Goal: Task Accomplishment & Management: Manage account settings

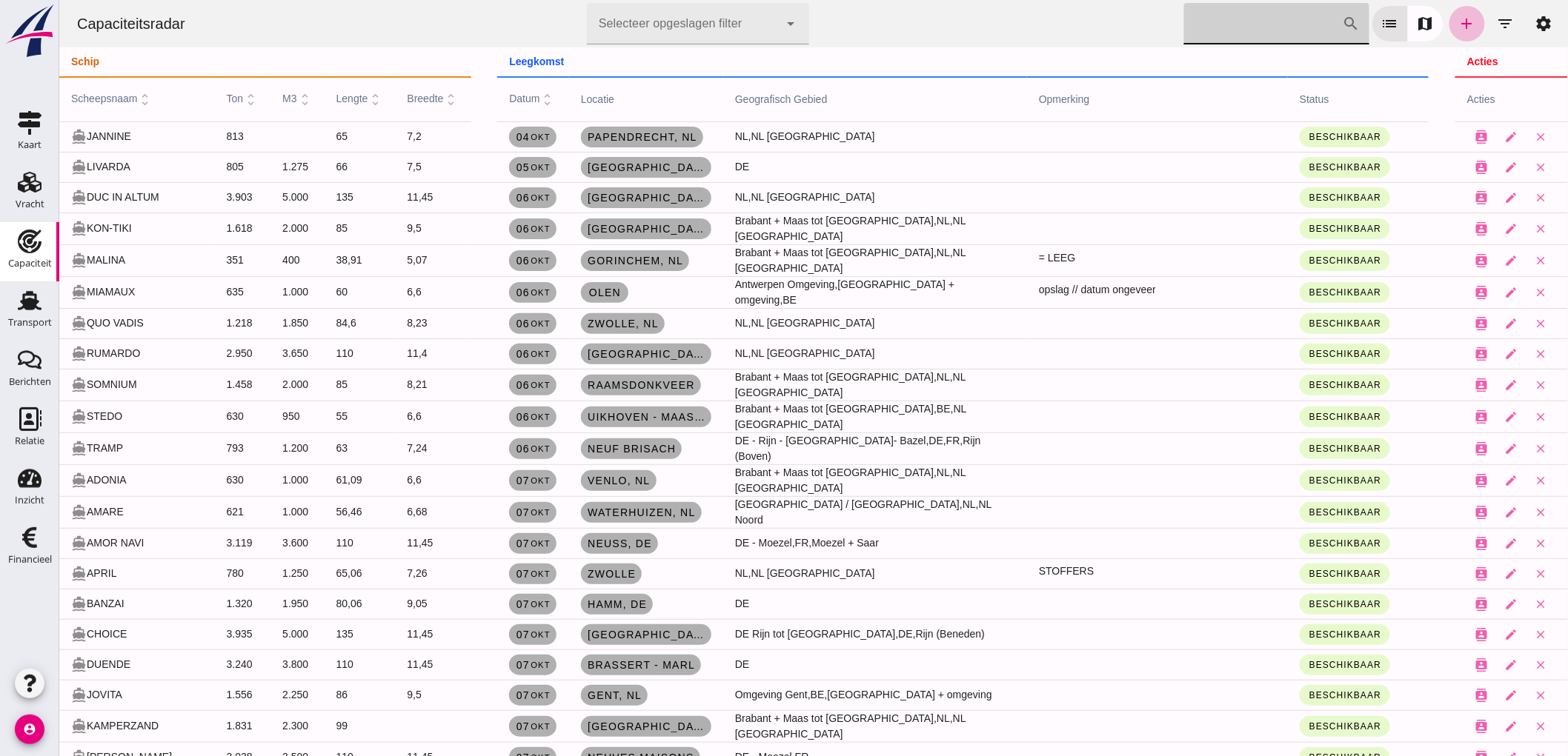
click at [1292, 31] on input "Zoek op scheepsnaam" at bounding box center [1262, 24] width 158 height 41
click at [1507, 16] on button "filter_list" at bounding box center [1505, 24] width 35 height 35
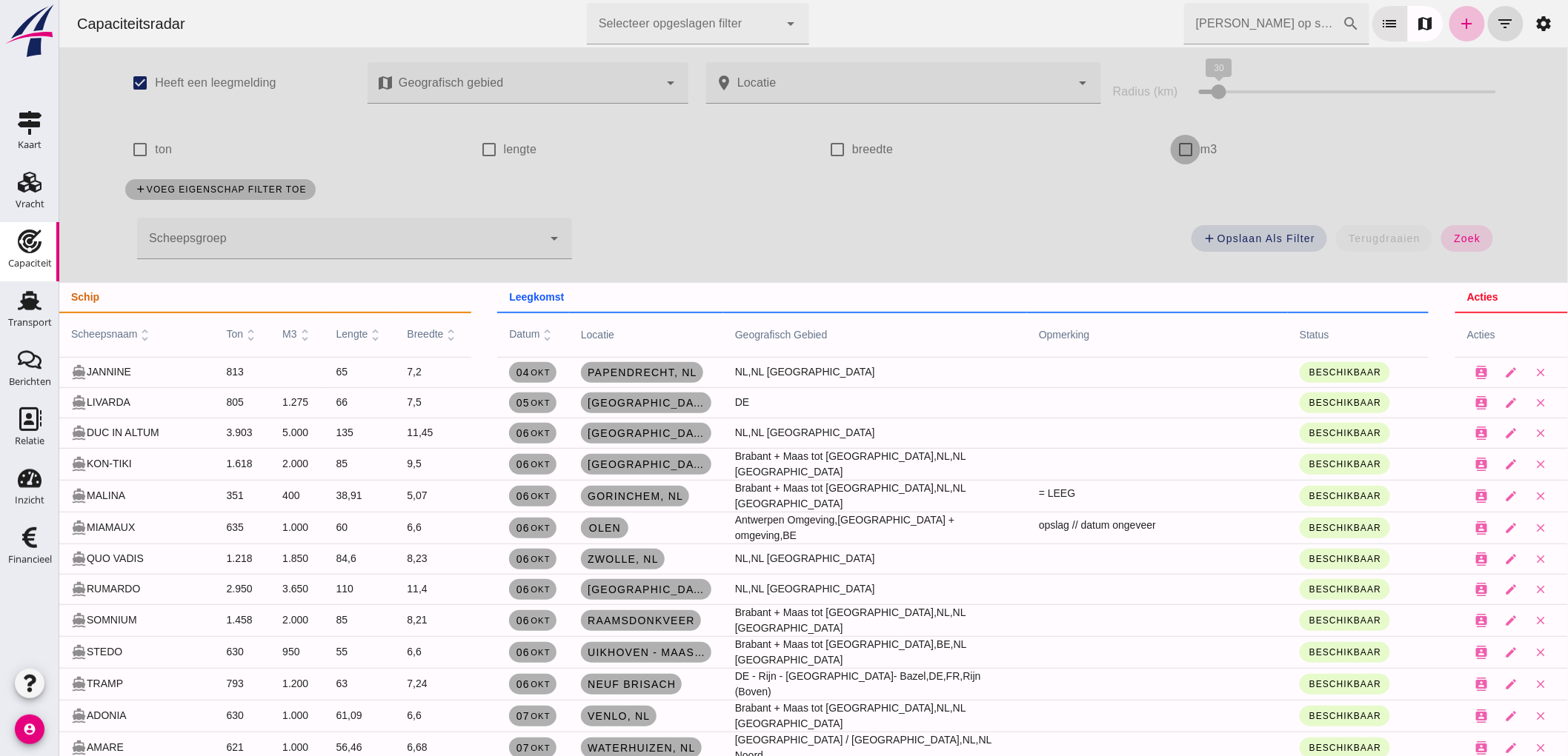
click at [1172, 145] on input "m3" at bounding box center [1185, 149] width 30 height 29
checkbox input "true"
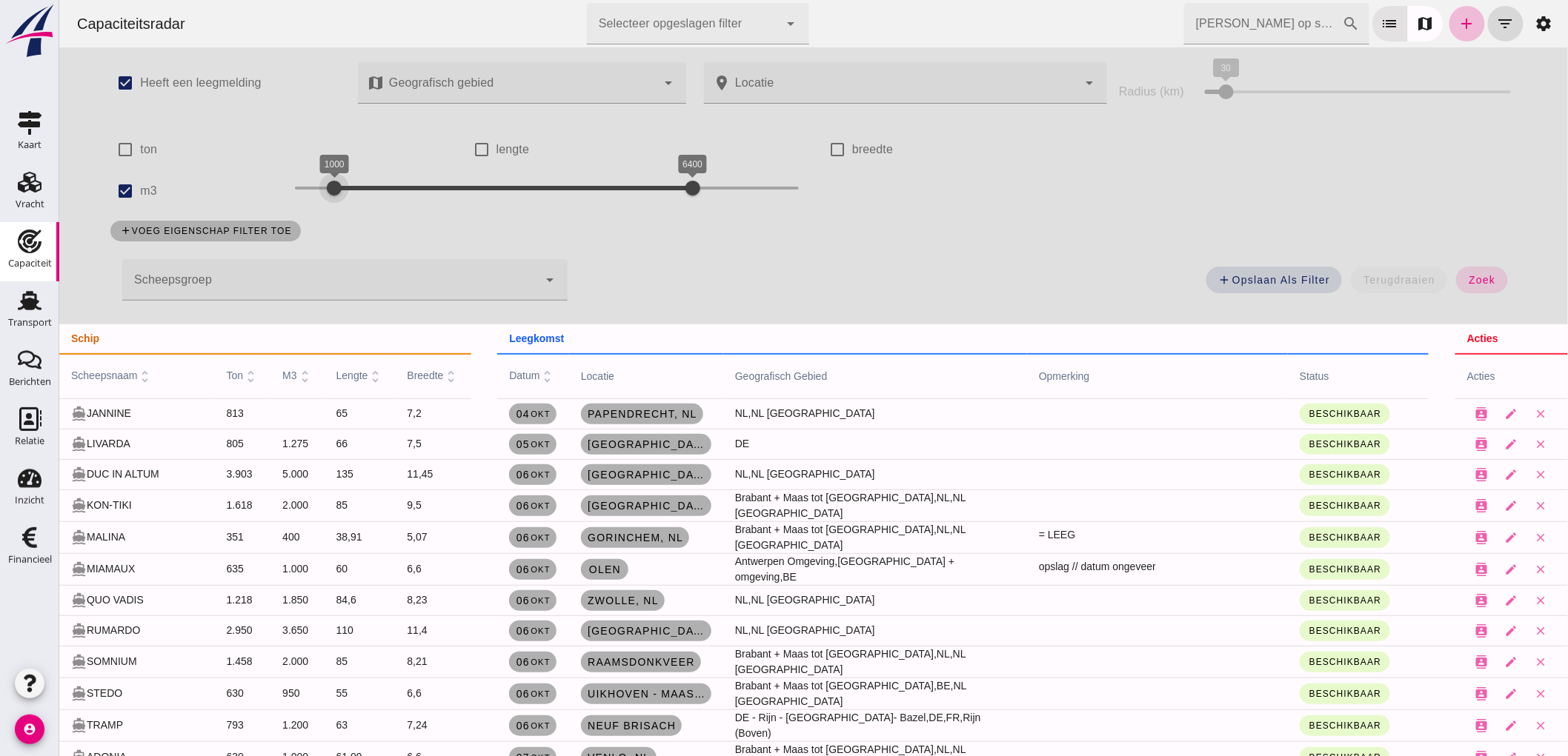
drag, startPoint x: 284, startPoint y: 185, endPoint x: 322, endPoint y: 219, distance: 51.0
click at [322, 219] on div "check_box Heeft een leegmelding map Geografisch gebied Geografisch gebied cance…" at bounding box center [812, 186] width 1435 height 277
drag, startPoint x: 678, startPoint y: 195, endPoint x: 349, endPoint y: 200, distance: 329.0
click at [362, 211] on div "check_box Heeft een leegmelding map Geografisch gebied Geografisch gebied cance…" at bounding box center [812, 186] width 1435 height 277
drag, startPoint x: 334, startPoint y: 194, endPoint x: 327, endPoint y: 197, distance: 7.6
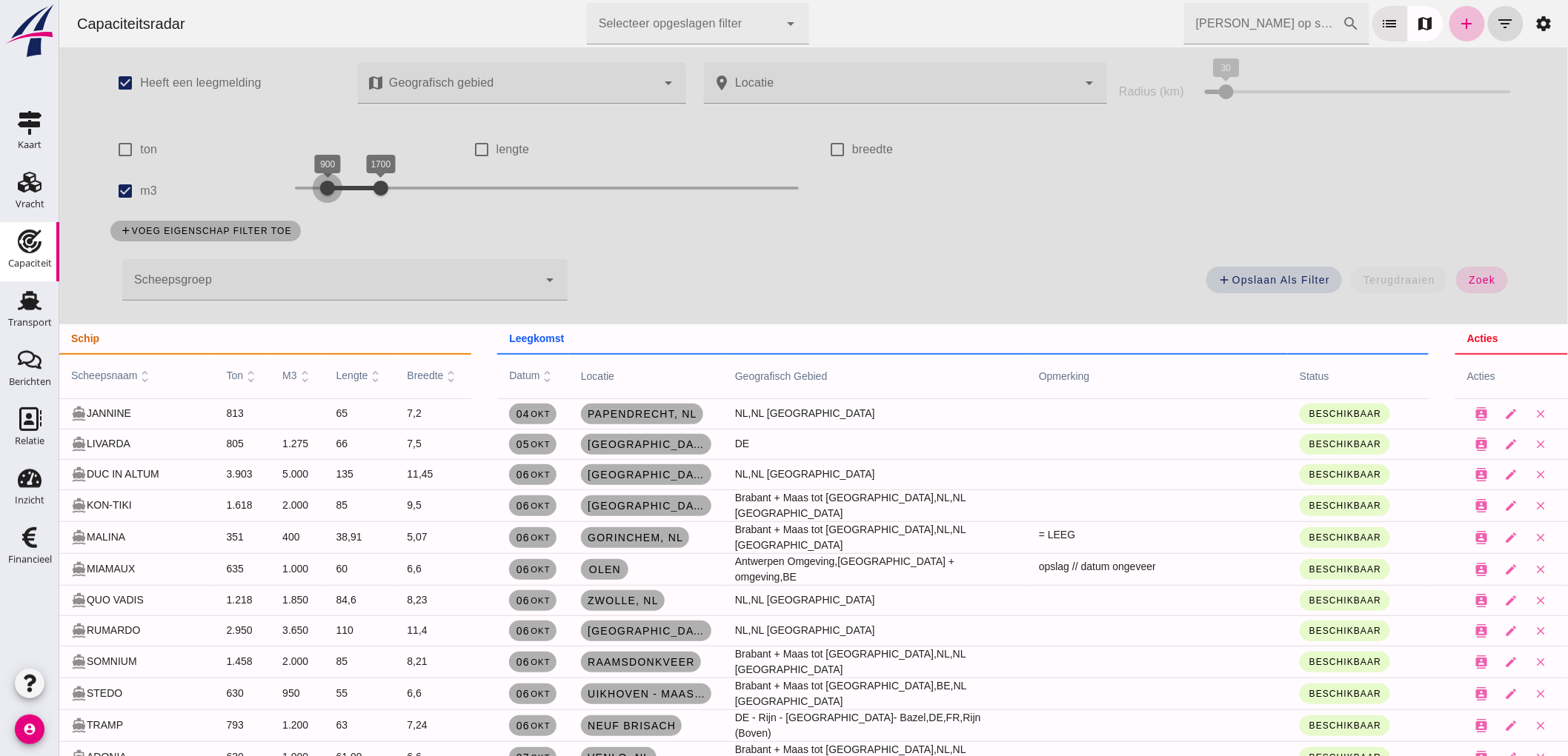
click at [327, 197] on div at bounding box center [327, 188] width 30 height 29
drag, startPoint x: 363, startPoint y: 195, endPoint x: 338, endPoint y: 196, distance: 25.0
click at [338, 196] on div at bounding box center [353, 188] width 30 height 29
click at [1486, 281] on span "zoek" at bounding box center [1481, 280] width 28 height 12
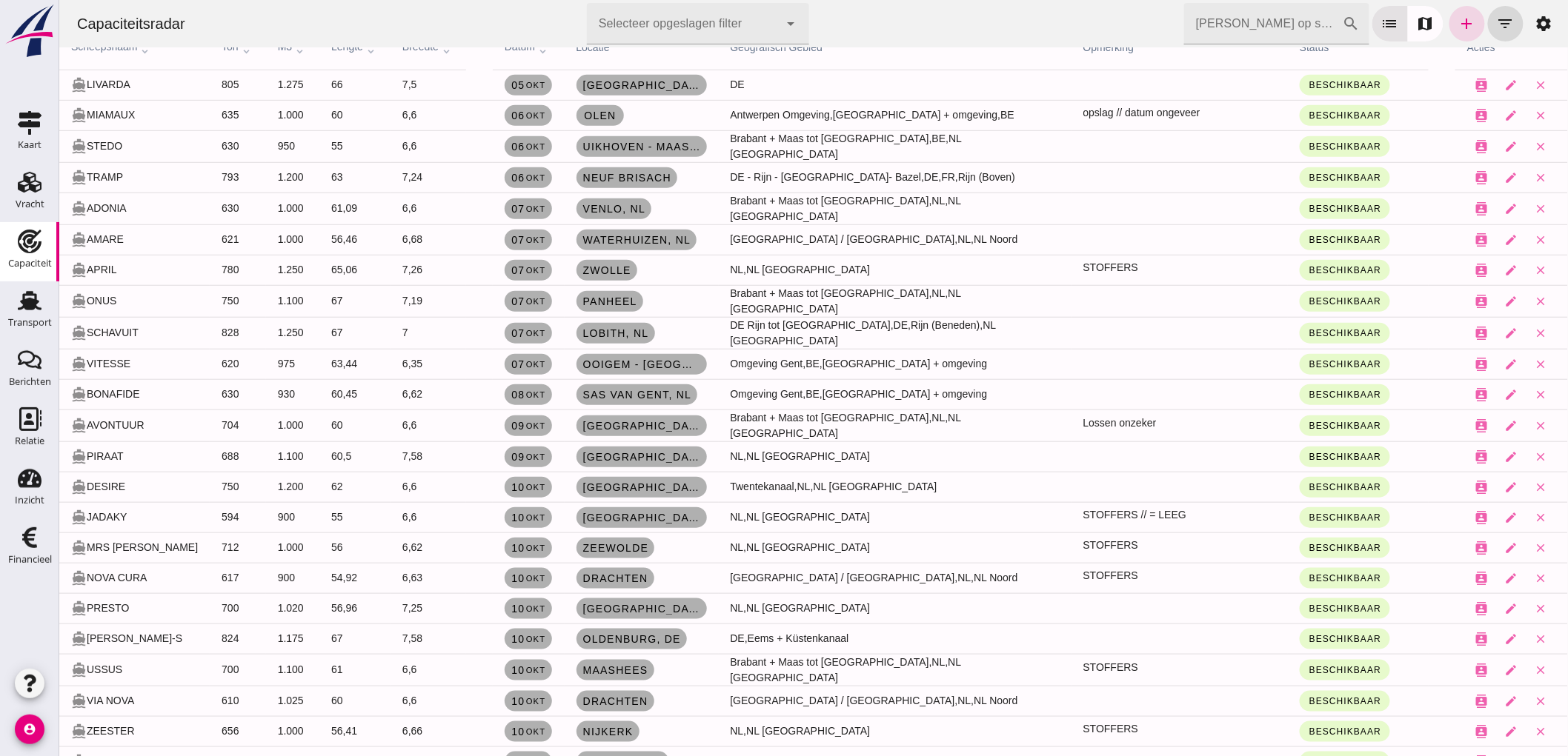
scroll to position [411, 0]
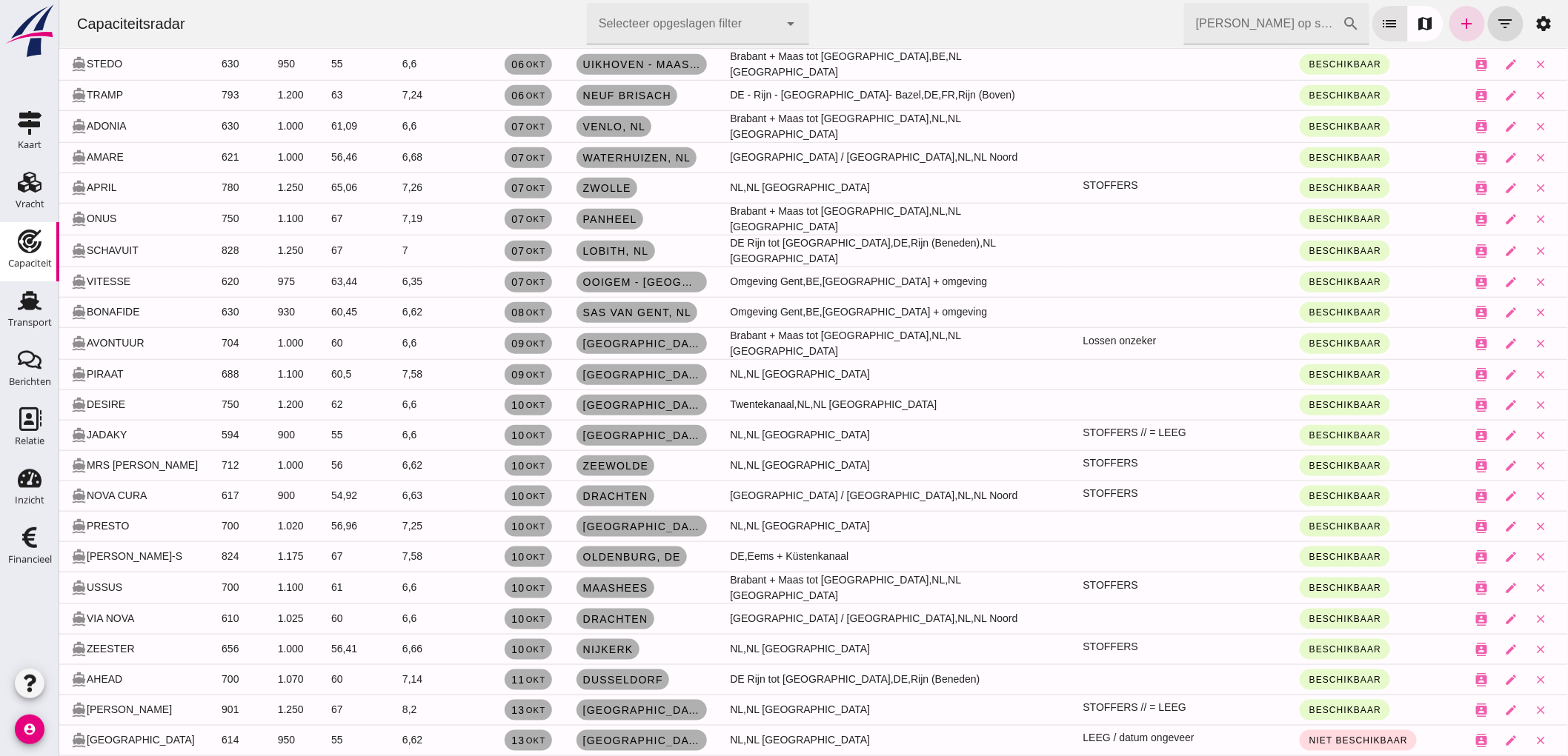
click at [1244, 11] on input "Zoek op scheepsnaam" at bounding box center [1262, 24] width 158 height 41
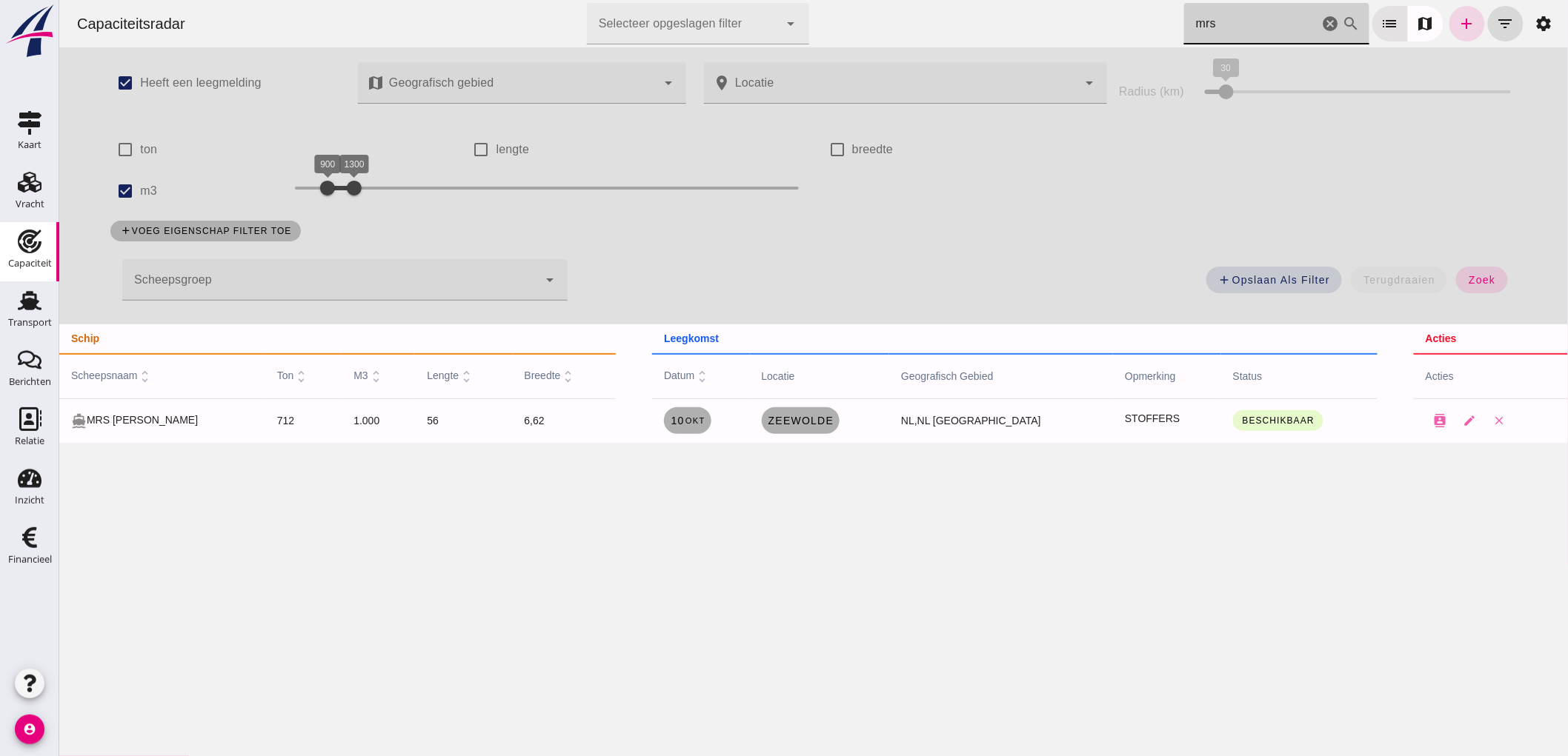
scroll to position [0, 0]
type input "mrs"
click at [1322, 20] on icon "cancel" at bounding box center [1330, 24] width 18 height 18
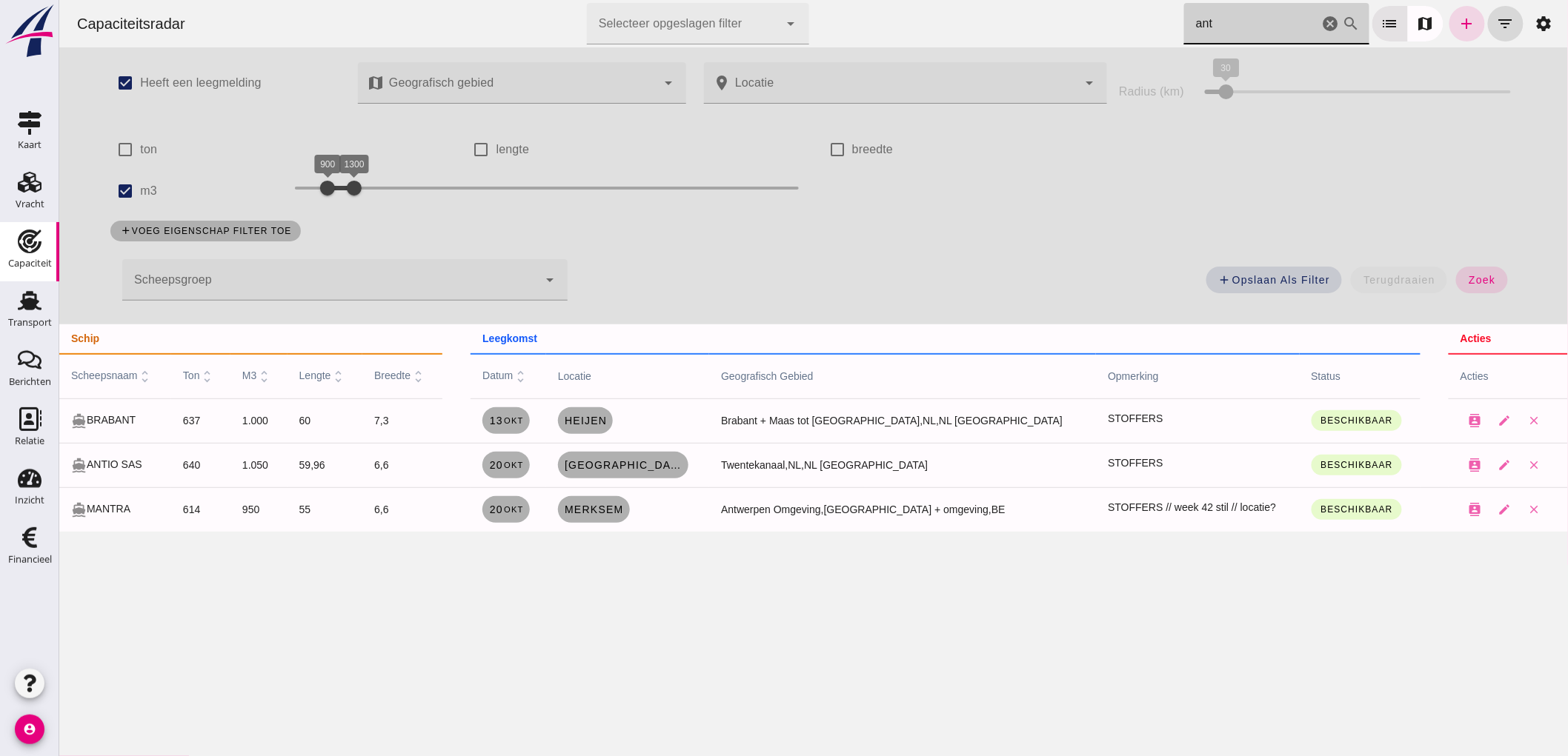
type input "ant"
drag, startPoint x: 136, startPoint y: 191, endPoint x: 159, endPoint y: 182, distance: 24.7
click at [140, 191] on label "m3" at bounding box center [148, 191] width 17 height 41
click at [136, 191] on input "m3" at bounding box center [125, 191] width 30 height 29
checkbox input "false"
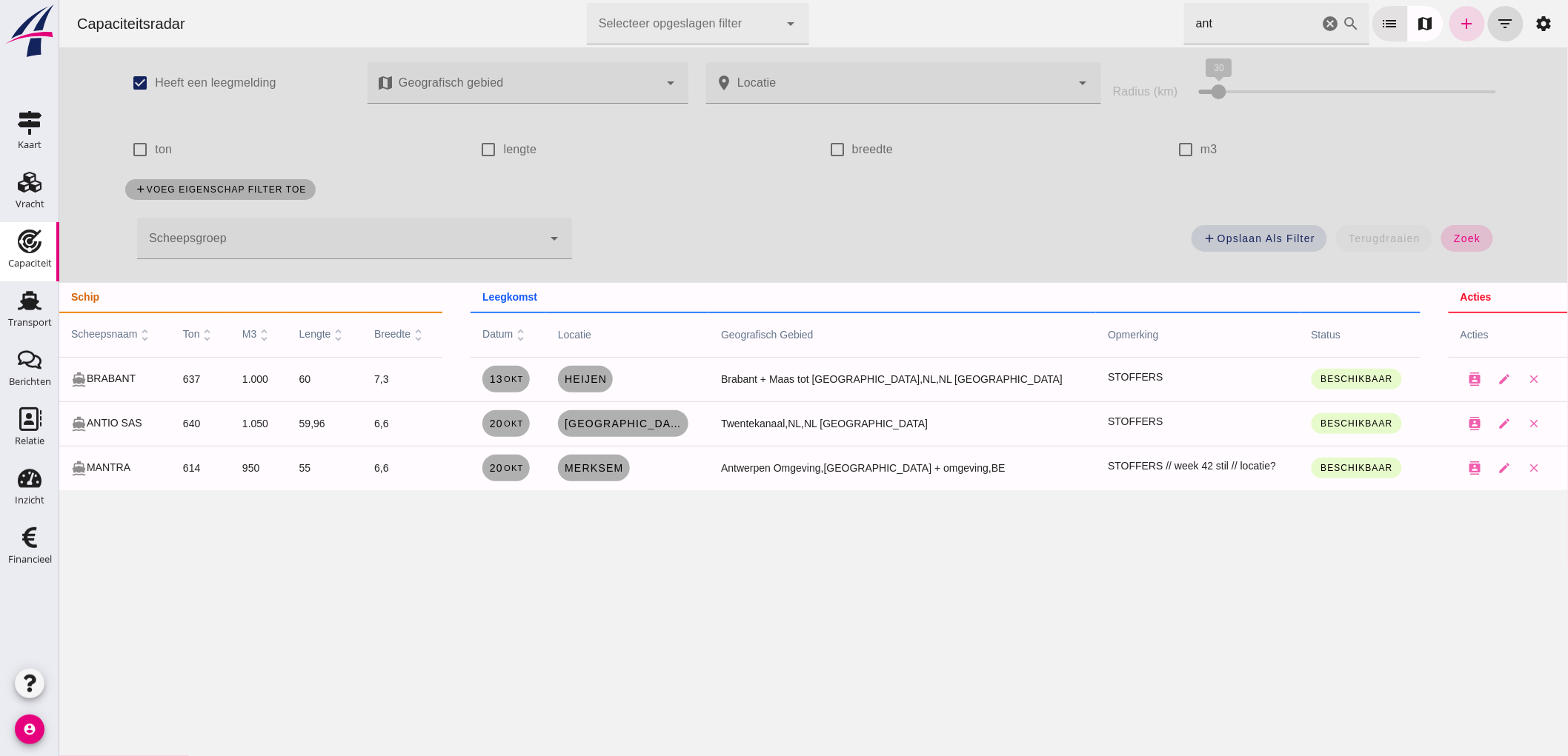
click at [1457, 243] on span "zoek" at bounding box center [1467, 239] width 28 height 12
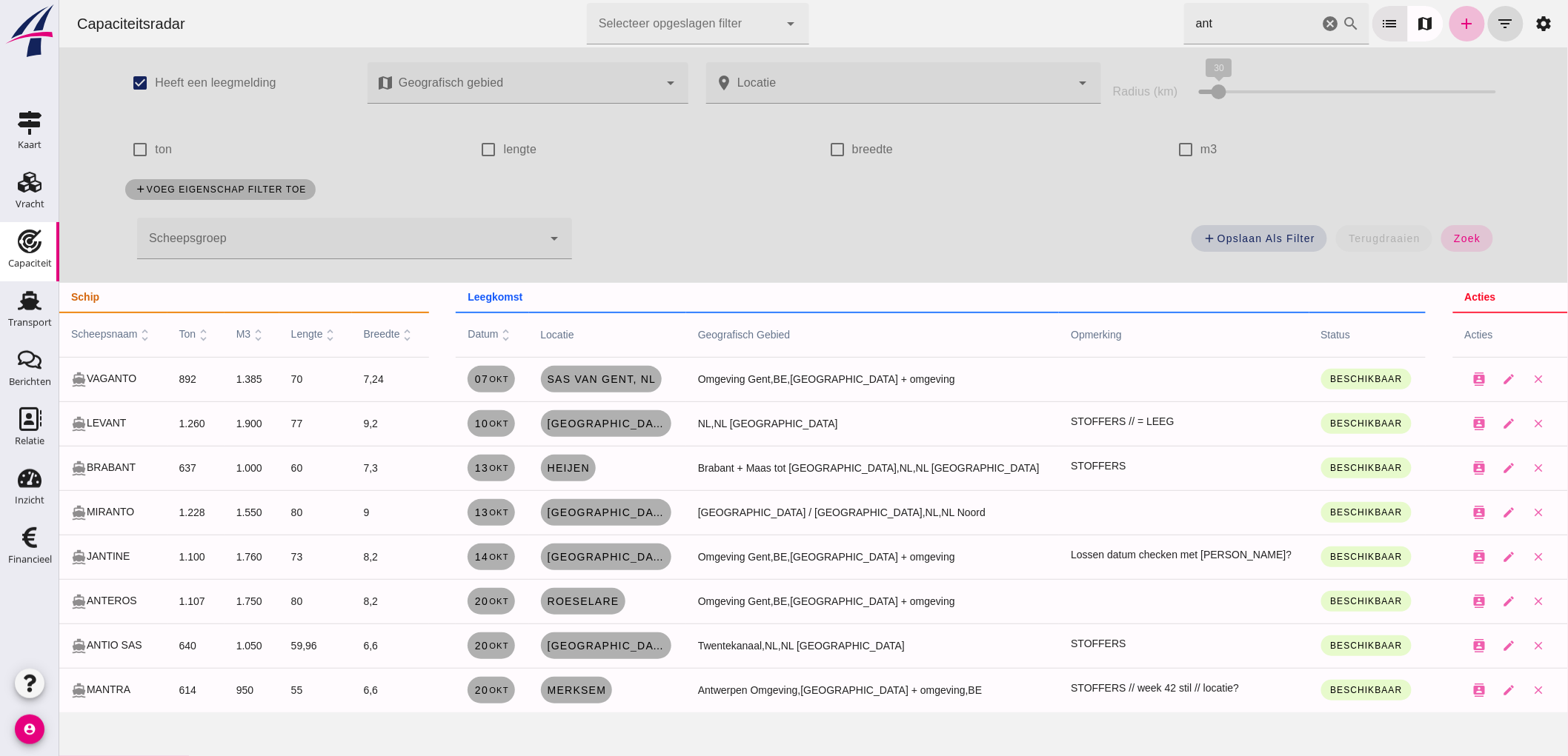
click at [1321, 20] on icon "cancel" at bounding box center [1330, 24] width 18 height 18
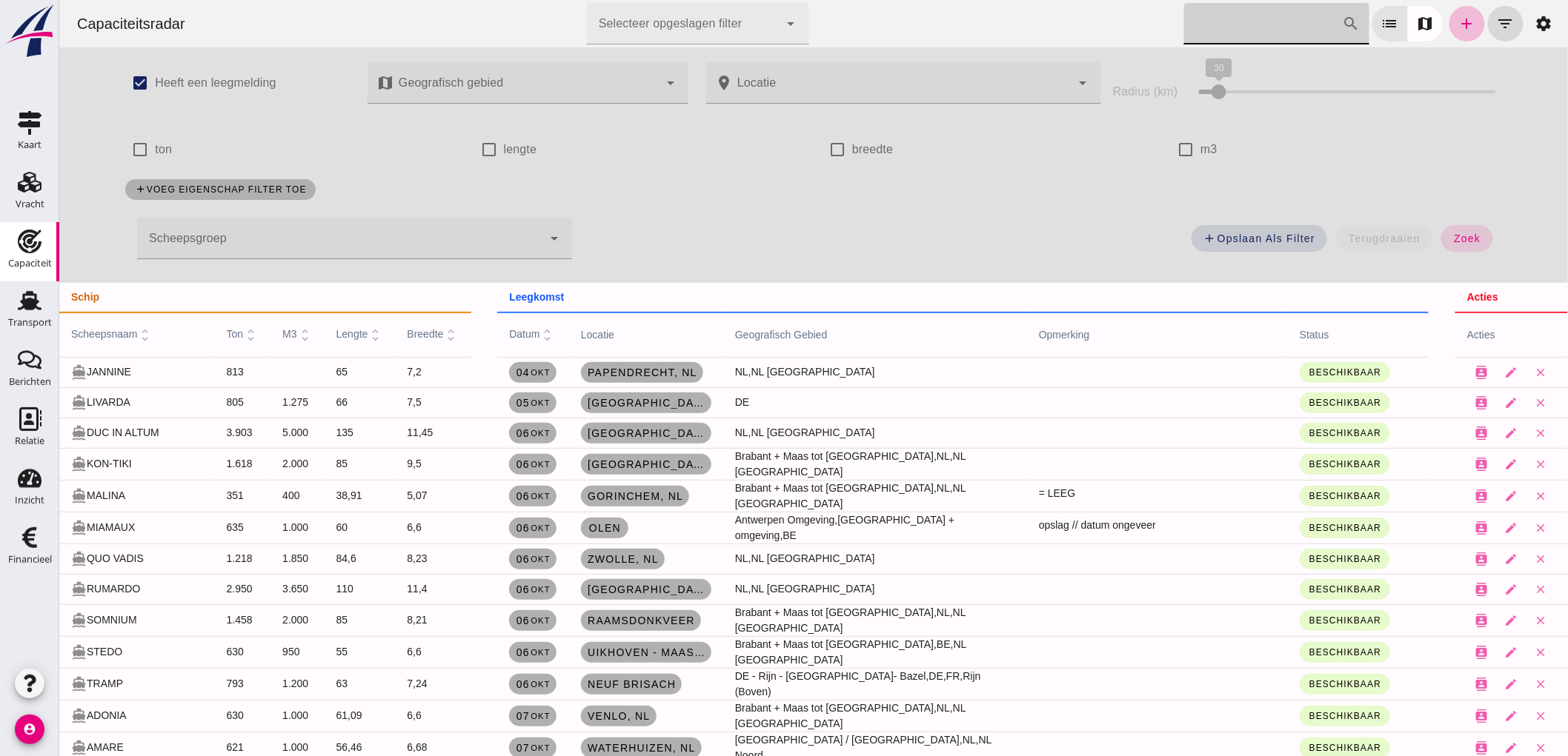
click at [1201, 145] on label "m3" at bounding box center [1208, 149] width 17 height 41
click at [1200, 145] on input "m3" at bounding box center [1185, 149] width 30 height 29
checkbox input "true"
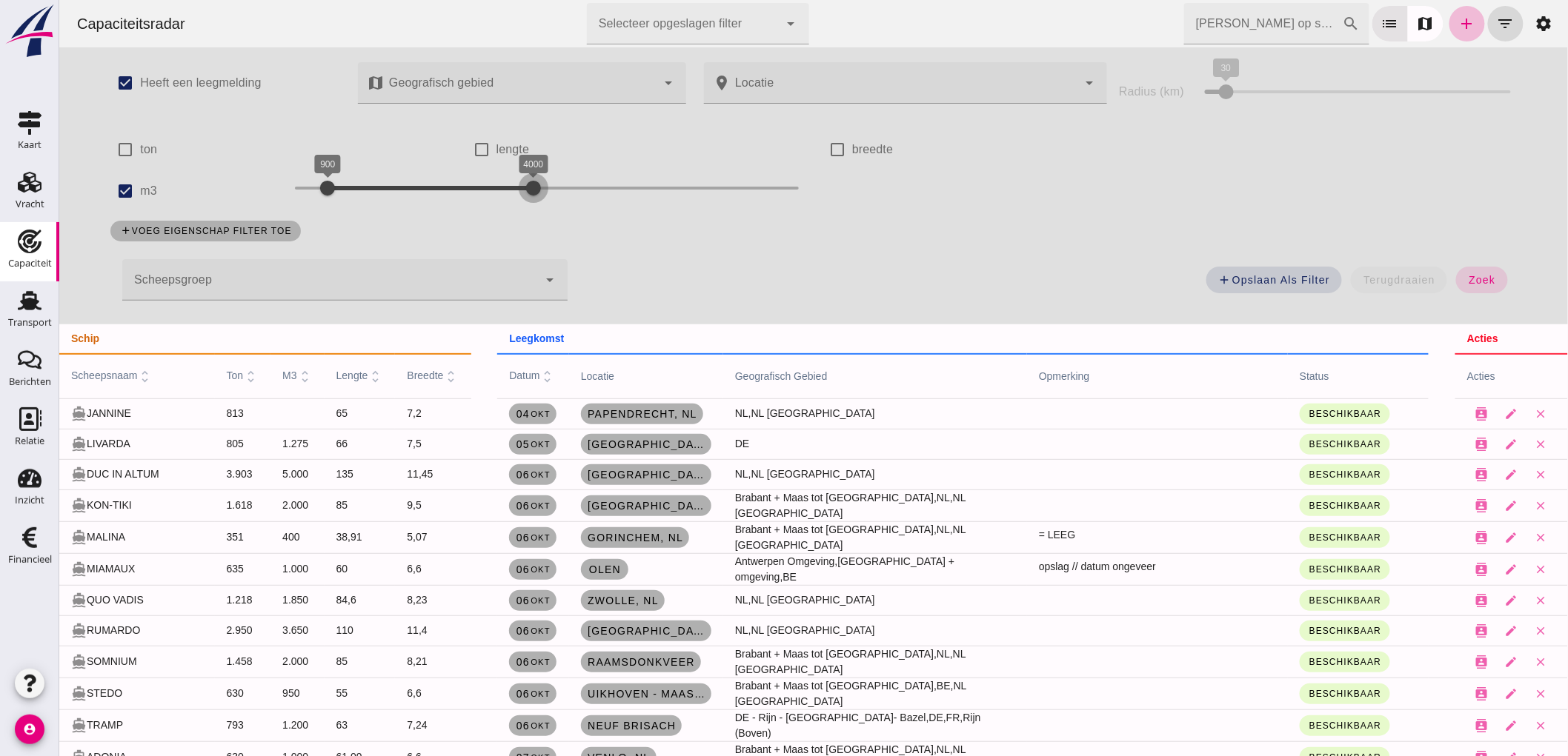
drag, startPoint x: 347, startPoint y: 188, endPoint x: 528, endPoint y: 194, distance: 181.1
click at [528, 194] on div at bounding box center [533, 188] width 30 height 29
drag, startPoint x: 311, startPoint y: 188, endPoint x: 330, endPoint y: 202, distance: 23.6
click at [332, 202] on div at bounding box center [347, 188] width 30 height 29
drag, startPoint x: 523, startPoint y: 194, endPoint x: 447, endPoint y: 194, distance: 76.0
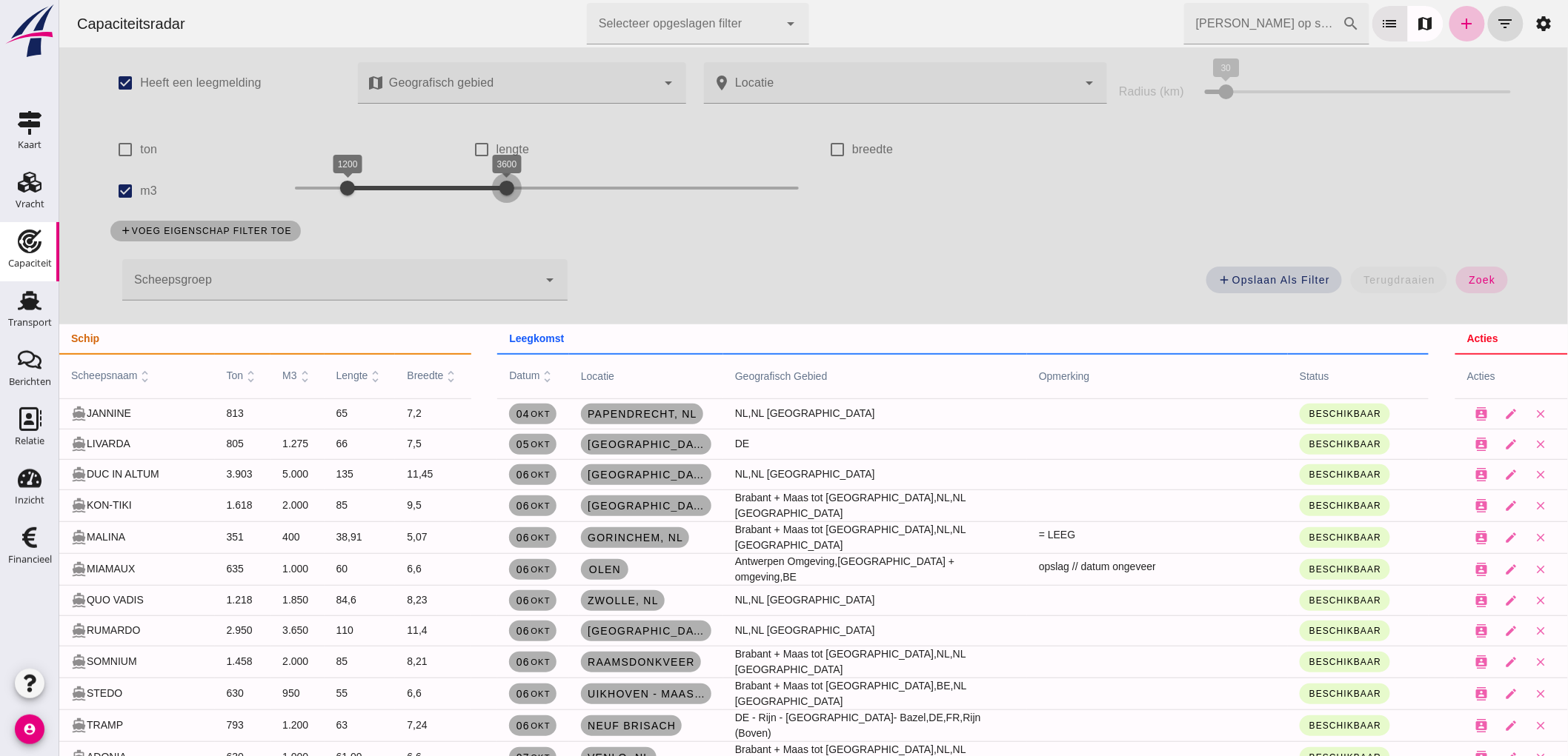
click at [492, 201] on div at bounding box center [507, 188] width 30 height 29
drag, startPoint x: 348, startPoint y: 198, endPoint x: 361, endPoint y: 255, distance: 58.5
click at [362, 254] on div "check_box Heeft een leegmelding map Geografisch gebied Geografisch gebied cance…" at bounding box center [812, 186] width 1435 height 277
drag, startPoint x: 486, startPoint y: 188, endPoint x: 839, endPoint y: 257, distance: 359.7
click at [422, 221] on div "check_box Heeft een leegmelding map Geografisch gebied Geografisch gebied cance…" at bounding box center [812, 186] width 1435 height 277
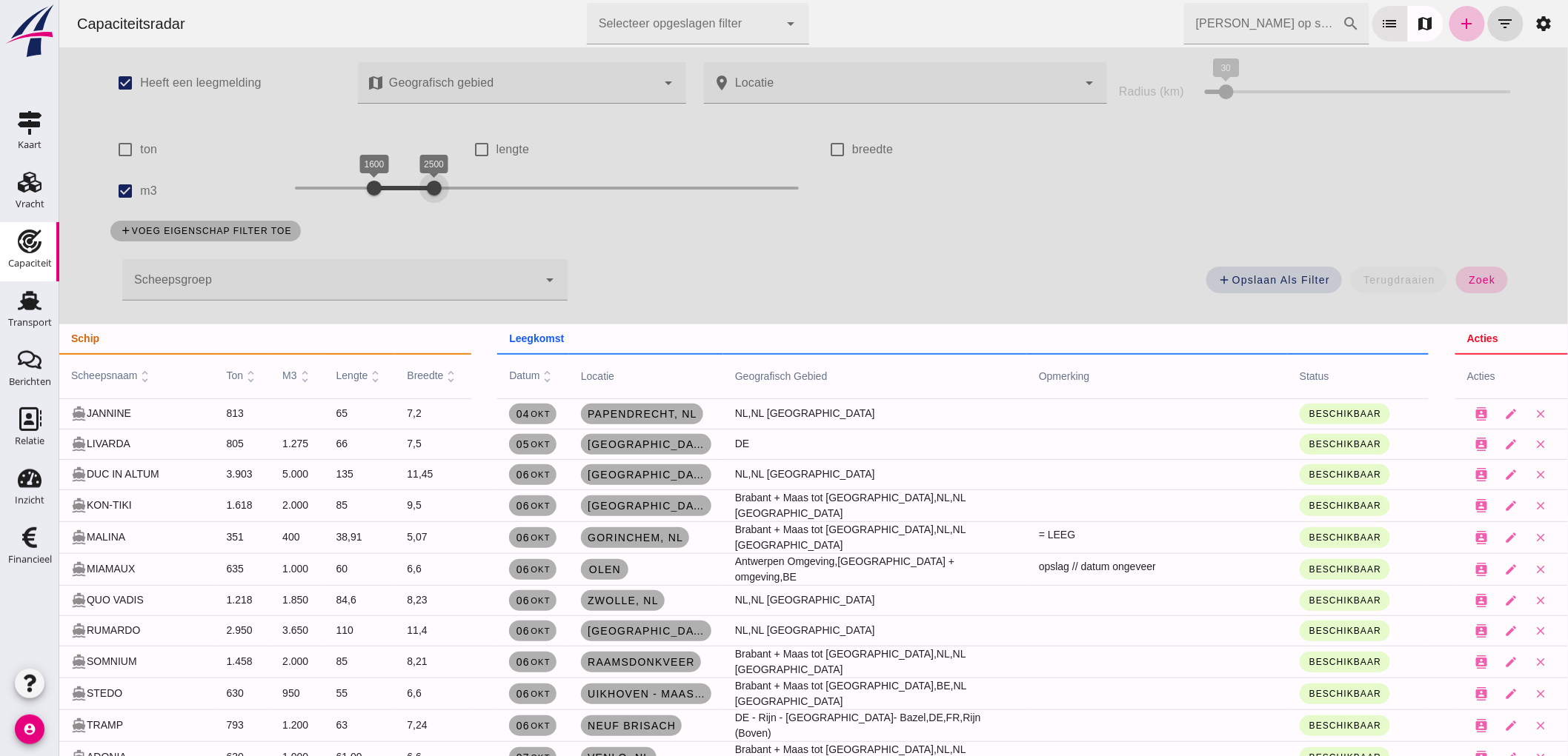
click at [1469, 285] on span "zoek" at bounding box center [1481, 280] width 28 height 12
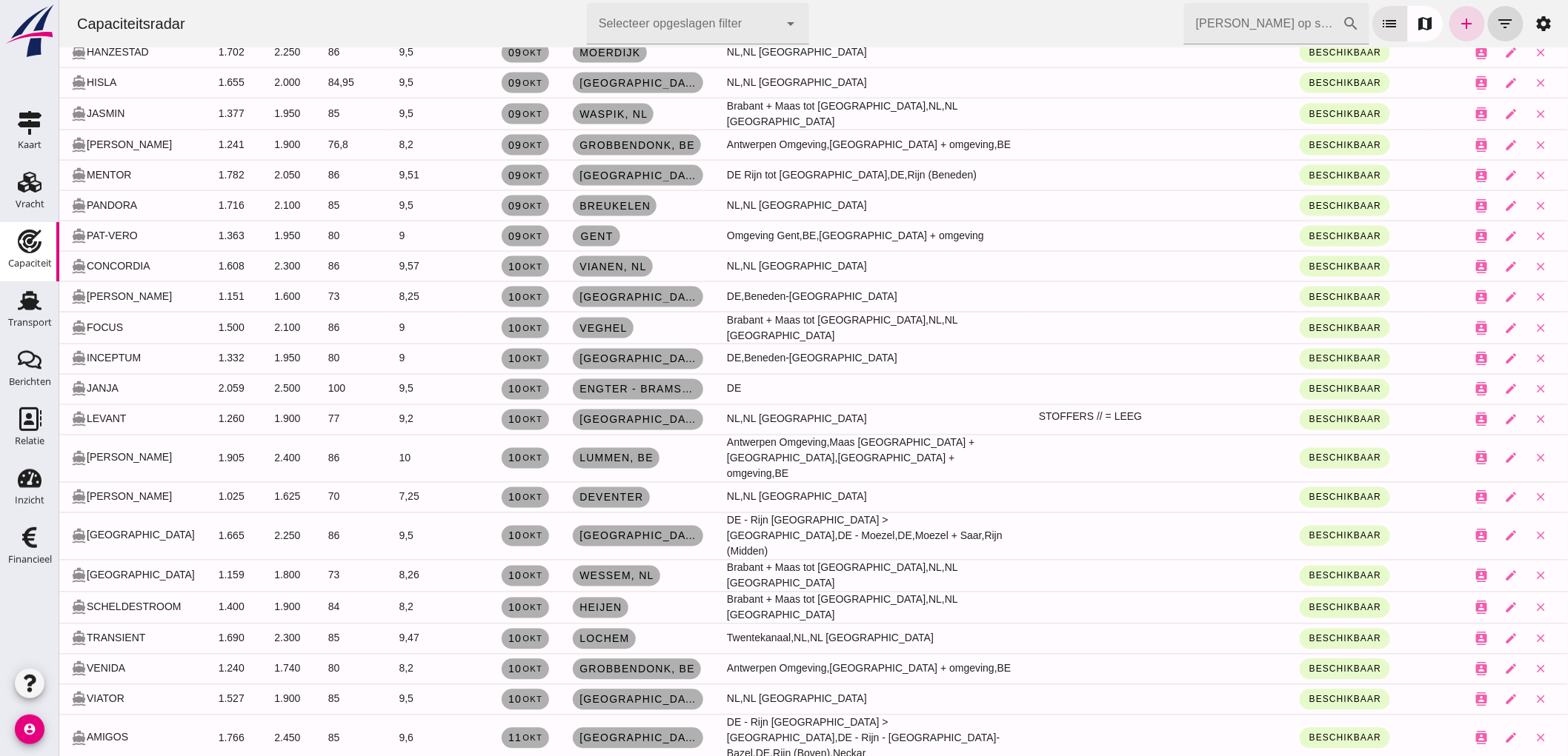
scroll to position [905, 0]
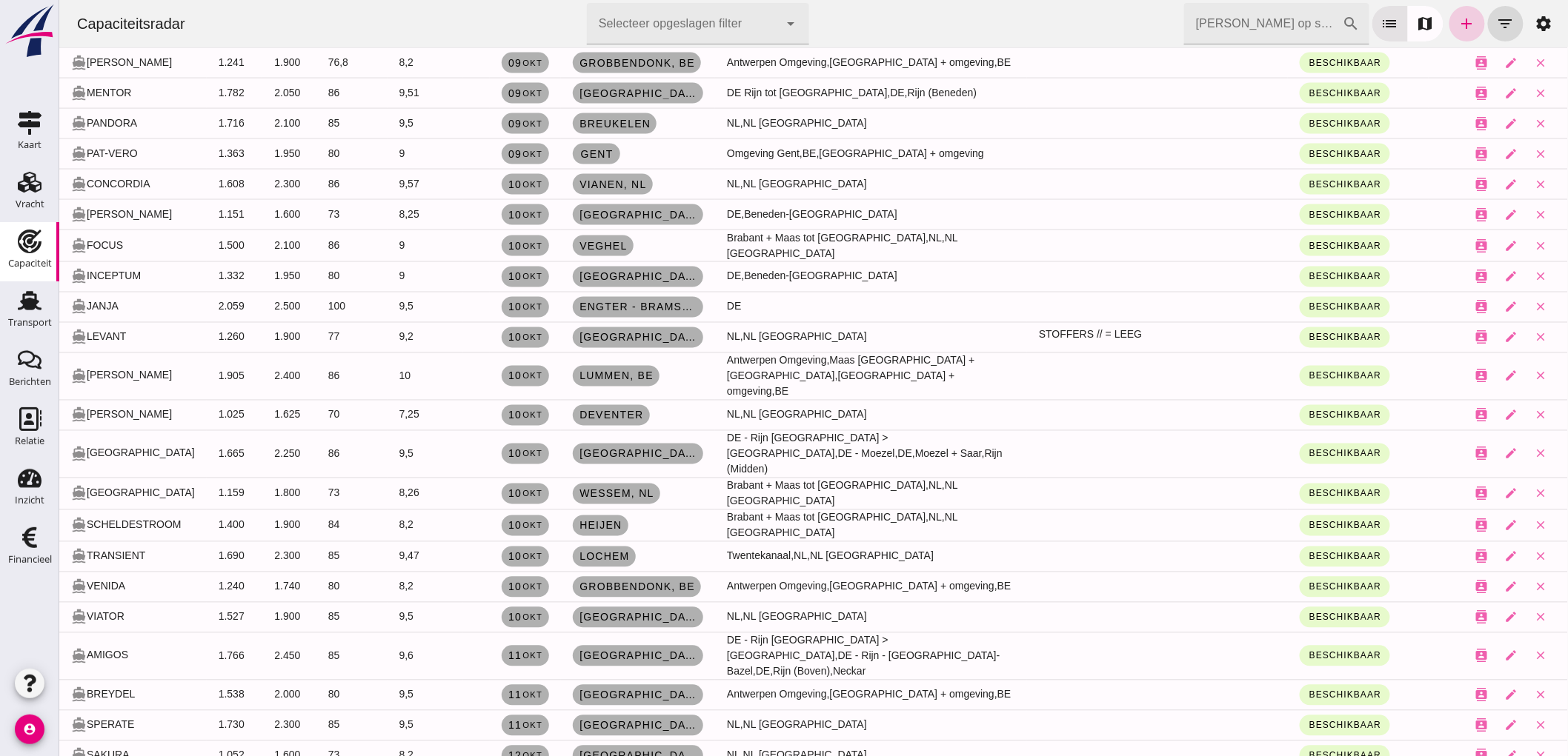
click at [1458, 26] on icon "add" at bounding box center [1467, 24] width 18 height 18
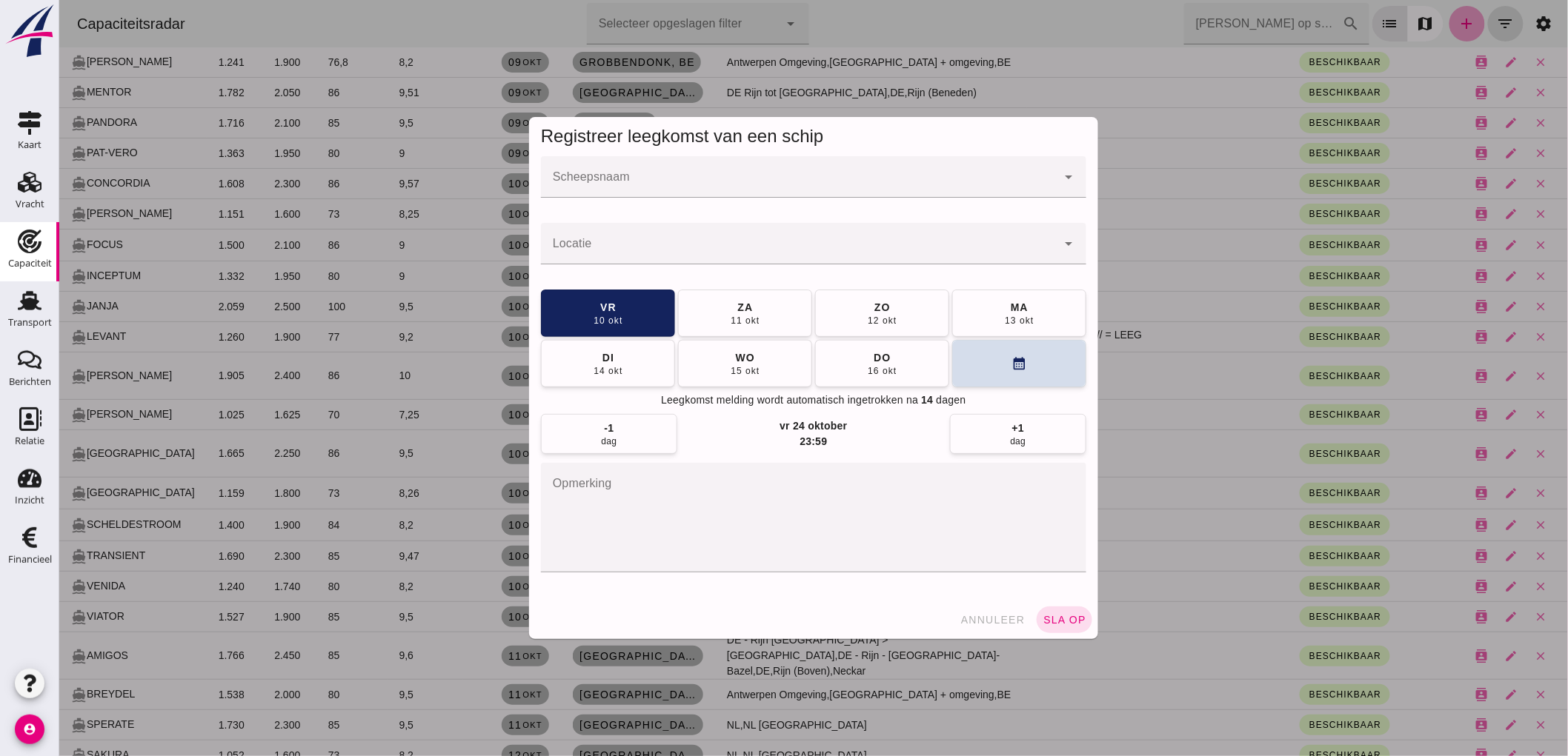
scroll to position [0, 0]
click at [690, 188] on input "Scheepsnaam" at bounding box center [798, 185] width 515 height 18
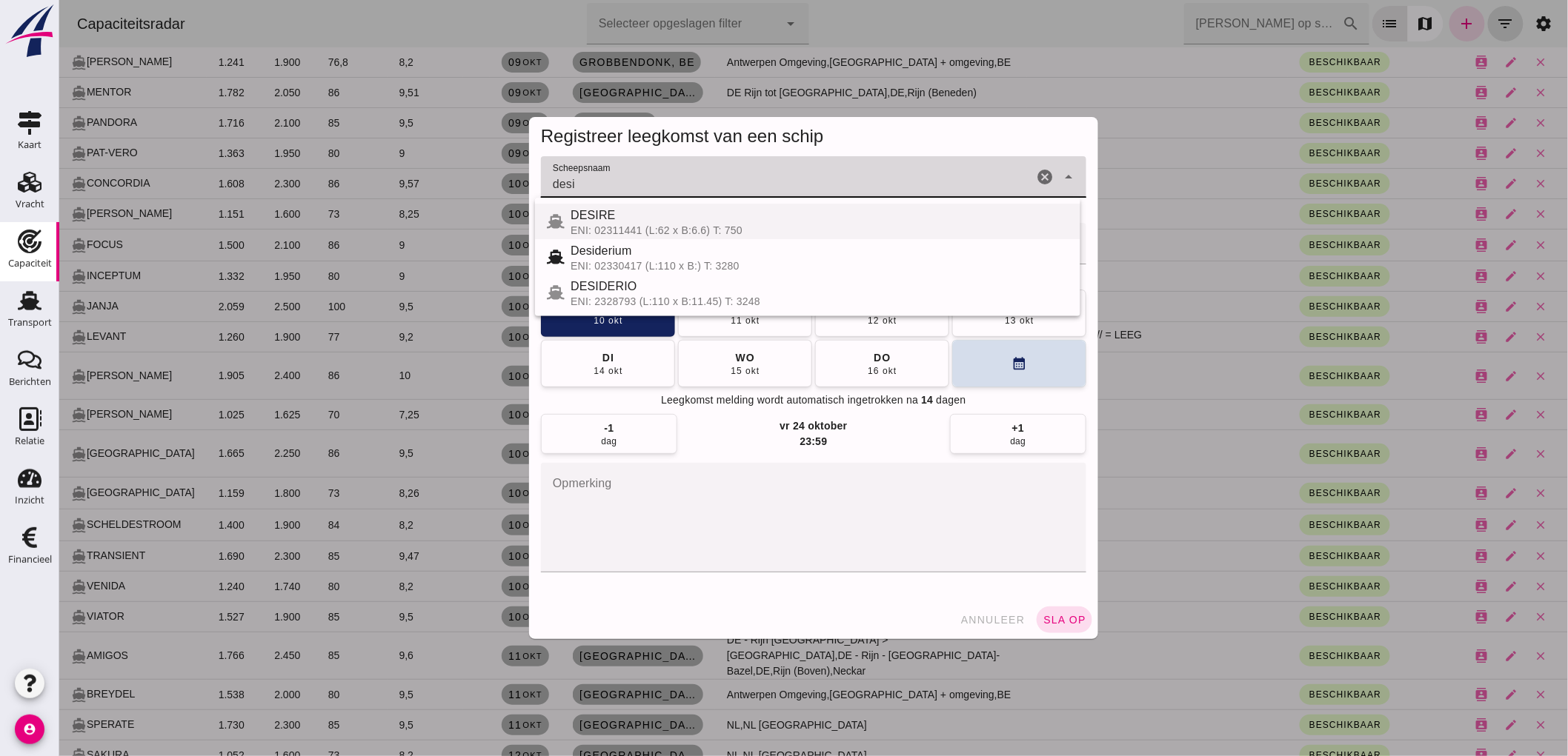
click at [633, 230] on div "ENI: 02311441 (L:62 x B:6.6) T: 750" at bounding box center [818, 230] width 498 height 12
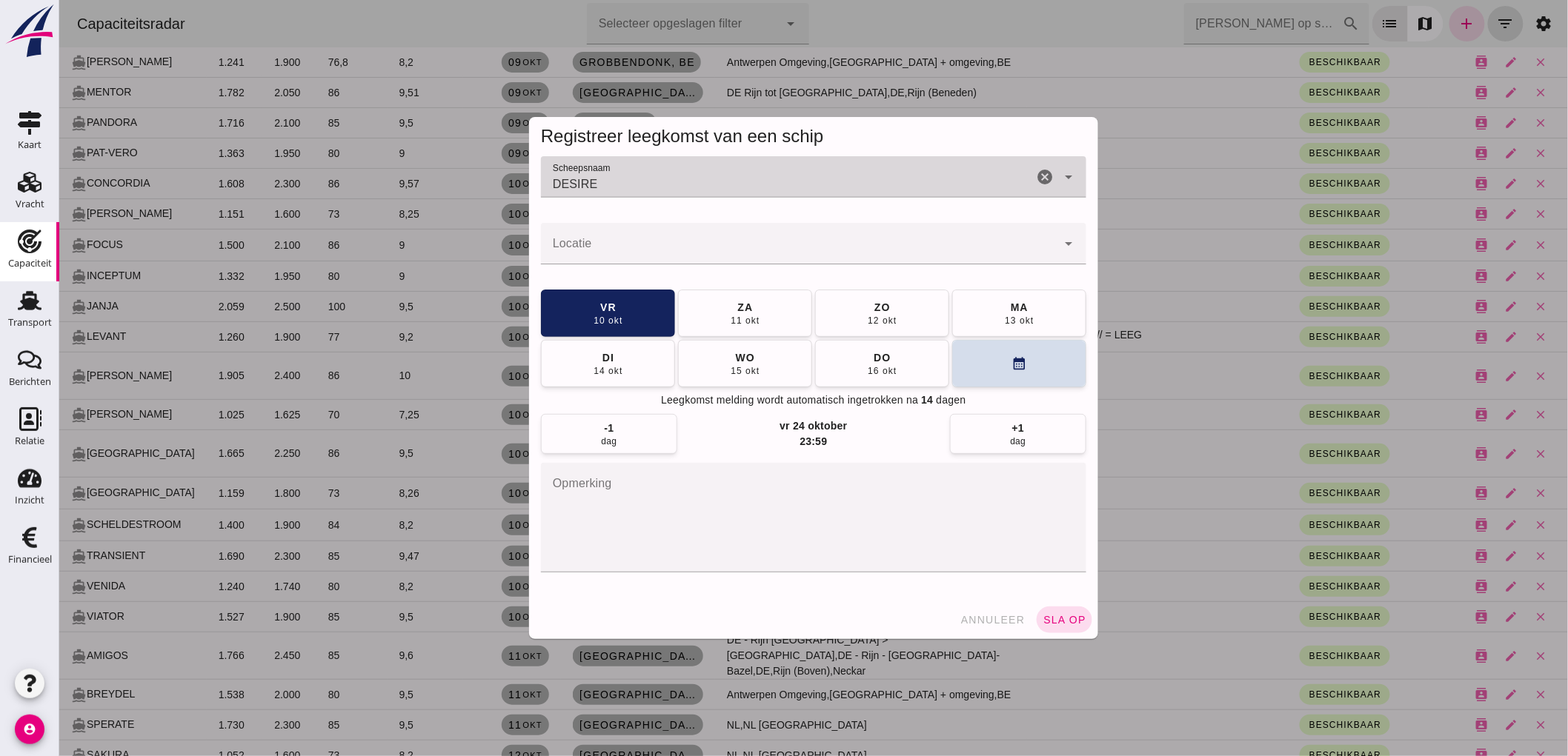
type input "DESIRE"
click at [630, 233] on div at bounding box center [798, 244] width 515 height 41
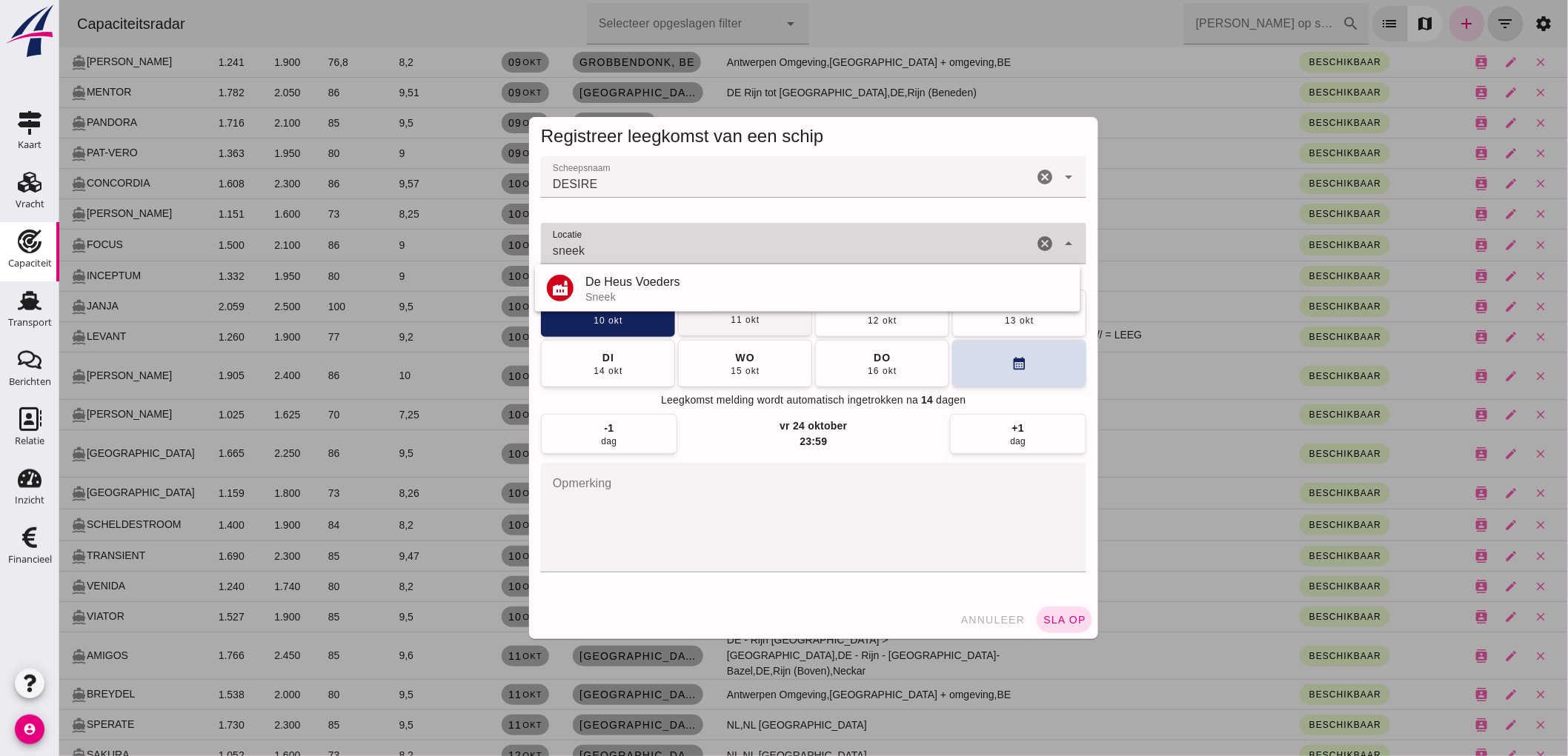
click at [631, 282] on div "De Heus Voeders" at bounding box center [825, 282] width 483 height 18
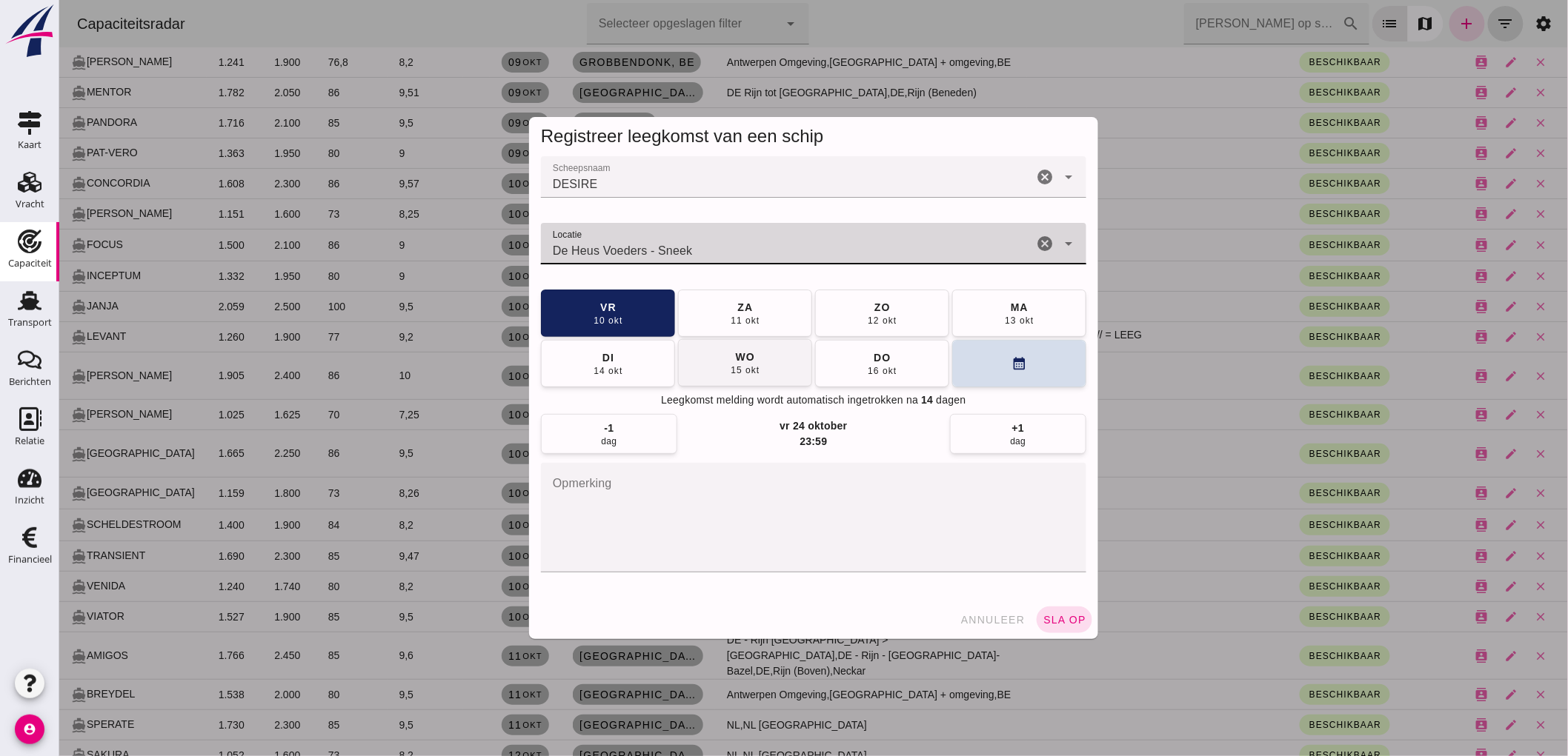
type input "De Heus Voeders - Sneek"
click at [775, 378] on button "wo 15 okt" at bounding box center [745, 363] width 134 height 47
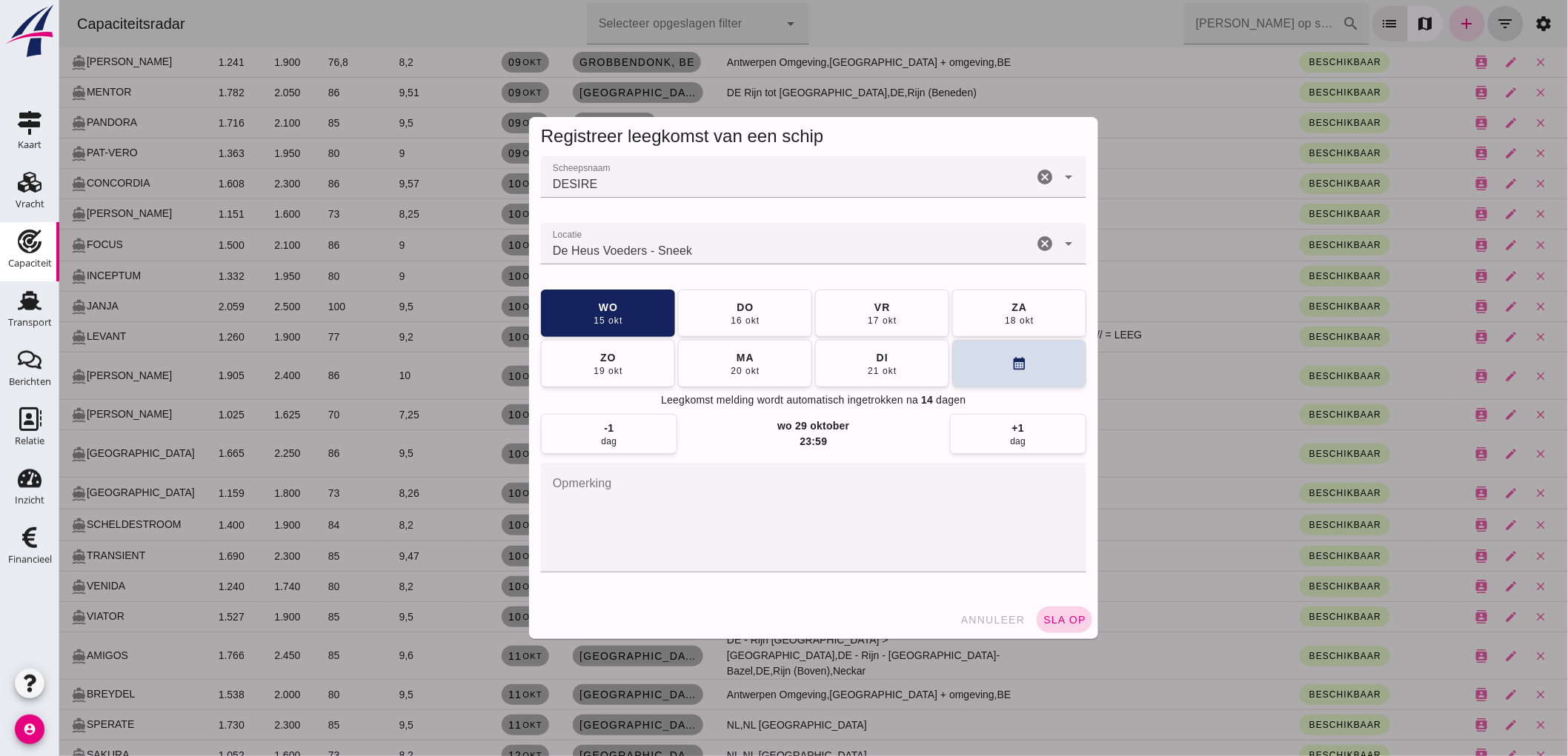
click at [1077, 617] on span "sla op" at bounding box center [1063, 620] width 43 height 12
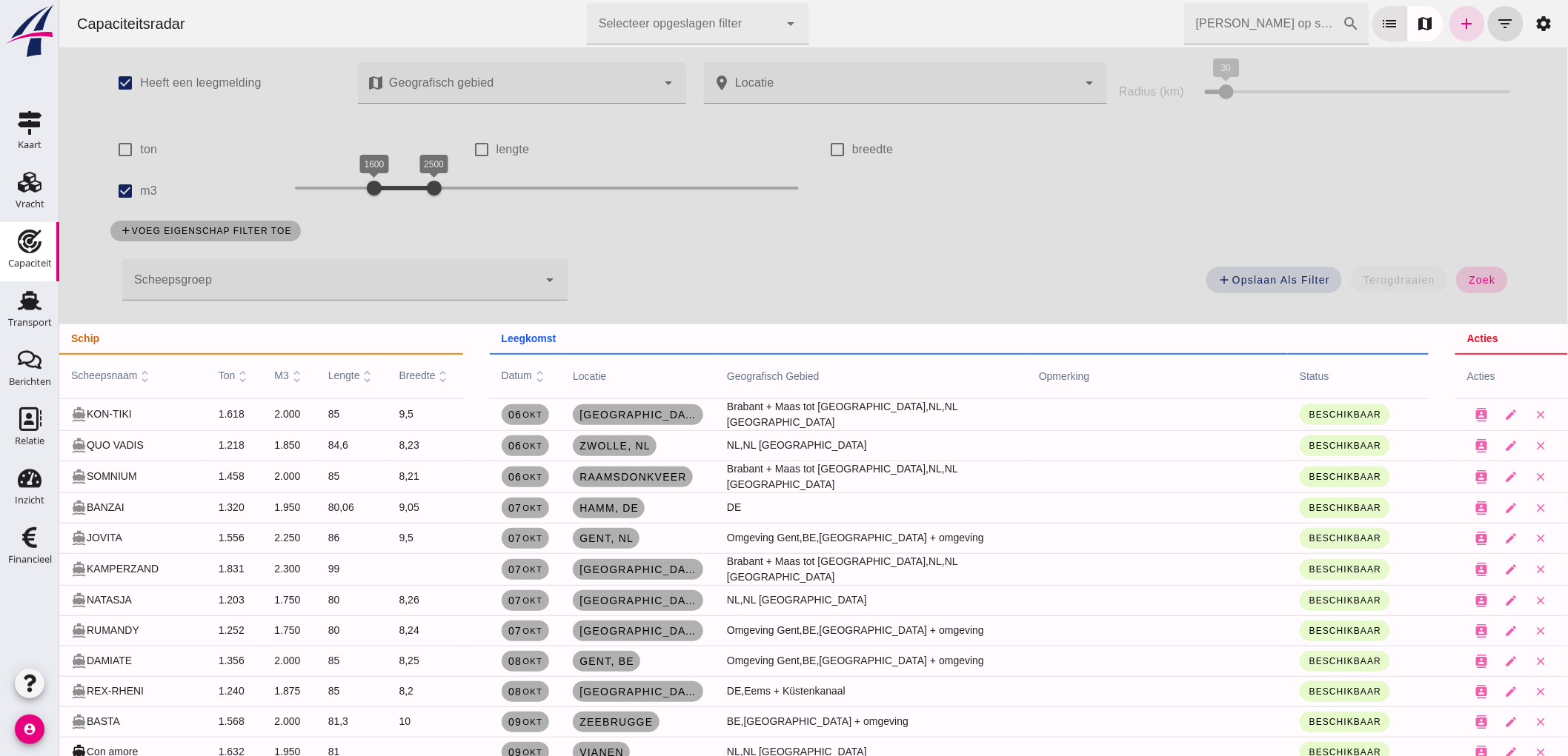
click at [1480, 278] on span "zoek" at bounding box center [1481, 280] width 28 height 12
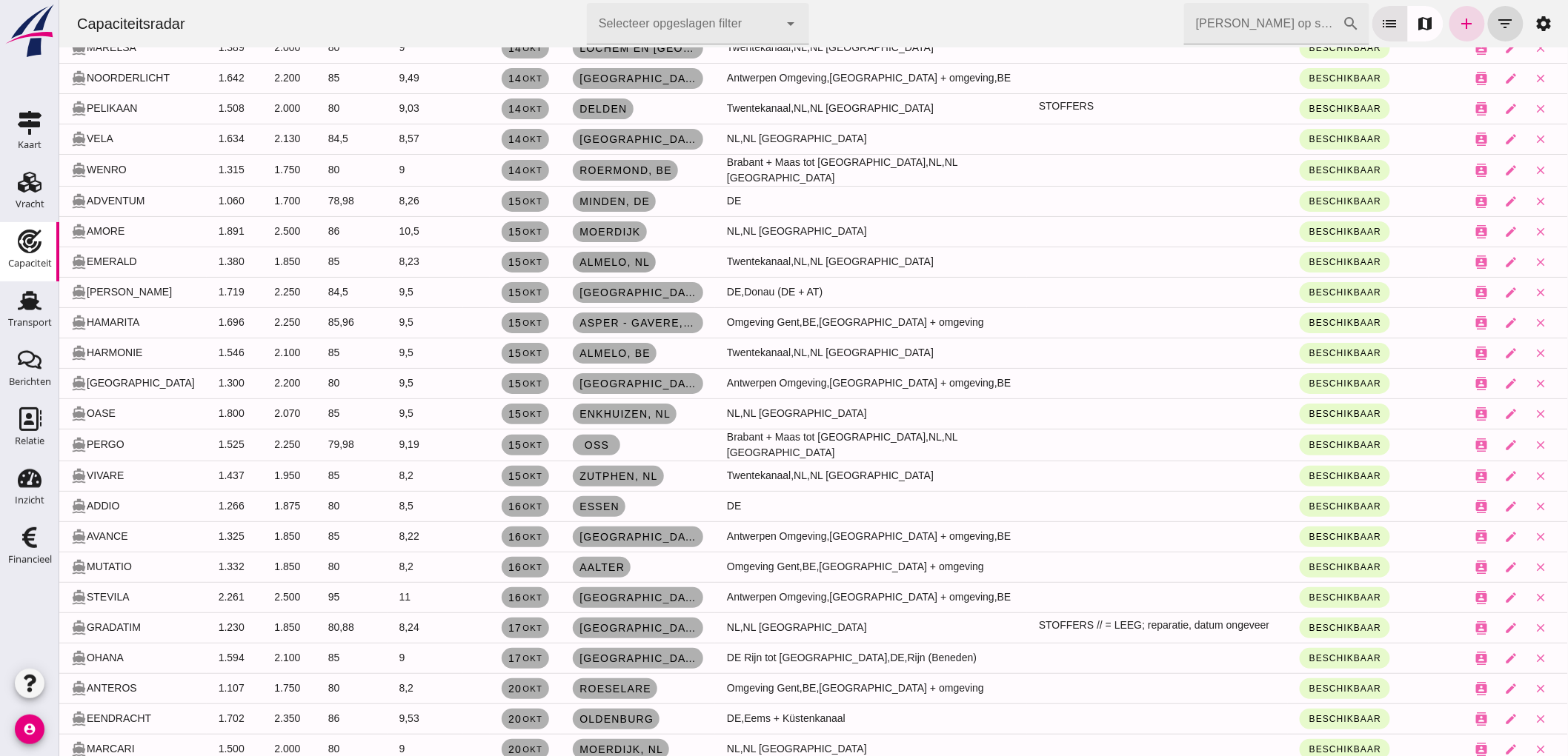
scroll to position [2139, 0]
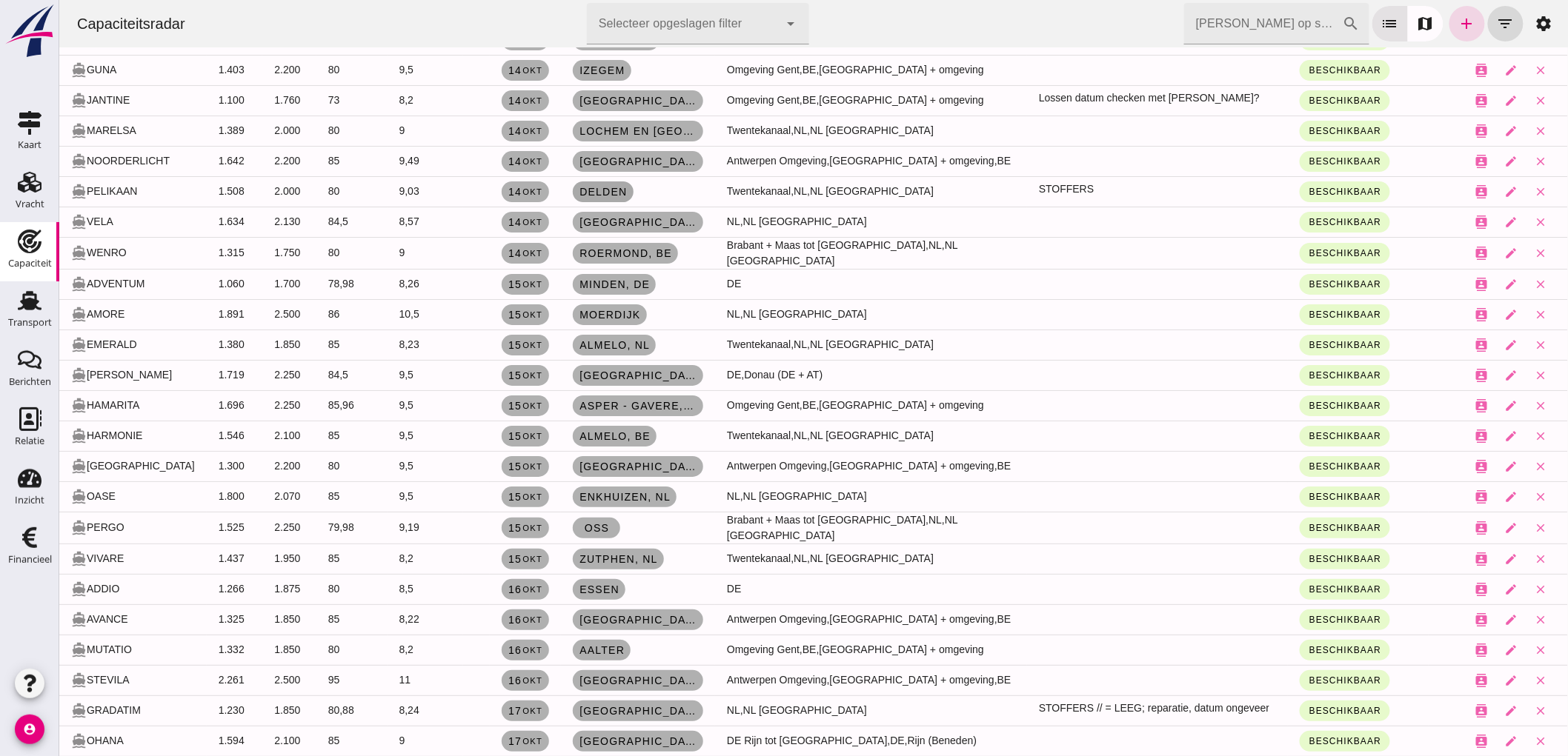
drag, startPoint x: 627, startPoint y: 145, endPoint x: 630, endPoint y: 131, distance: 14.3
drag, startPoint x: 630, startPoint y: 131, endPoint x: 1030, endPoint y: 139, distance: 400.1
click at [1030, 176] on td "STOFFERS" at bounding box center [1157, 191] width 261 height 30
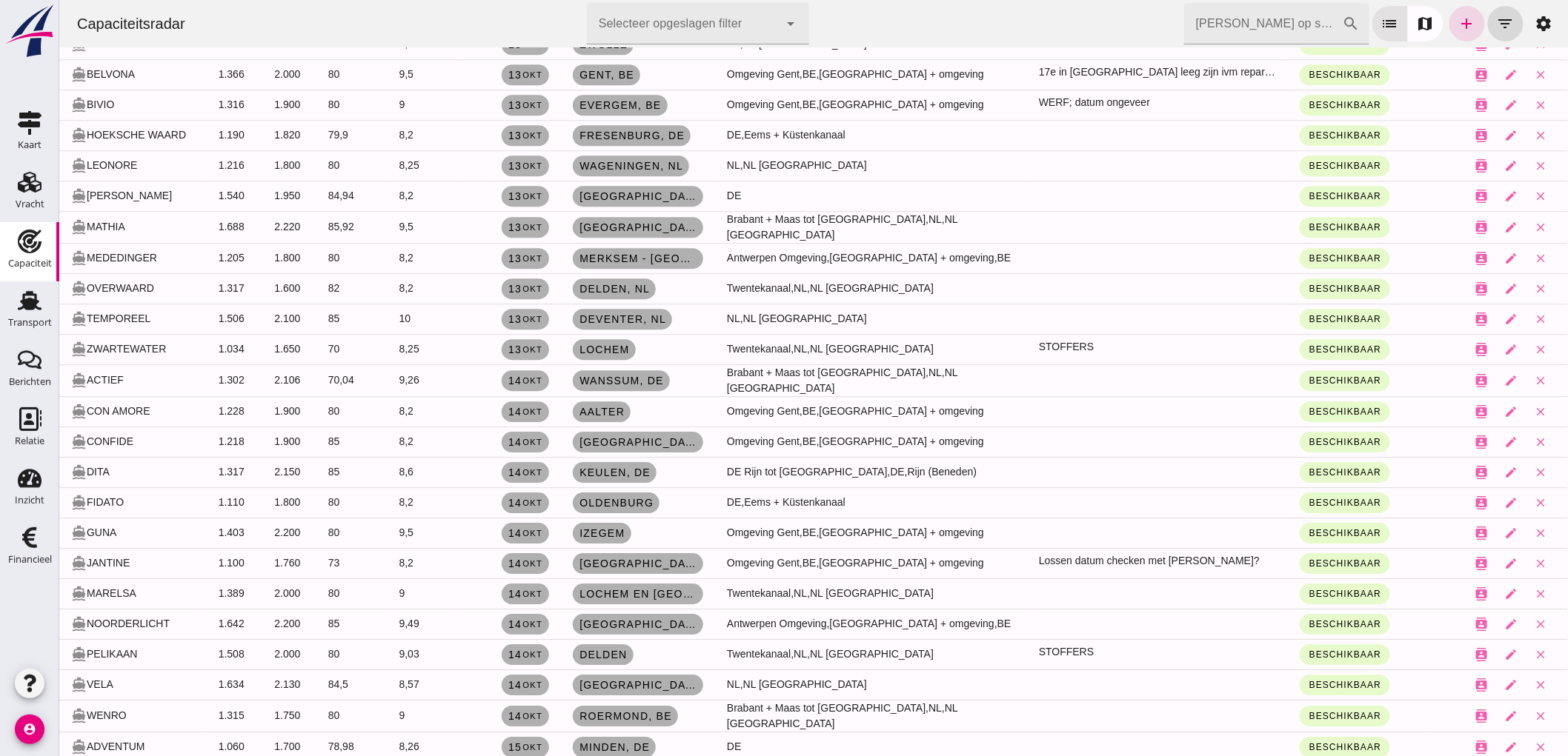
scroll to position [1615, 0]
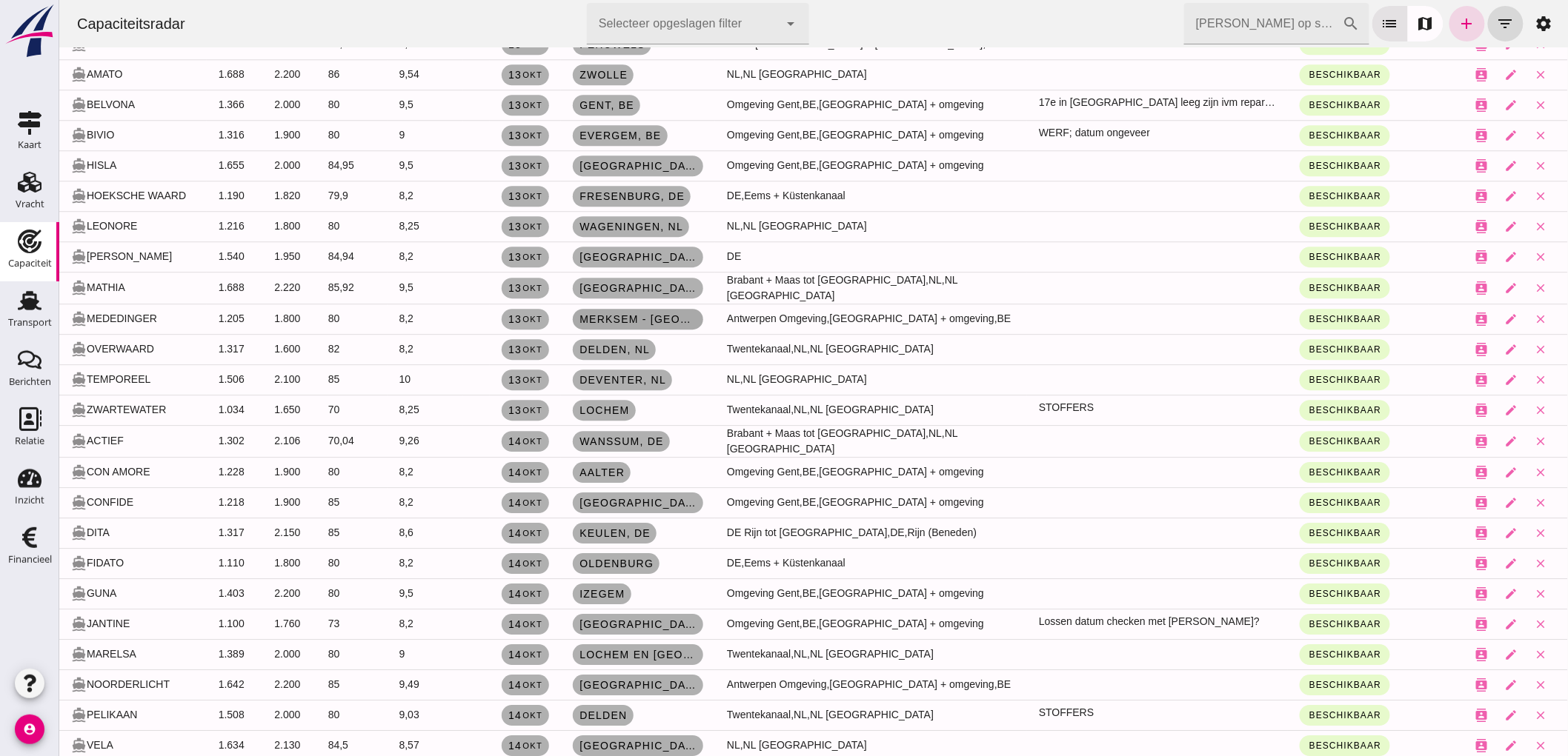
click at [644, 314] on span "Merksem - Antwerpen , de" at bounding box center [637, 320] width 119 height 12
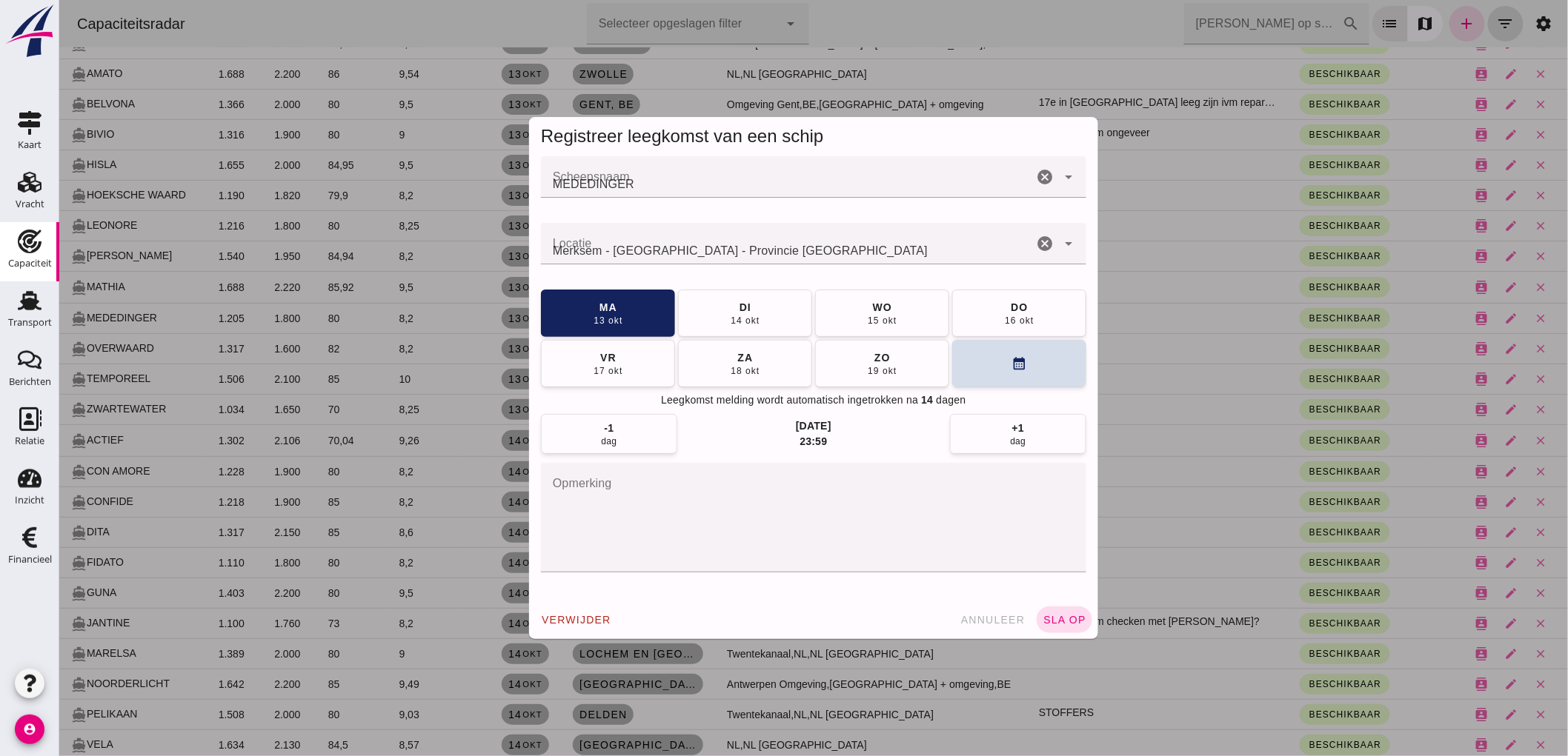
scroll to position [0, 0]
click at [1039, 239] on icon "cancel" at bounding box center [1045, 244] width 18 height 18
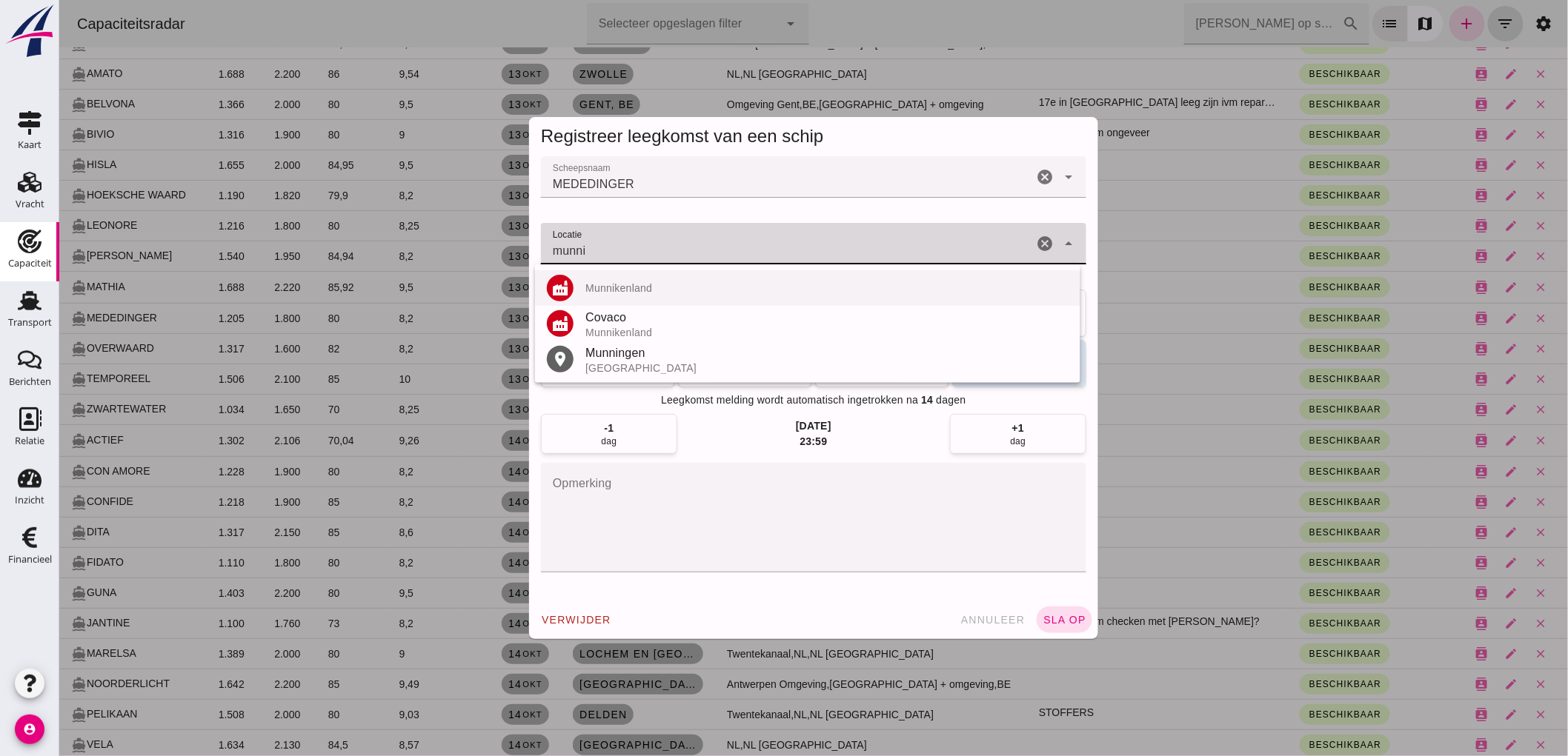
click at [648, 284] on div "Munnikenland" at bounding box center [825, 288] width 483 height 12
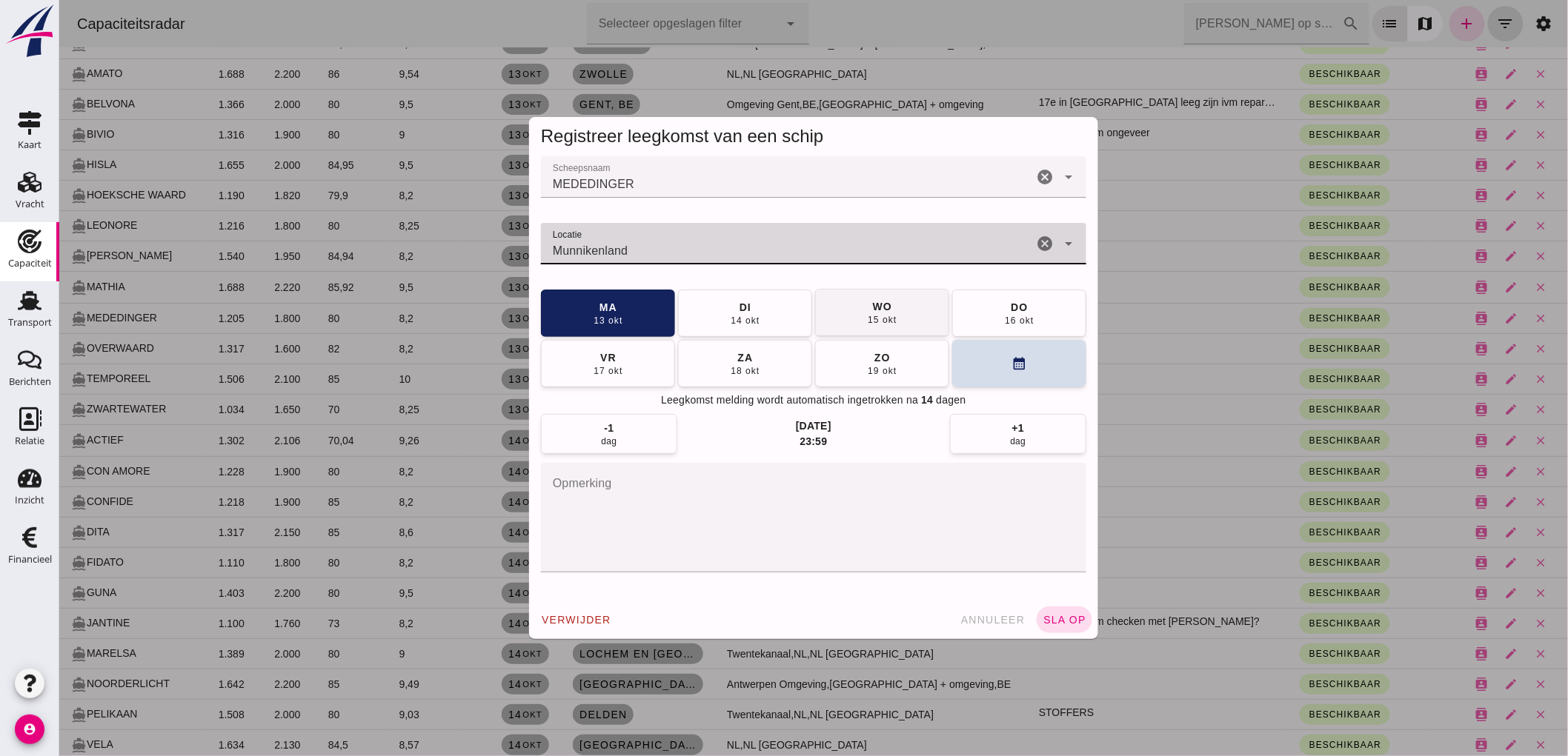
type input "Munnikenland"
click at [882, 317] on div "15 okt" at bounding box center [881, 320] width 30 height 12
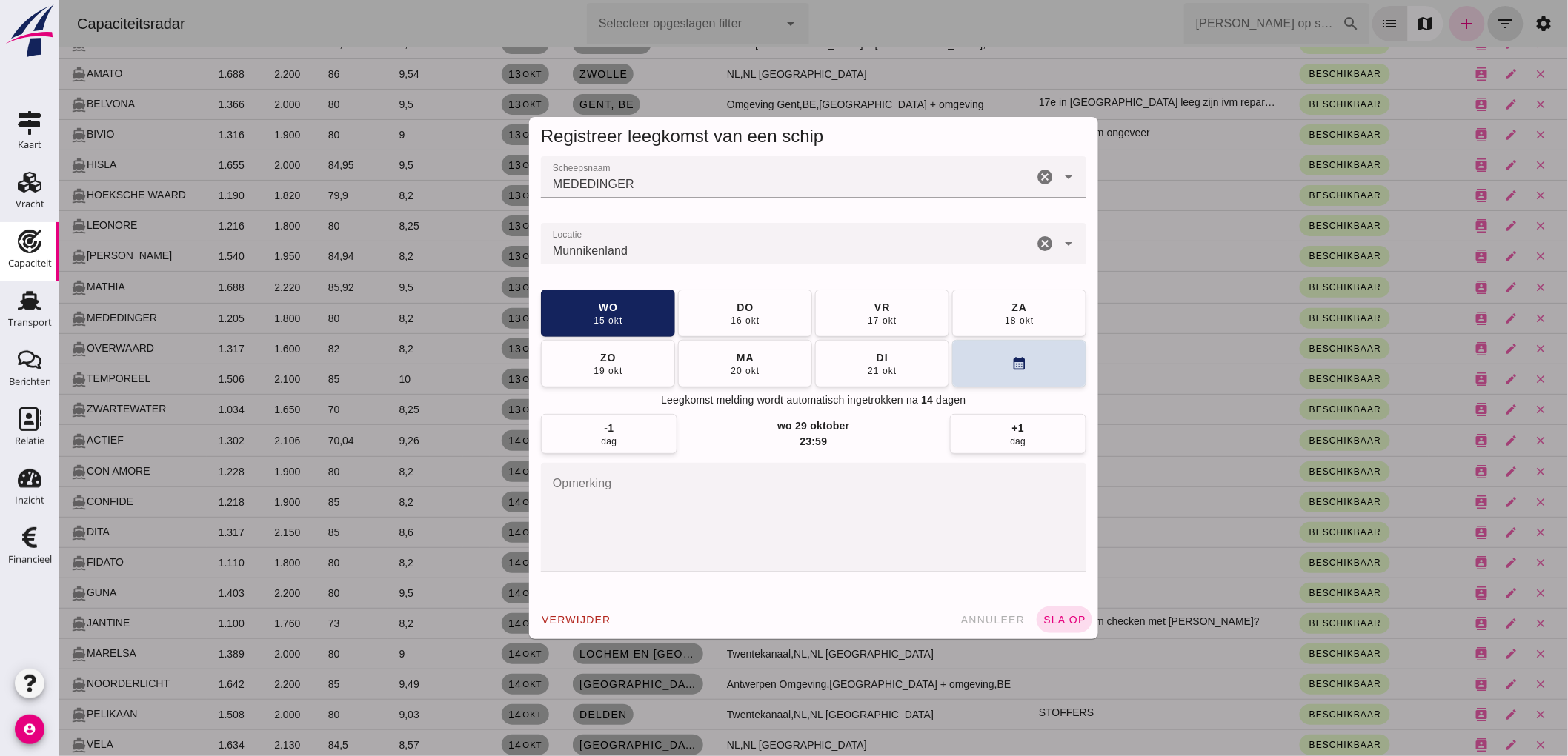
click at [1047, 615] on span "sla op" at bounding box center [1063, 620] width 43 height 12
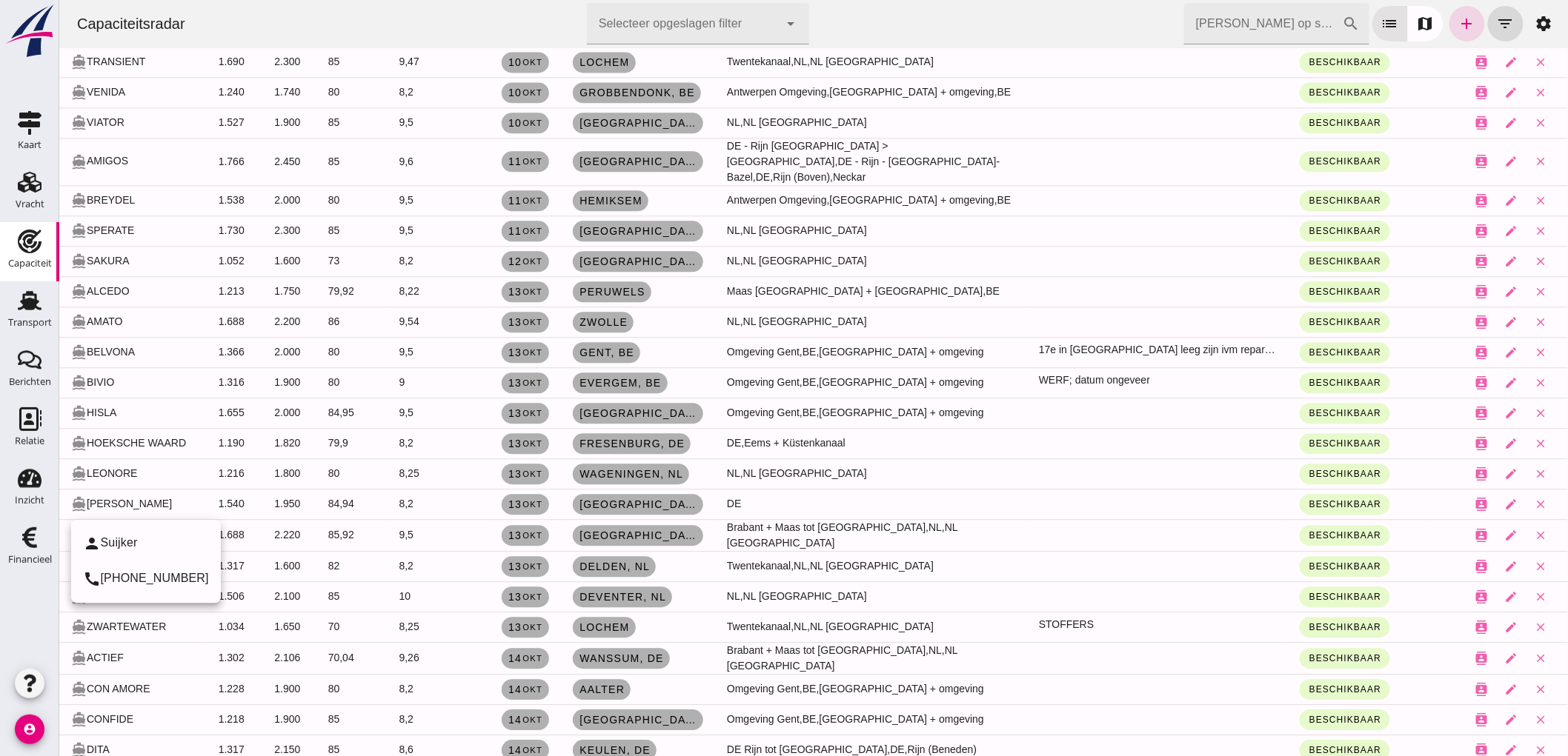
scroll to position [1286, 0]
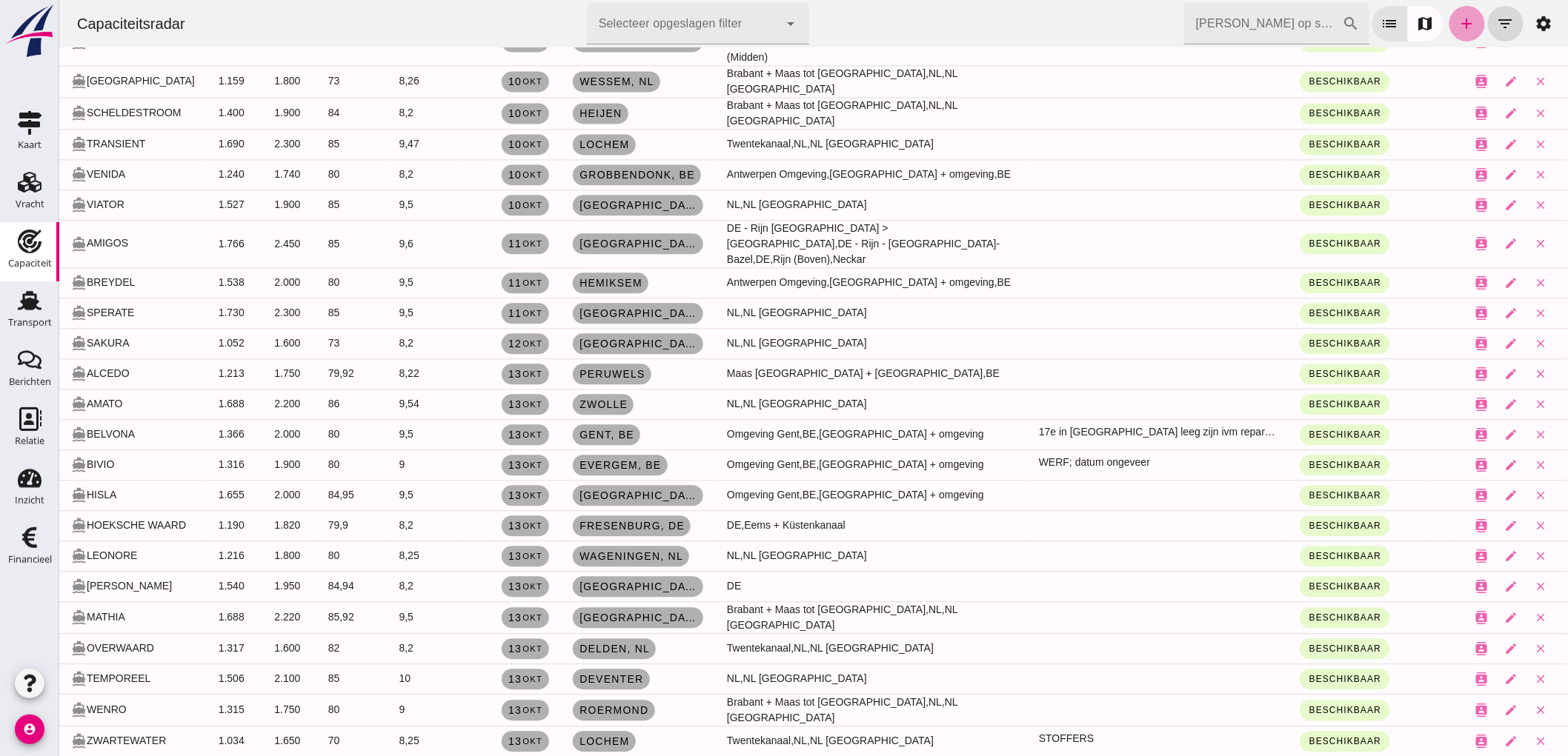
drag, startPoint x: 1467, startPoint y: 26, endPoint x: 1631, endPoint y: 261, distance: 286.6
click at [1467, 26] on link "add" at bounding box center [1467, 24] width 35 height 35
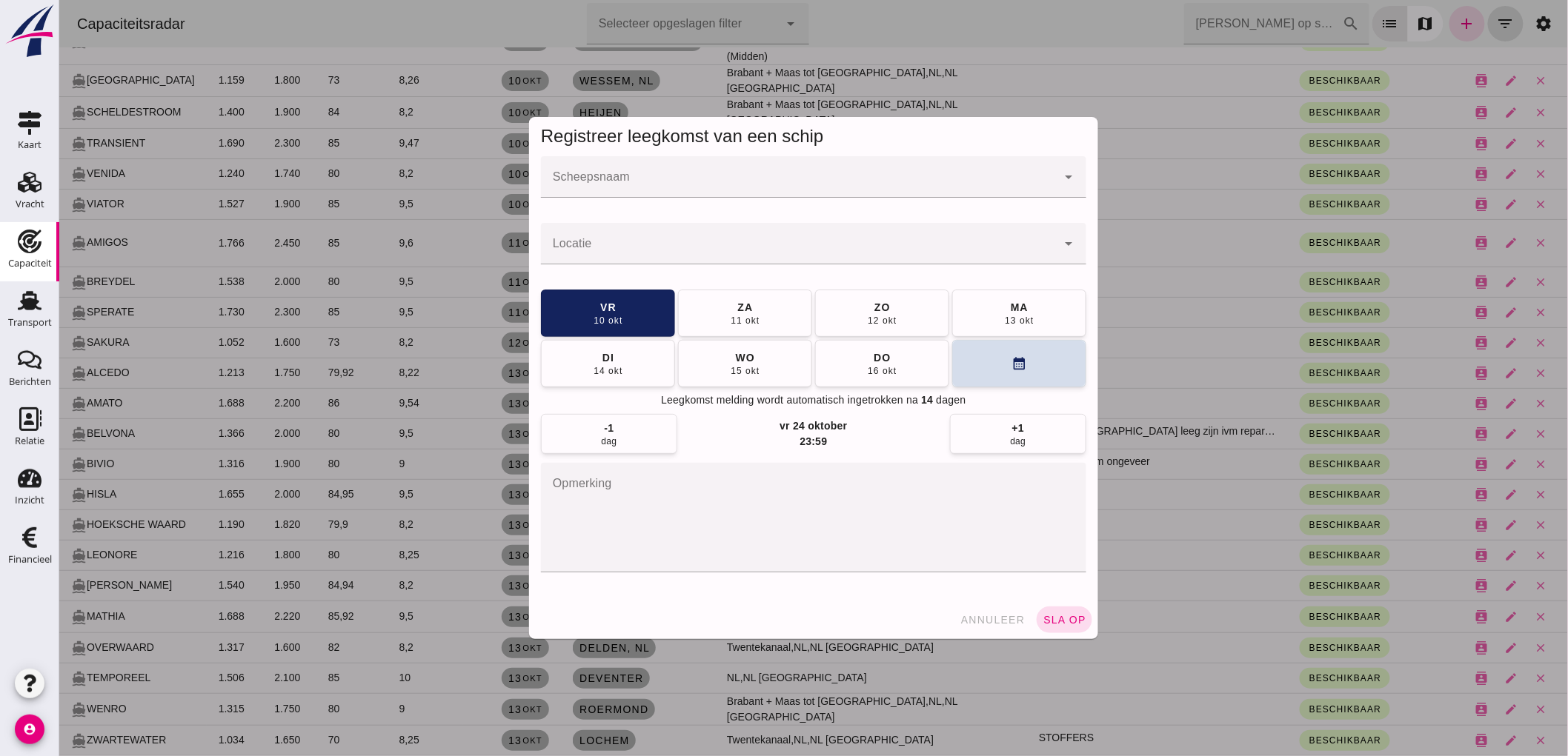
click at [659, 180] on input "Scheepsnaam" at bounding box center [798, 185] width 515 height 18
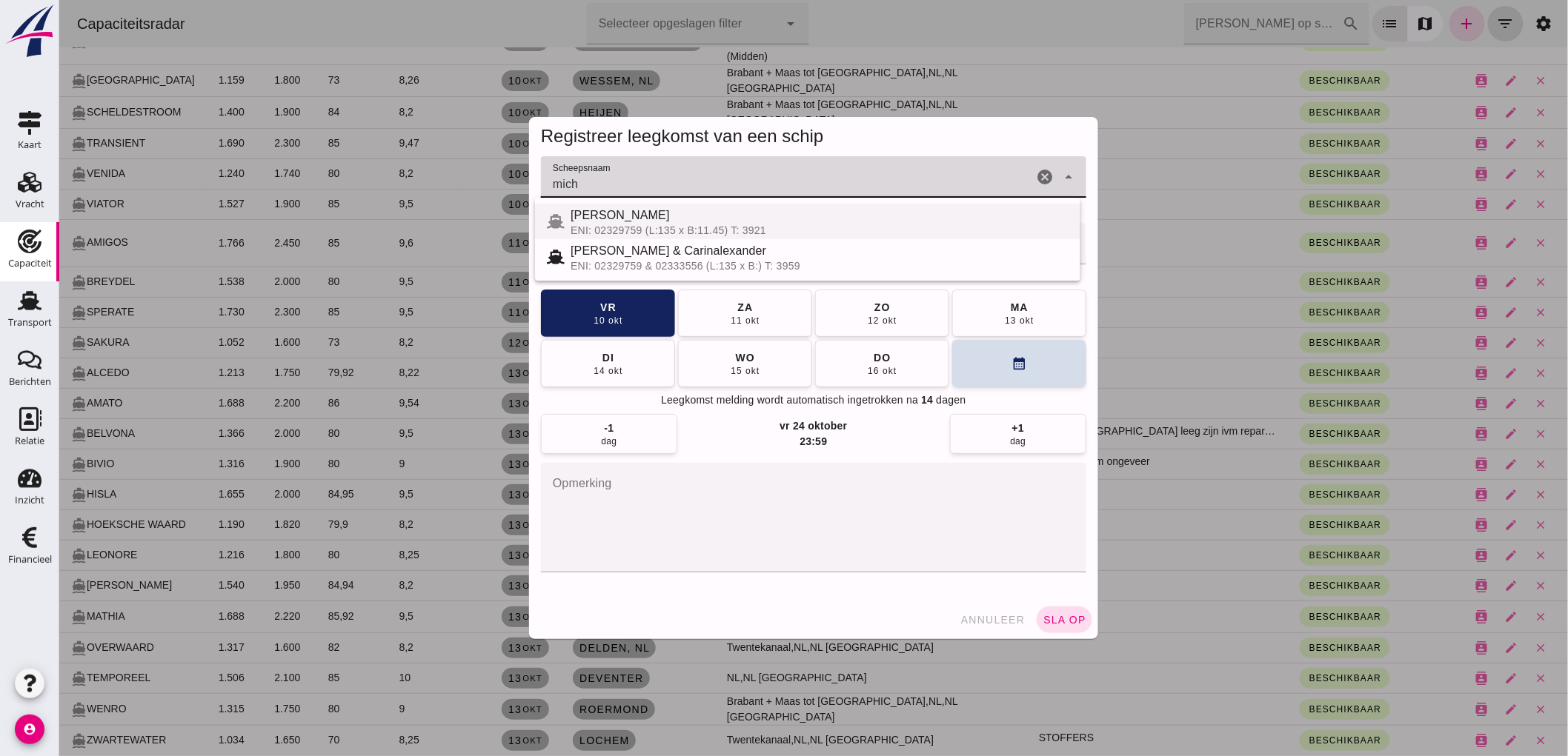
click at [619, 227] on div "ENI: 02329759 (L:135 x B:11.45) T: 3921" at bounding box center [818, 230] width 498 height 12
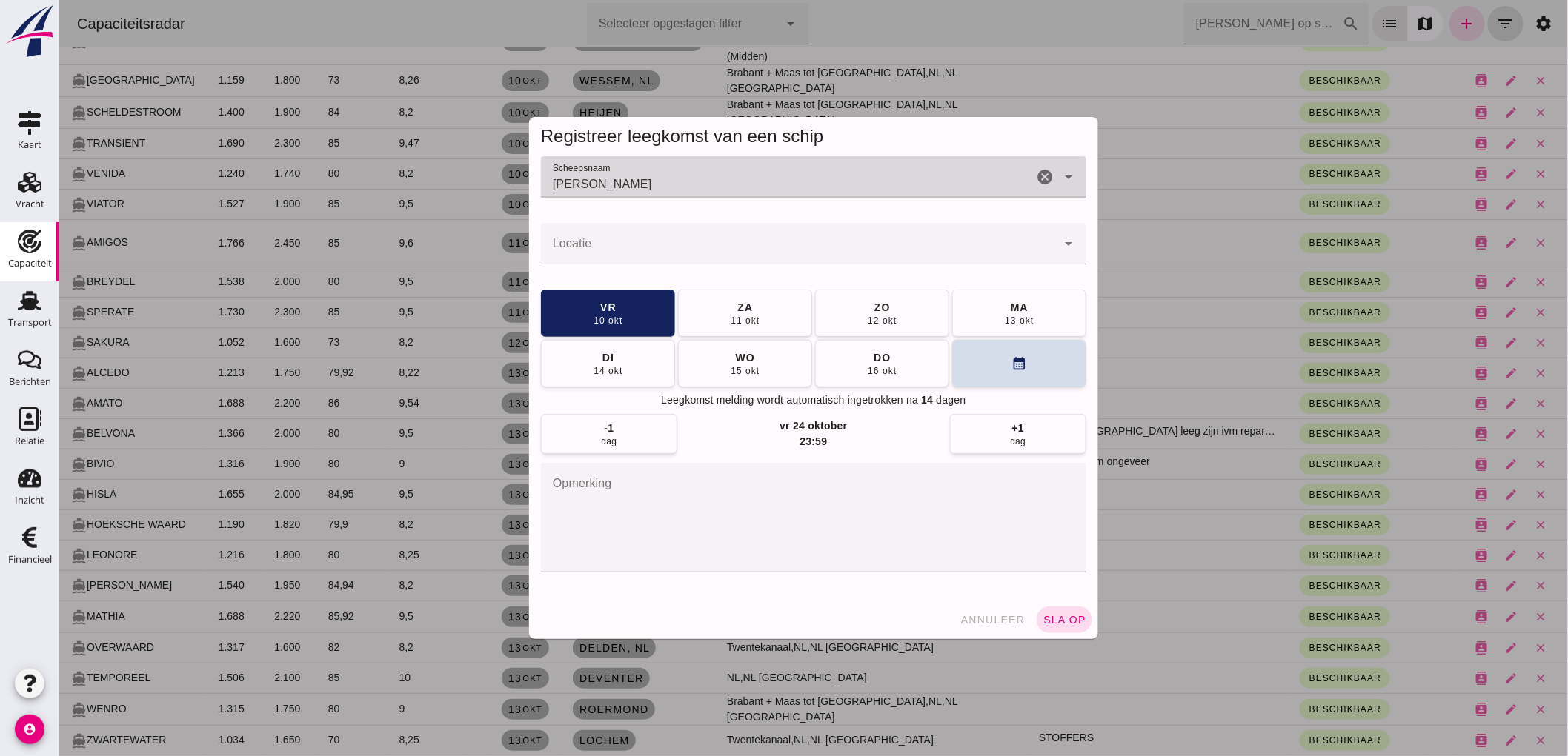
type input "MICHAELANGELO"
click at [610, 234] on div at bounding box center [798, 244] width 515 height 41
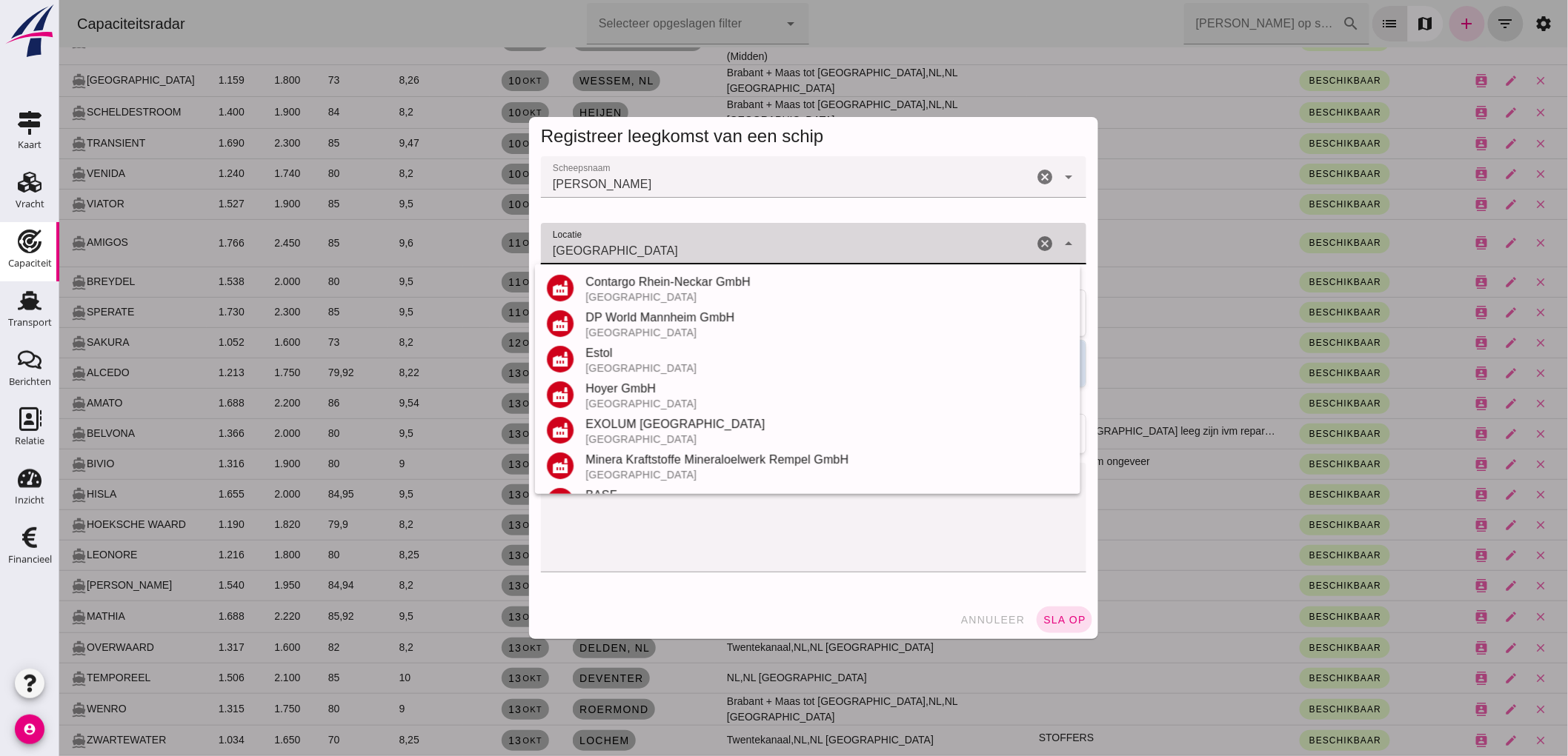
scroll to position [173, 0]
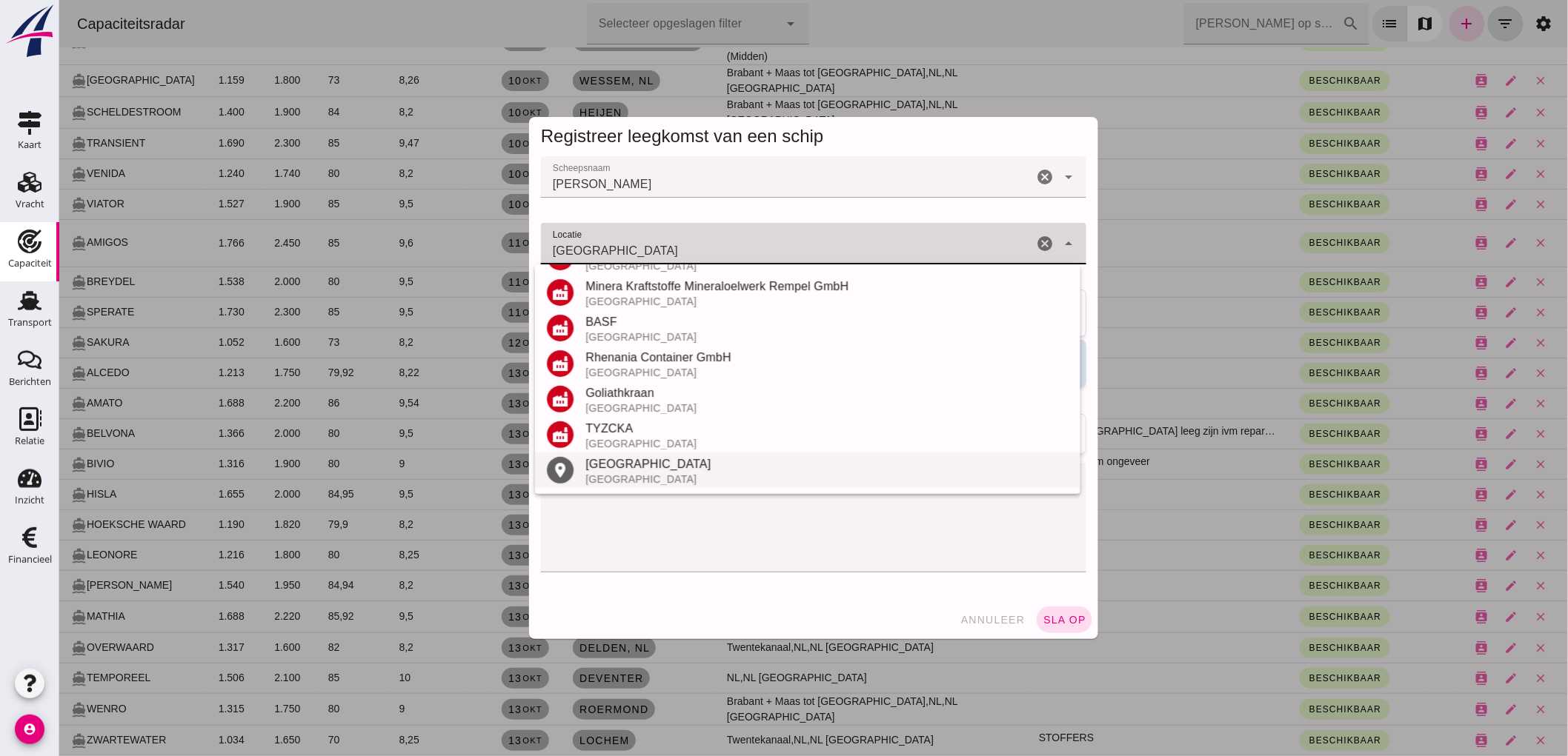
click at [651, 470] on div "Mannheim" at bounding box center [825, 464] width 483 height 18
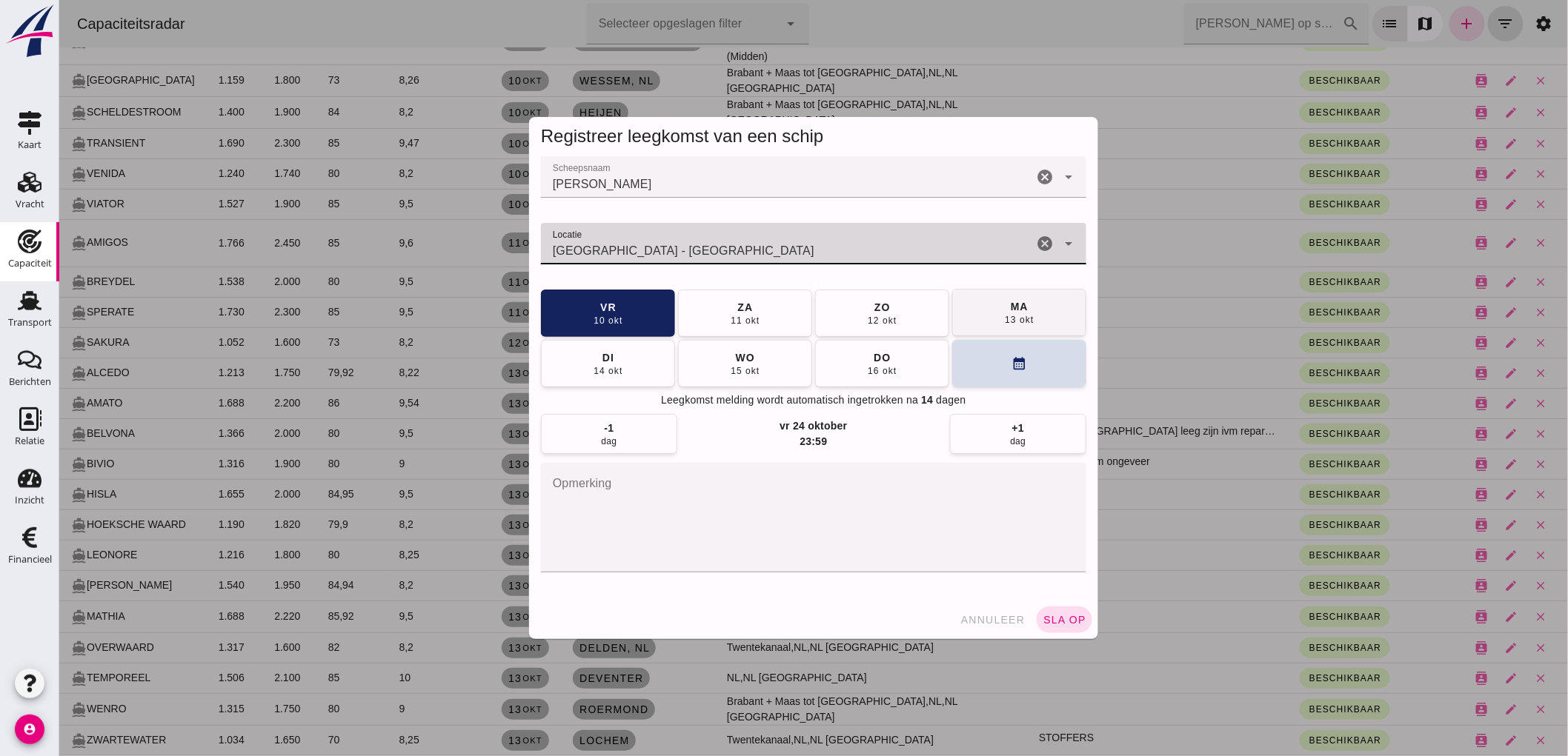
type input "Mannheim - Baden-Württemberg"
click at [1030, 316] on button "ma 13 okt" at bounding box center [1018, 313] width 134 height 47
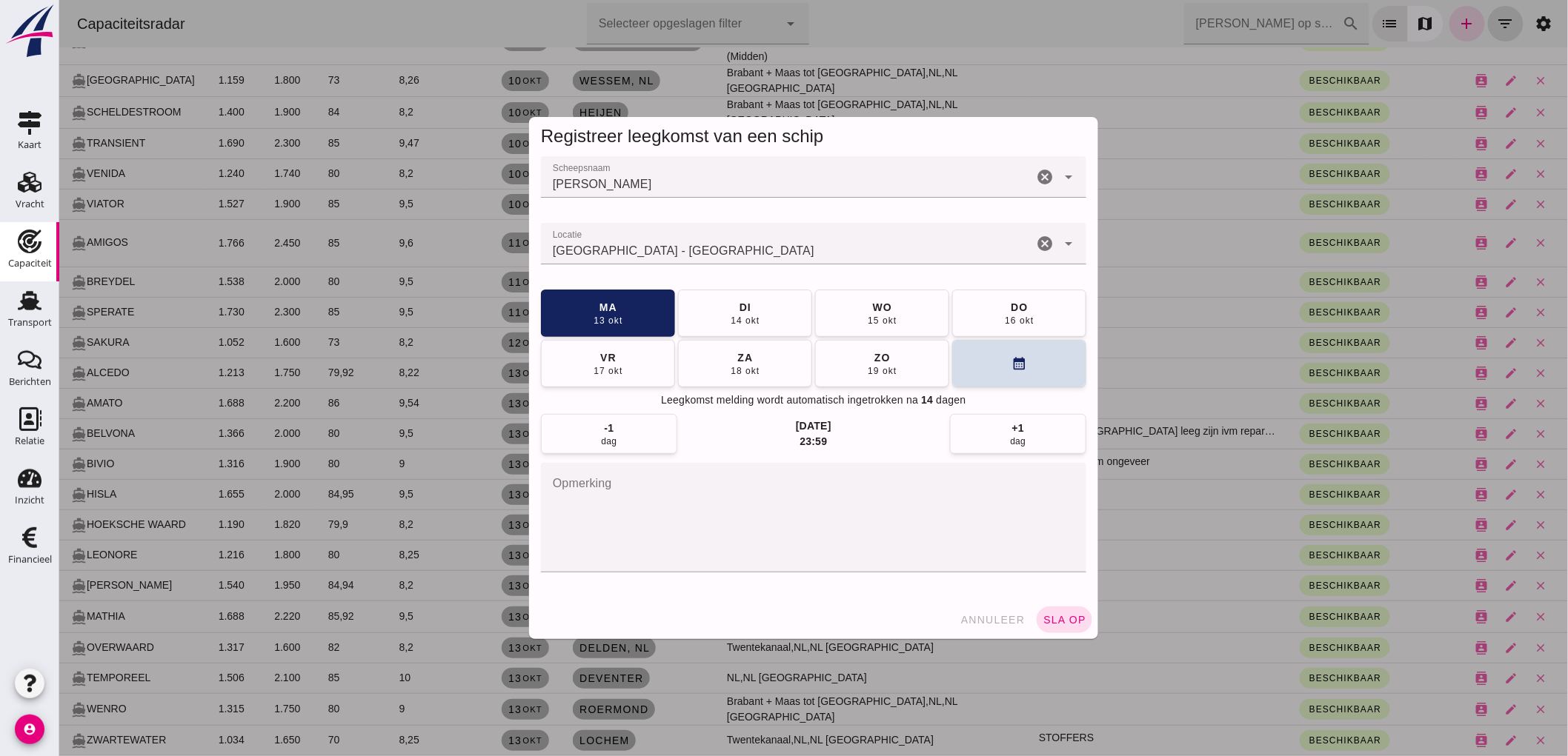
click at [1054, 618] on span "sla op" at bounding box center [1063, 620] width 43 height 12
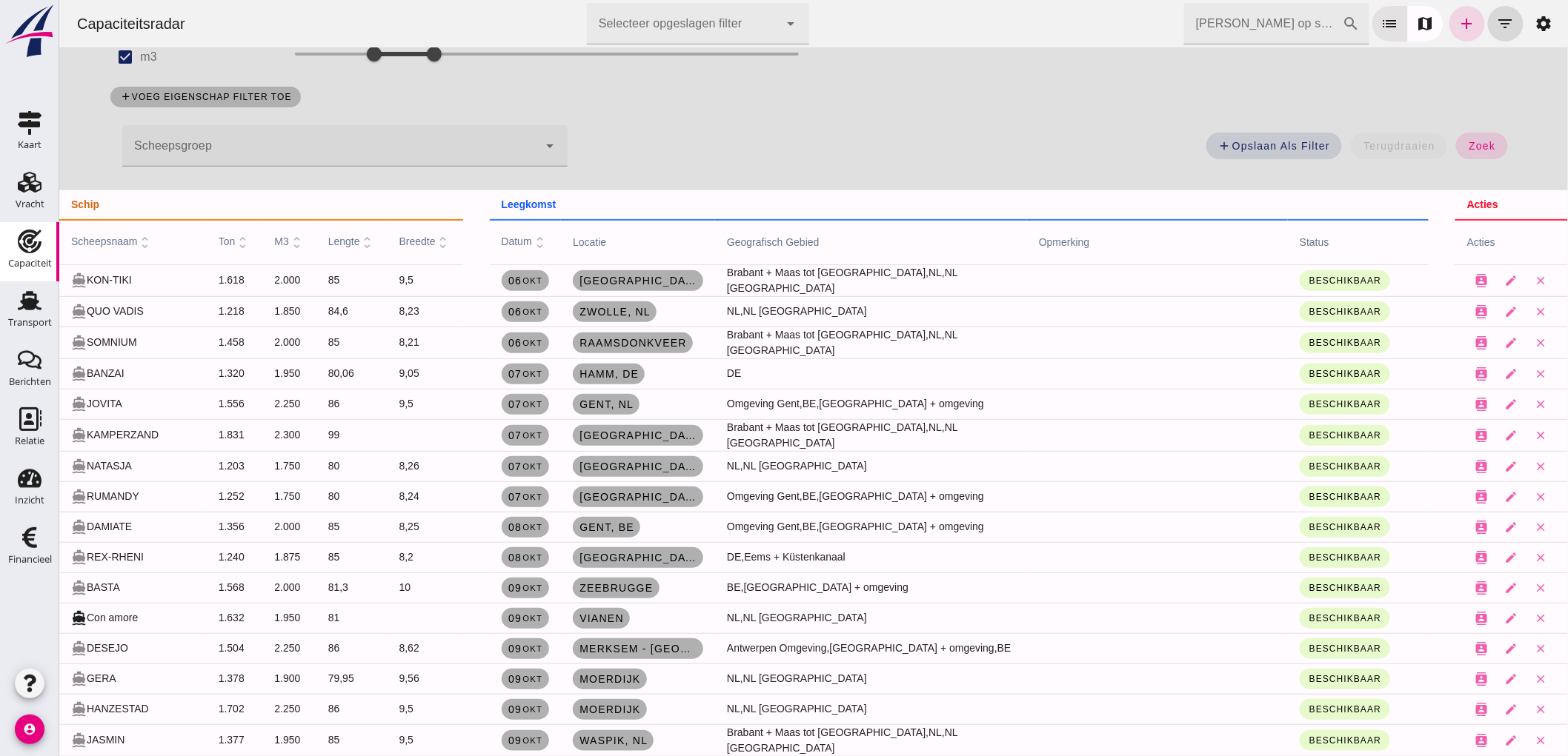
scroll to position [0, 0]
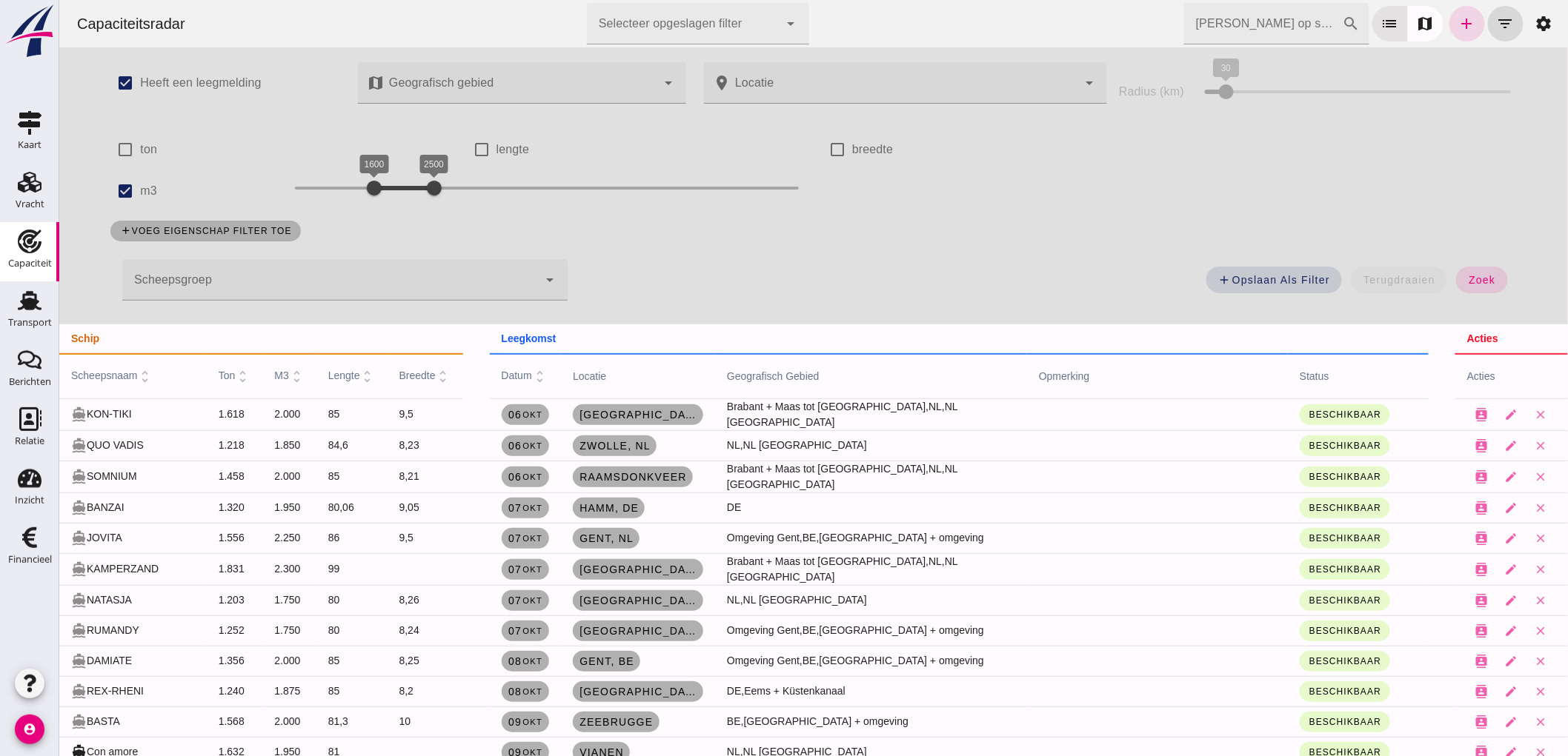
click at [205, 276] on div at bounding box center [330, 280] width 415 height 41
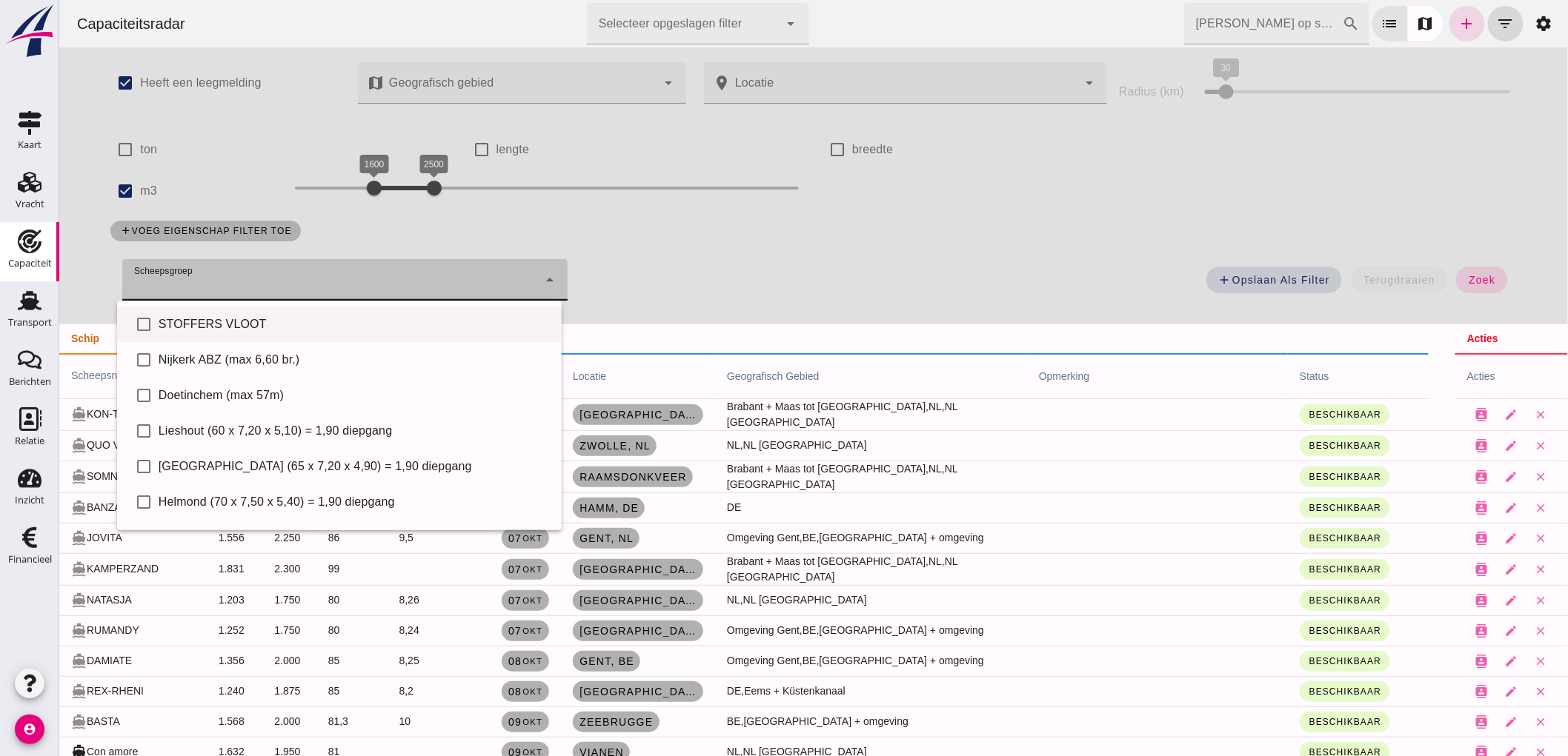
click at [212, 322] on div "STOFFERS VLOOT" at bounding box center [353, 324] width 392 height 18
type input "STOFFERS VLOOT"
checkbox input "true"
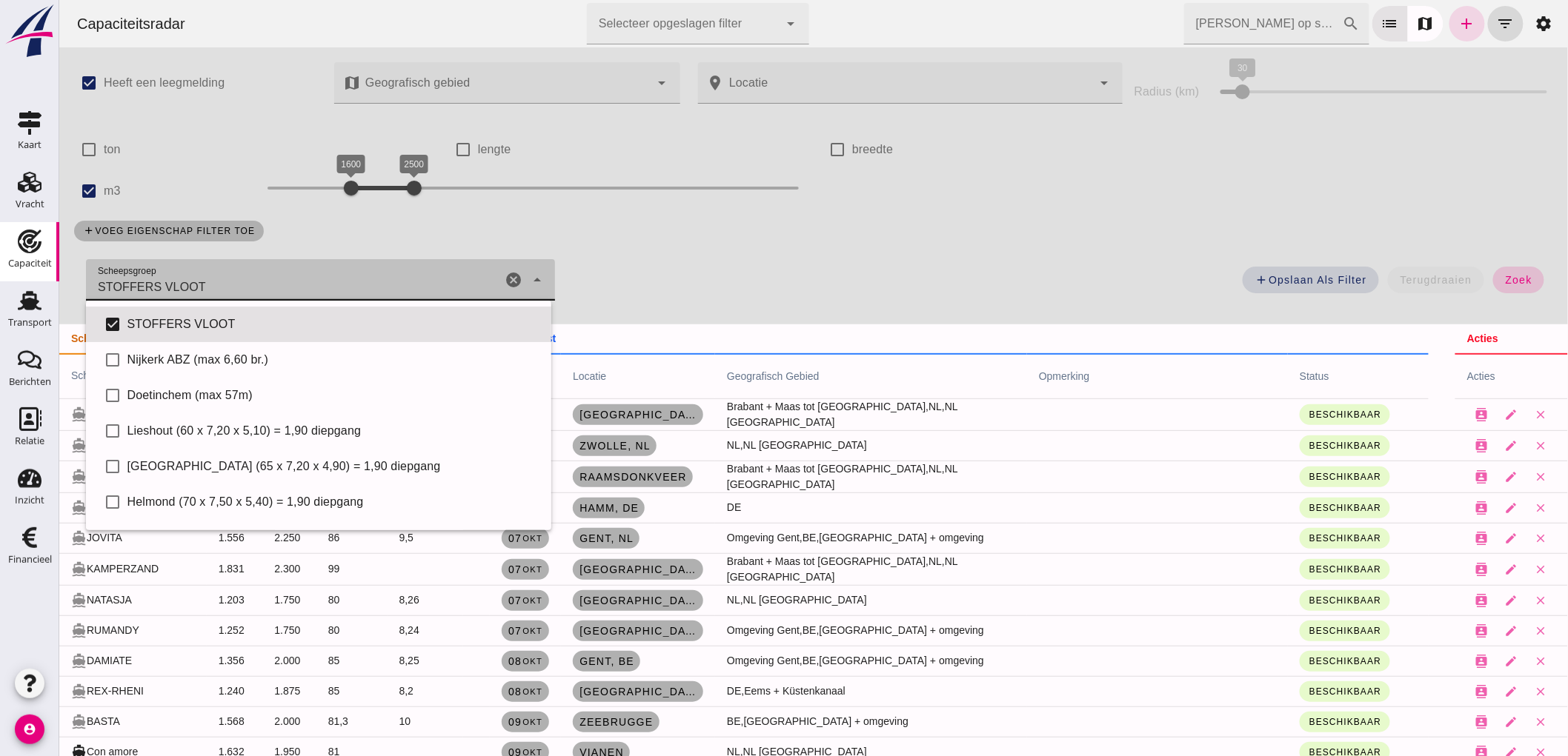
click at [1505, 270] on button "zoek" at bounding box center [1518, 279] width 51 height 27
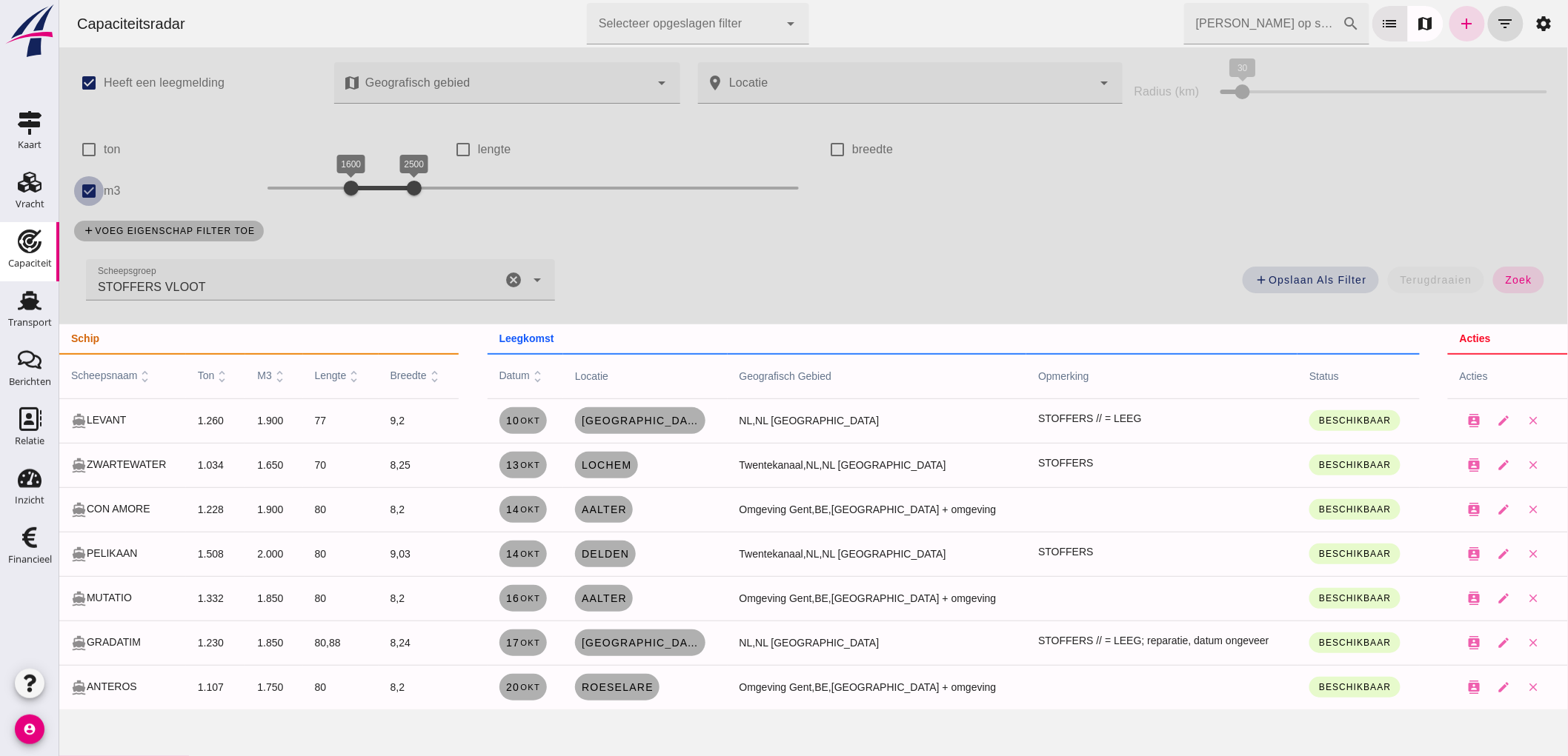
click at [89, 190] on input "m3" at bounding box center [89, 191] width 30 height 29
checkbox input "false"
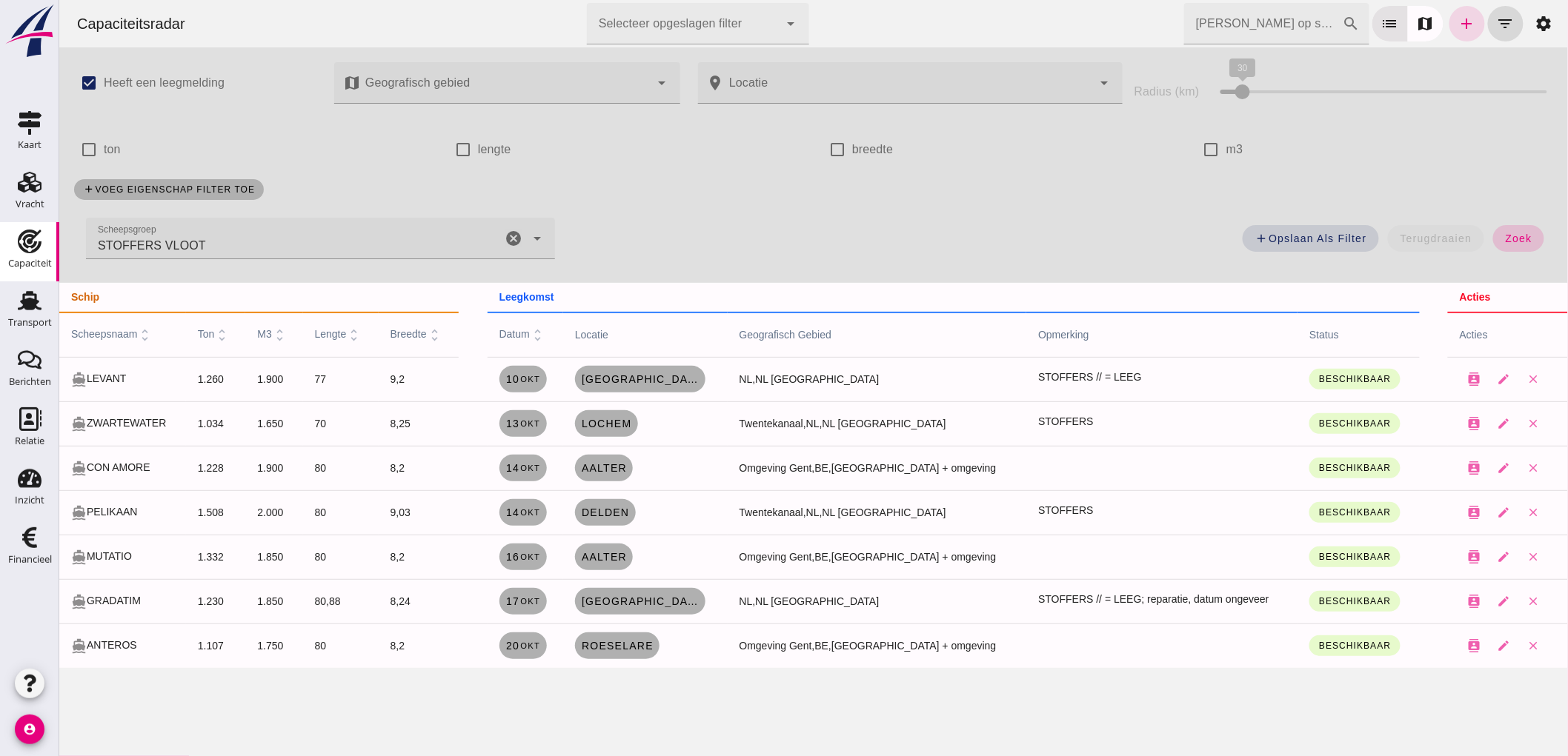
click at [1513, 234] on span "zoek" at bounding box center [1518, 239] width 28 height 12
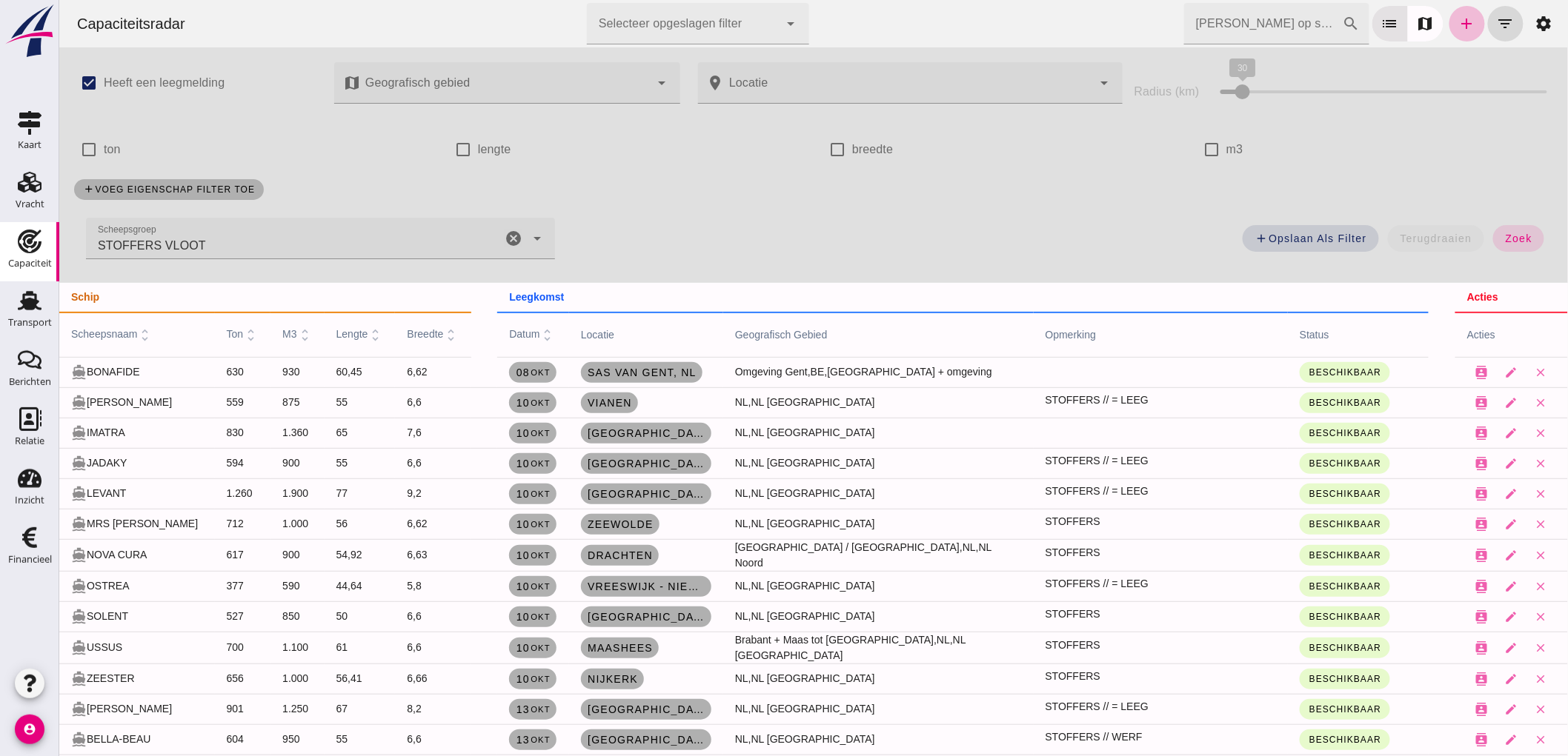
click at [1255, 31] on input "Zoek op scheepsnaam" at bounding box center [1262, 24] width 158 height 41
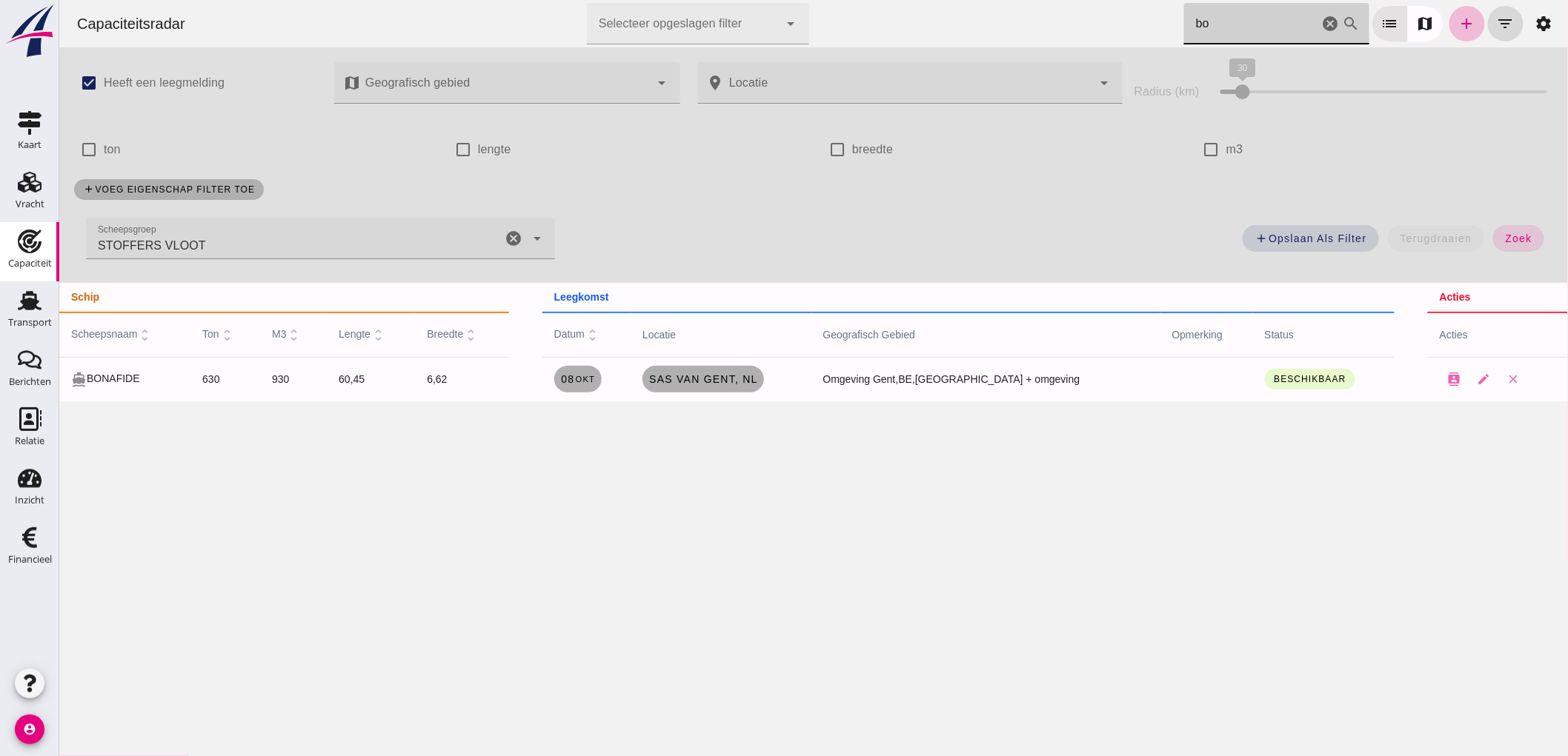
type input "bo"
drag, startPoint x: 1320, startPoint y: 23, endPoint x: 484, endPoint y: 4, distance: 836.2
click at [1321, 23] on icon "cancel" at bounding box center [1330, 24] width 18 height 18
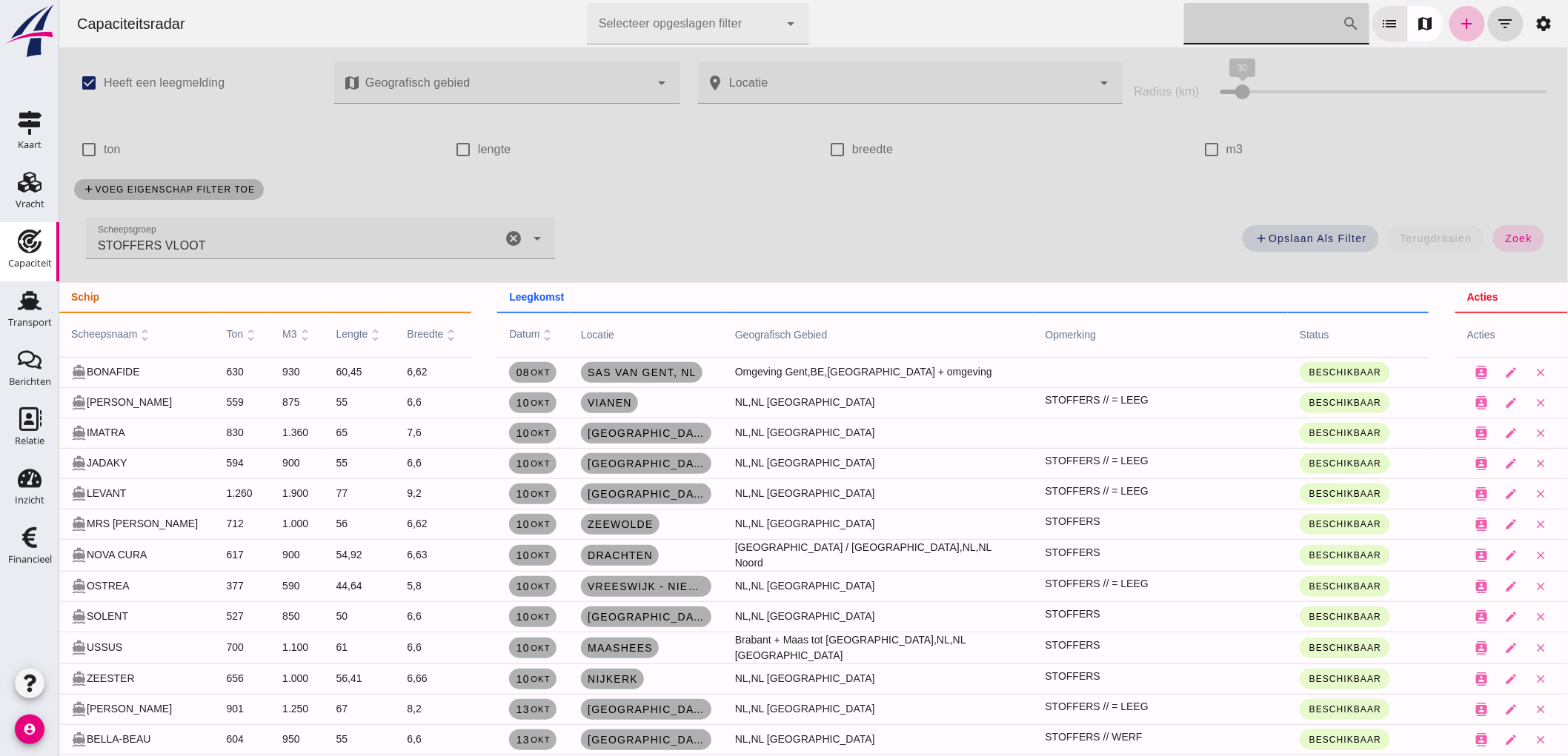
click at [513, 236] on icon "cancel" at bounding box center [513, 239] width 18 height 18
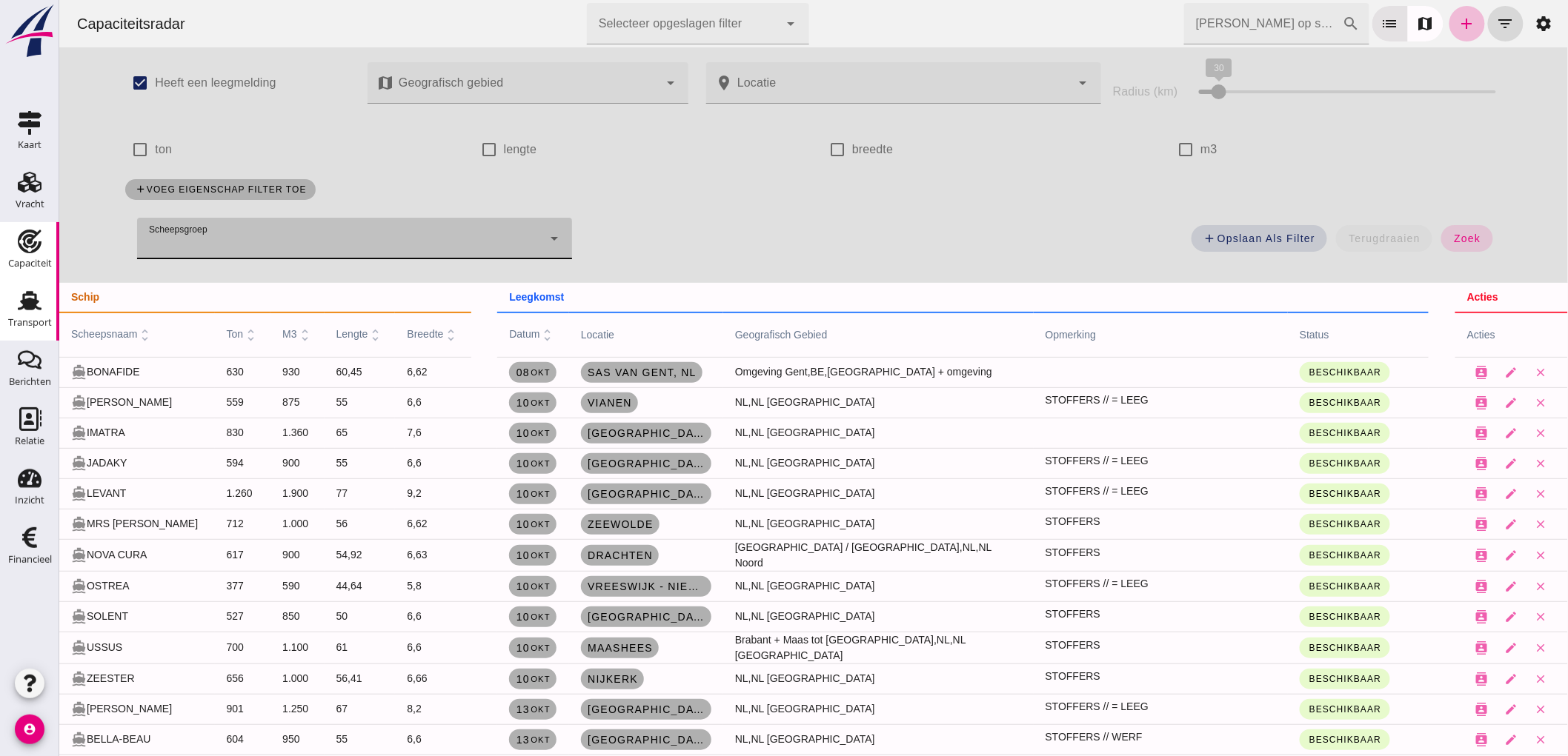
click at [32, 337] on link "Transport Transport" at bounding box center [30, 311] width 59 height 59
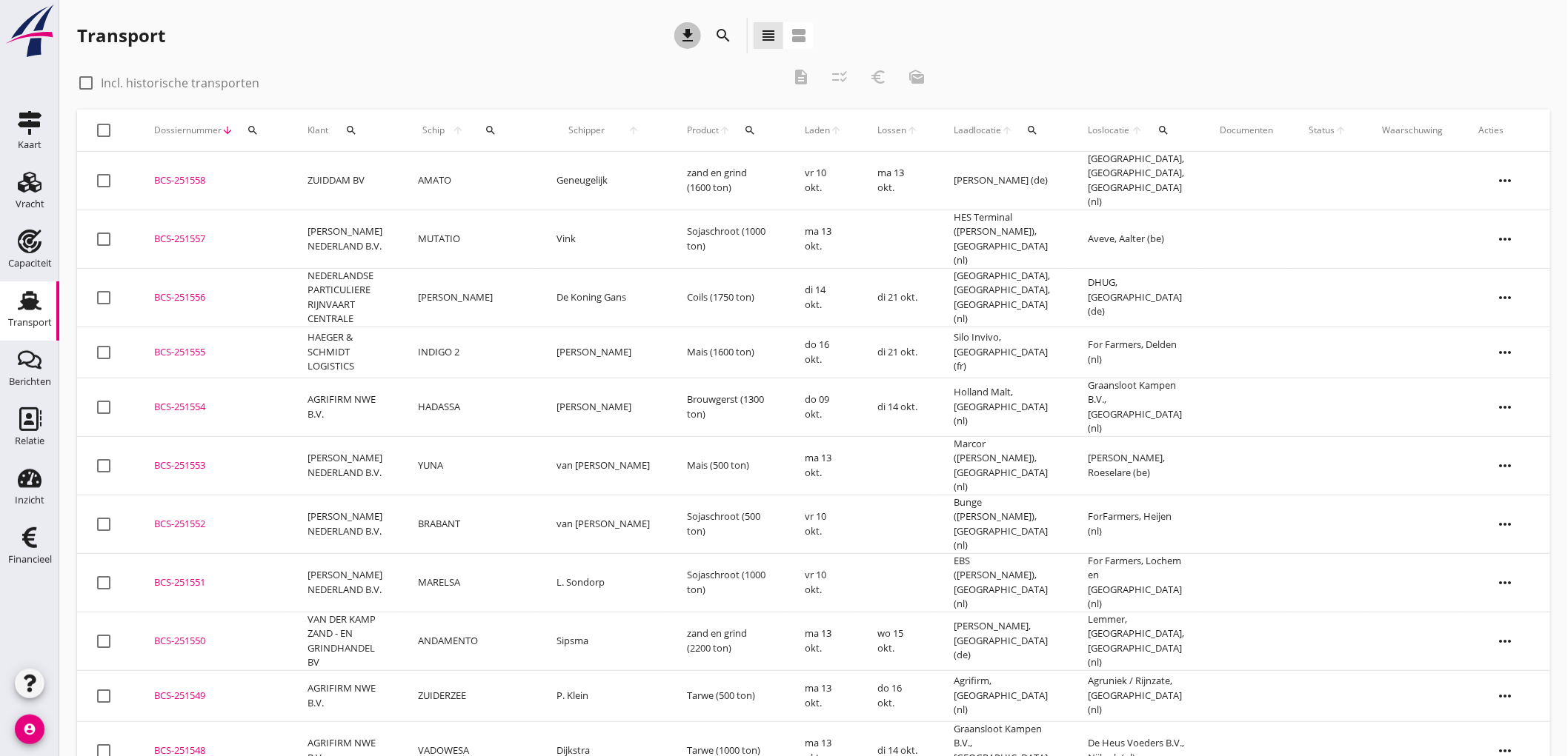
click at [677, 31] on div "download" at bounding box center [688, 35] width 27 height 18
drag, startPoint x: 30, startPoint y: 262, endPoint x: 374, endPoint y: 6, distance: 428.8
click at [30, 262] on div "Capaciteit" at bounding box center [30, 263] width 43 height 10
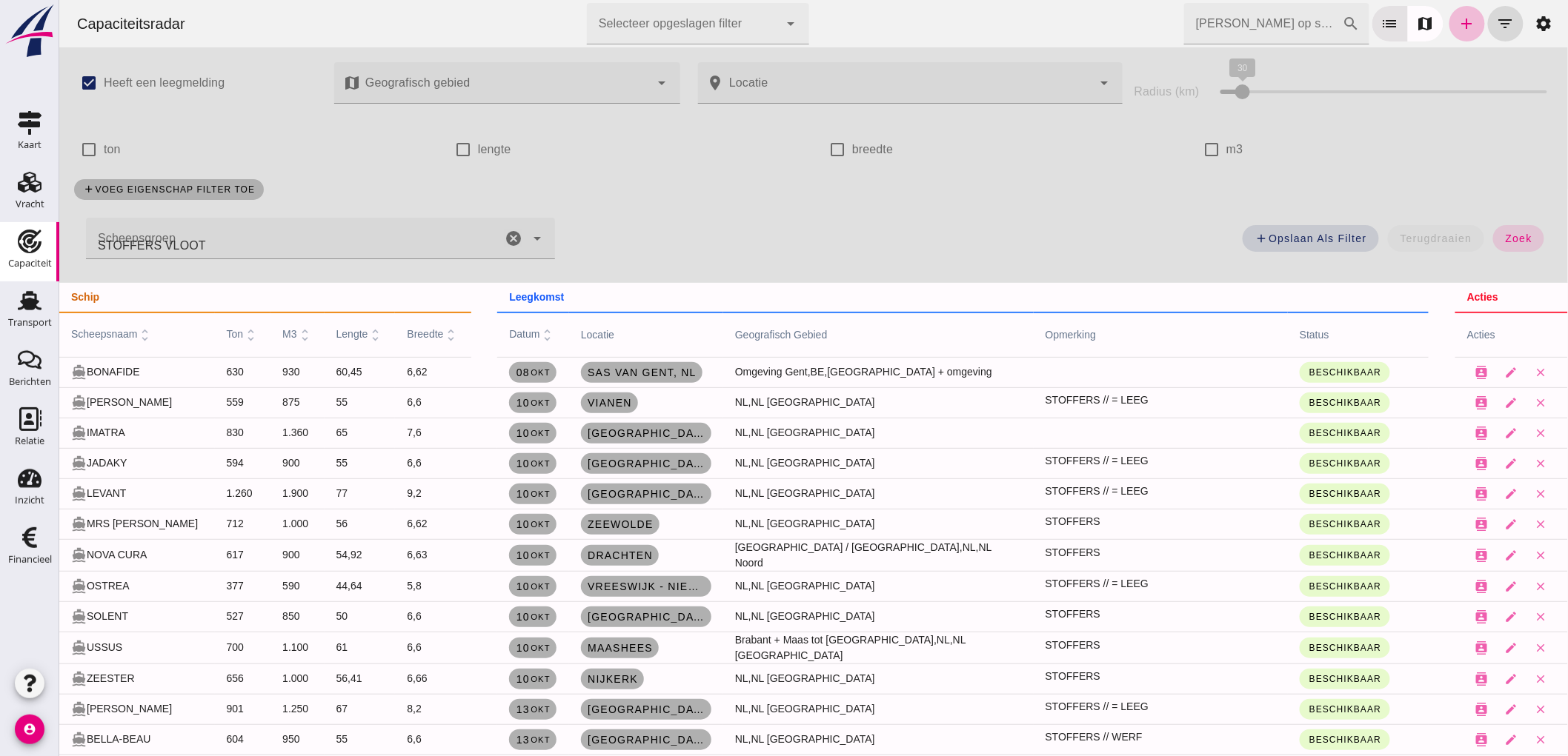
type input "STOFFERS VLOOT"
click at [515, 368] on span "08 okt" at bounding box center [532, 373] width 34 height 12
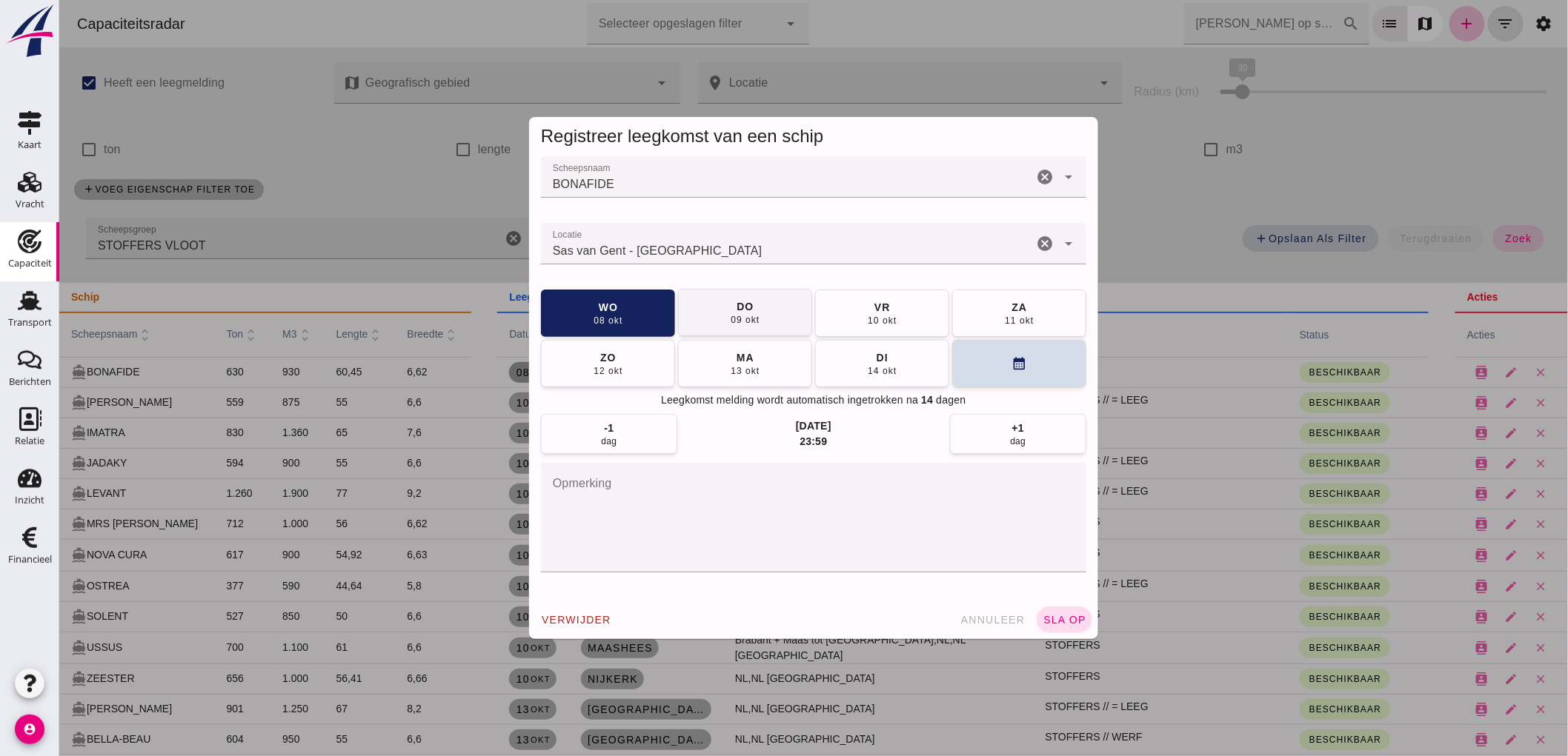
click at [756, 308] on button "do 09 okt" at bounding box center [745, 313] width 134 height 47
click at [759, 319] on button "vr 10 okt" at bounding box center [745, 313] width 134 height 47
click at [902, 546] on textarea "opmerking" at bounding box center [813, 518] width 546 height 110
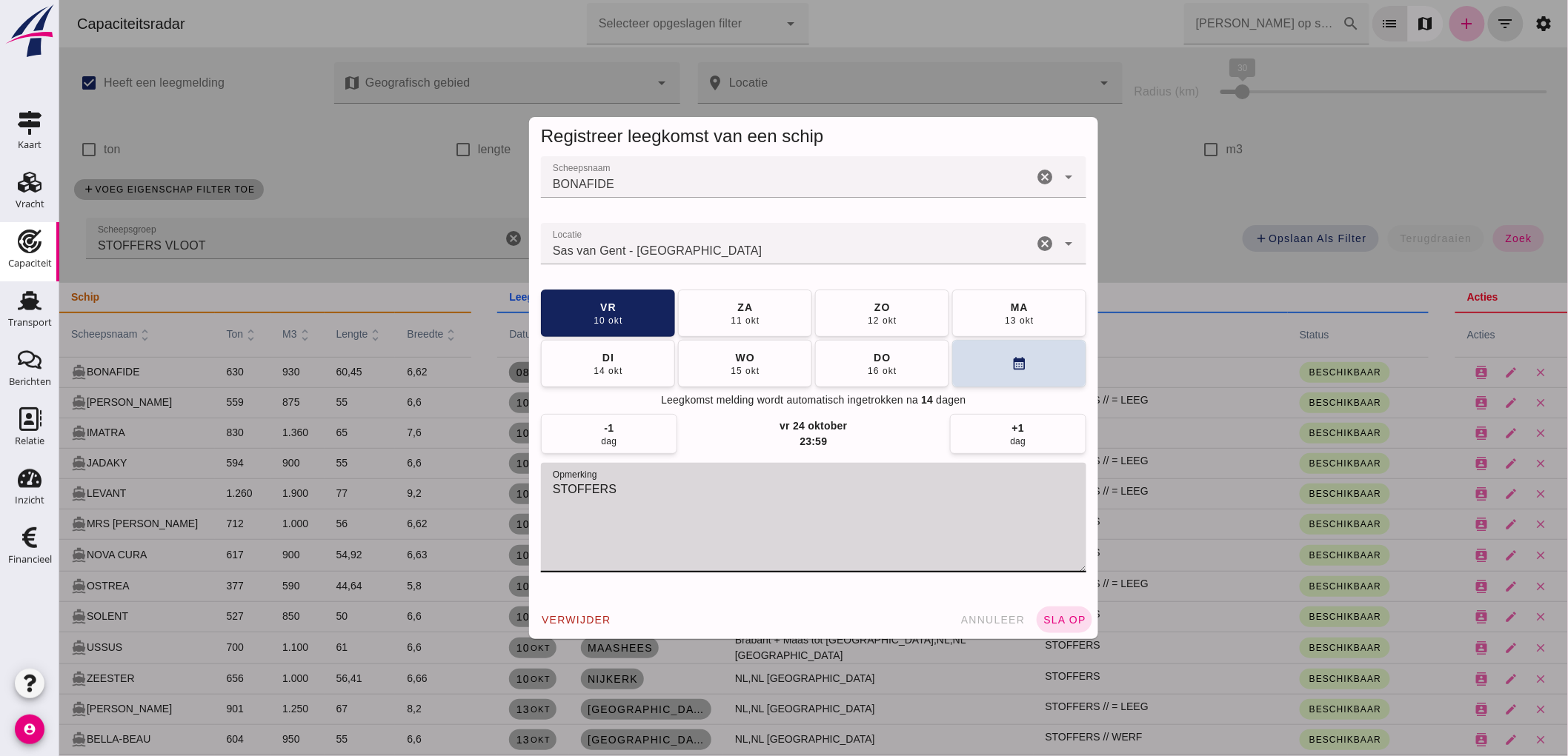
type textarea "STOFFERS"
click at [1084, 612] on div "verwijder annuleer sla op" at bounding box center [813, 619] width 570 height 38
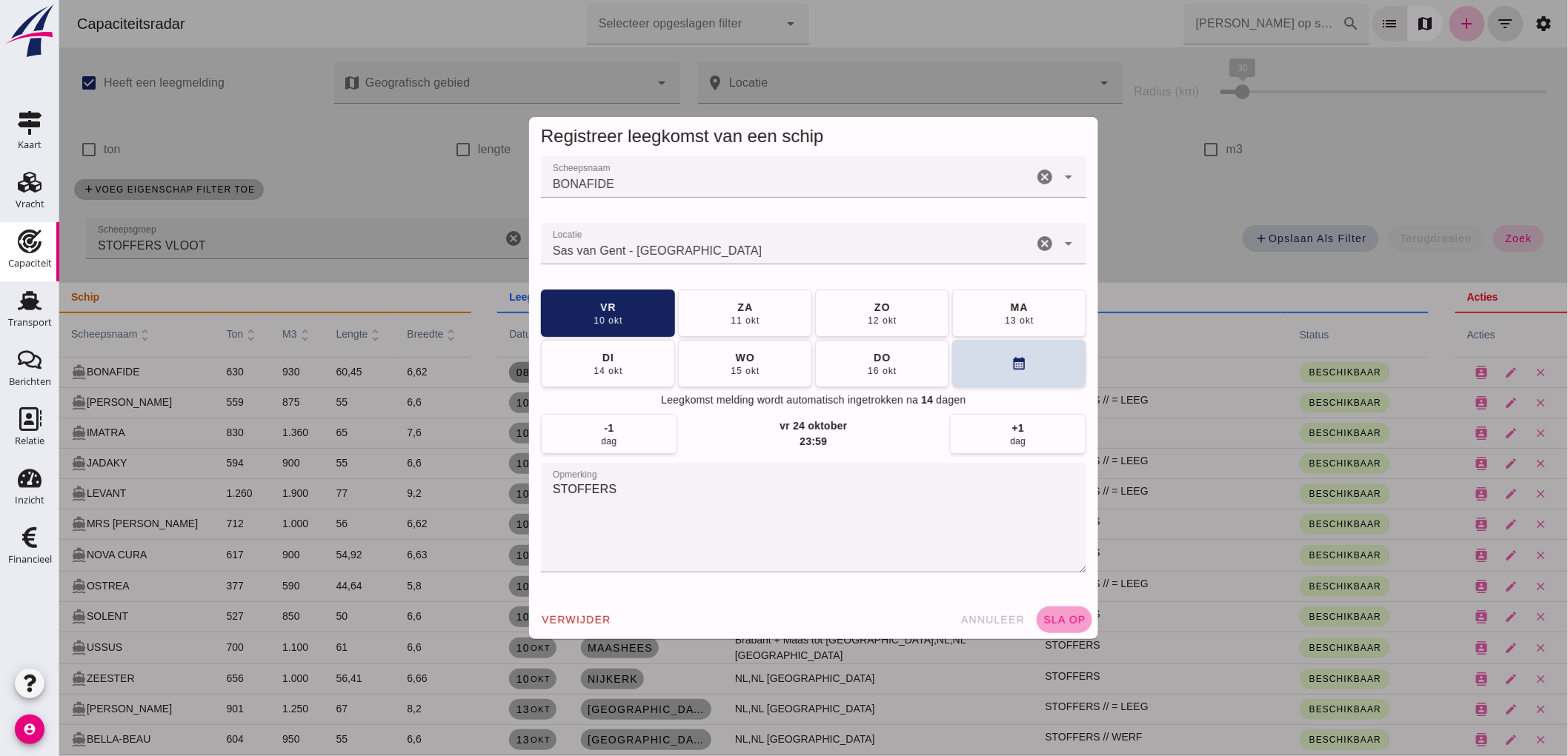
click at [1074, 611] on button "sla op" at bounding box center [1063, 619] width 56 height 27
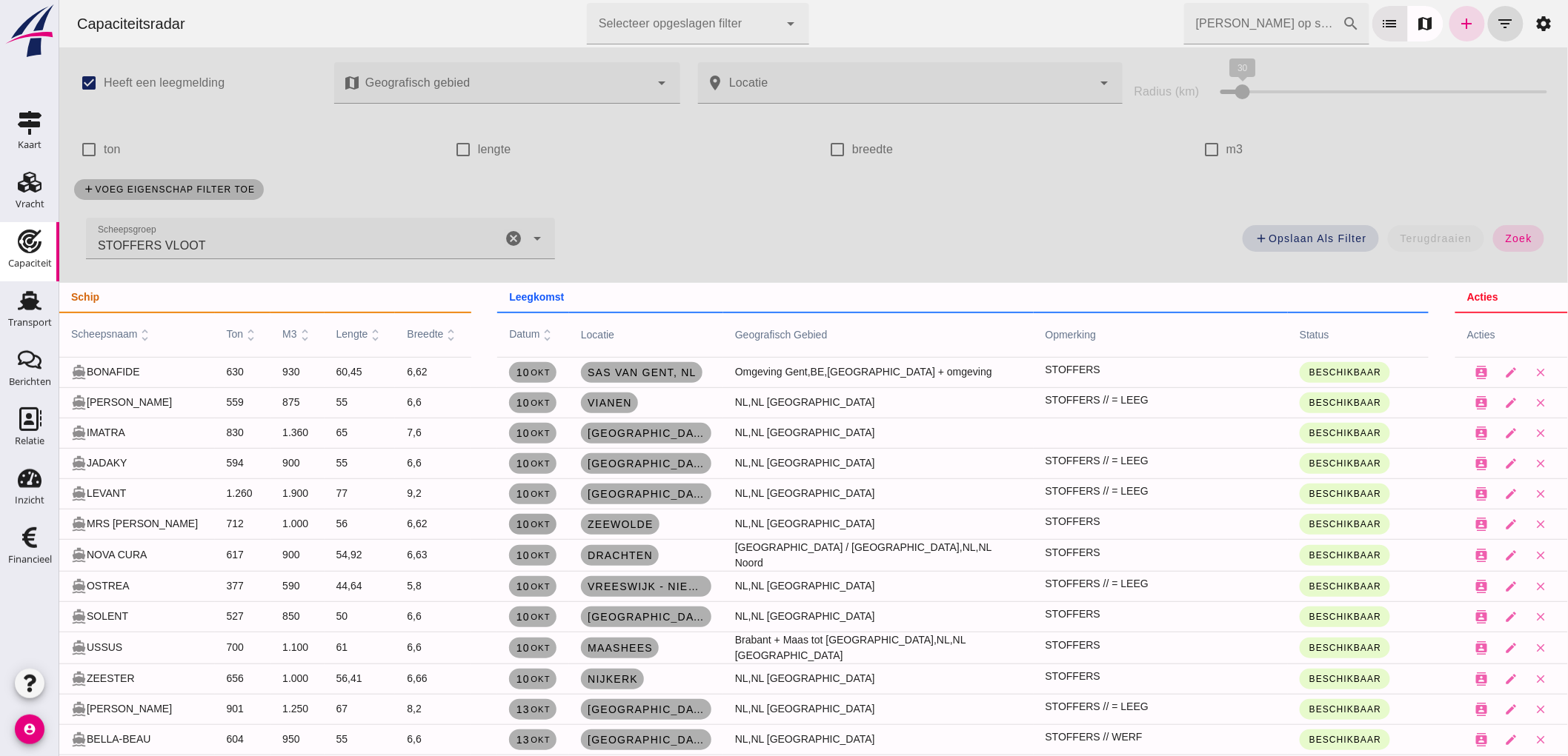
click at [509, 527] on link "10 okt" at bounding box center [532, 524] width 47 height 21
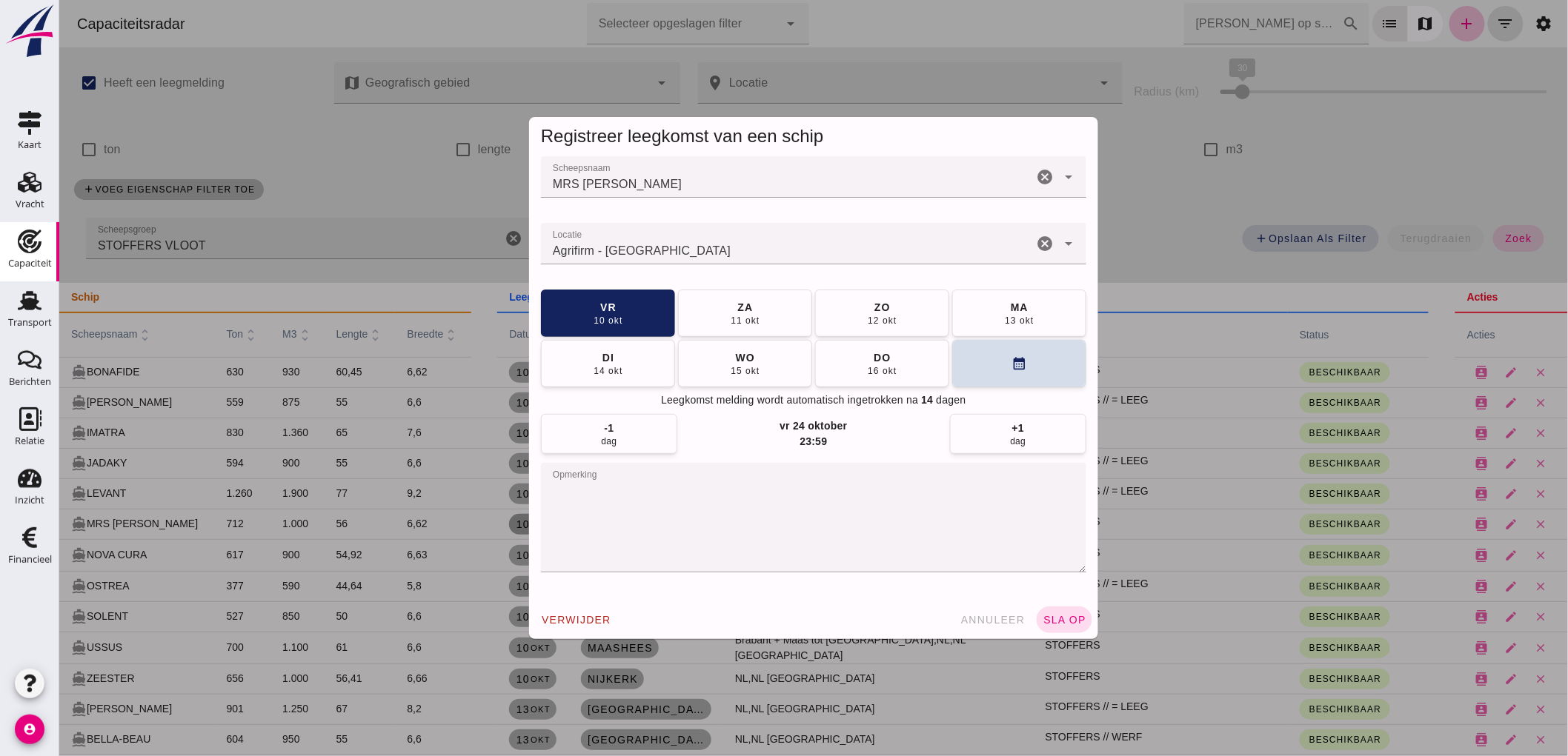
click at [1036, 242] on icon "cancel" at bounding box center [1045, 244] width 18 height 18
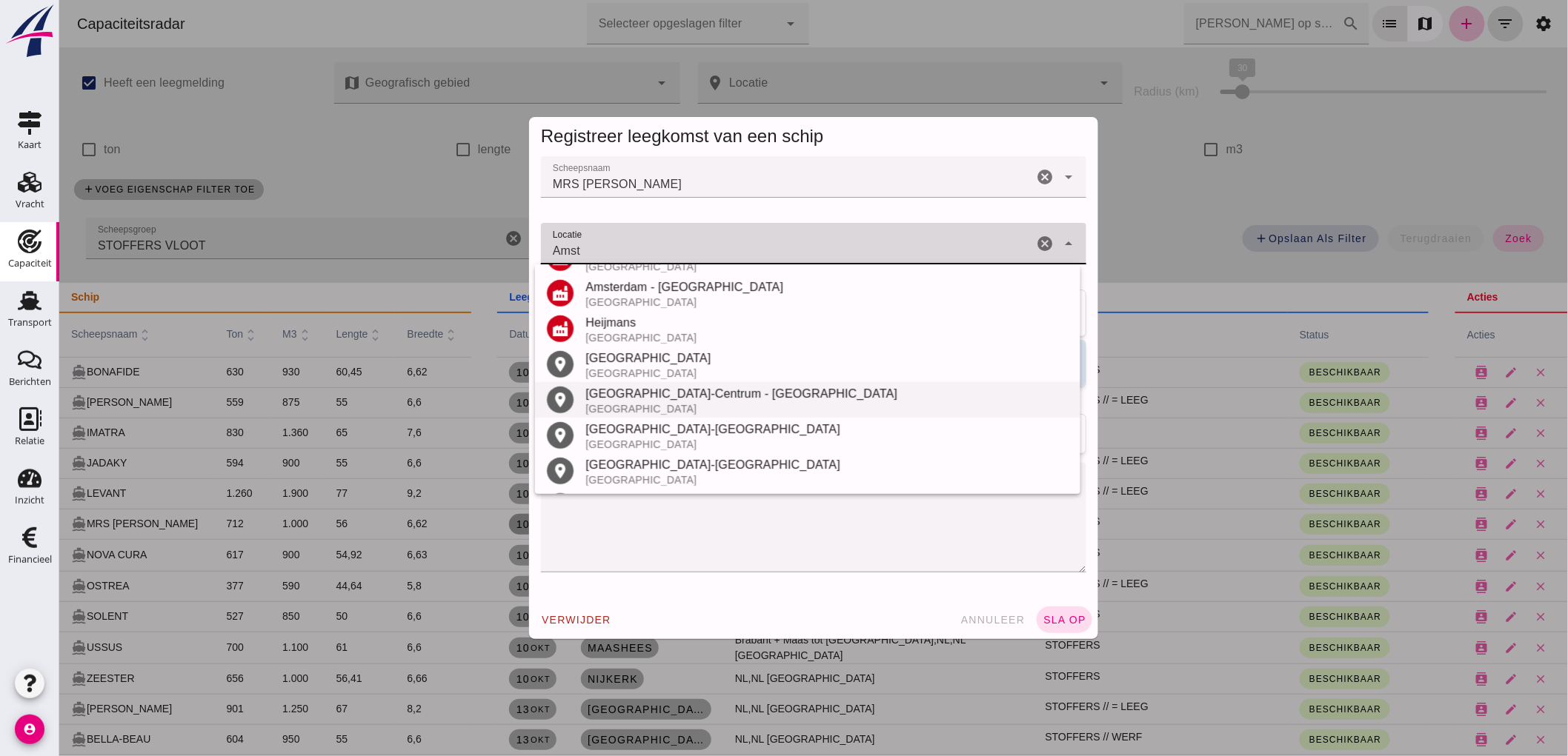
scroll to position [351, 0]
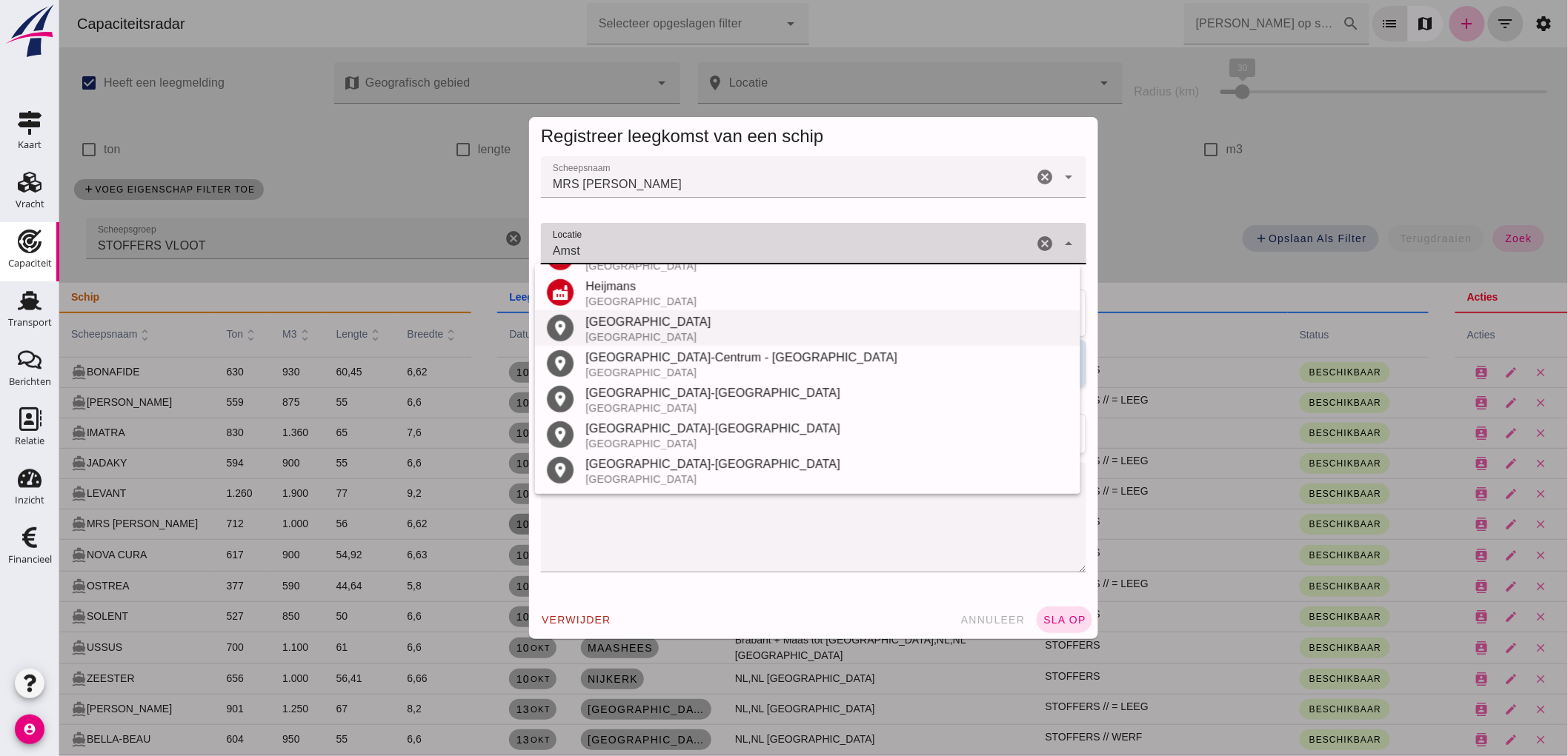
click at [649, 332] on div "Nederland" at bounding box center [825, 337] width 483 height 12
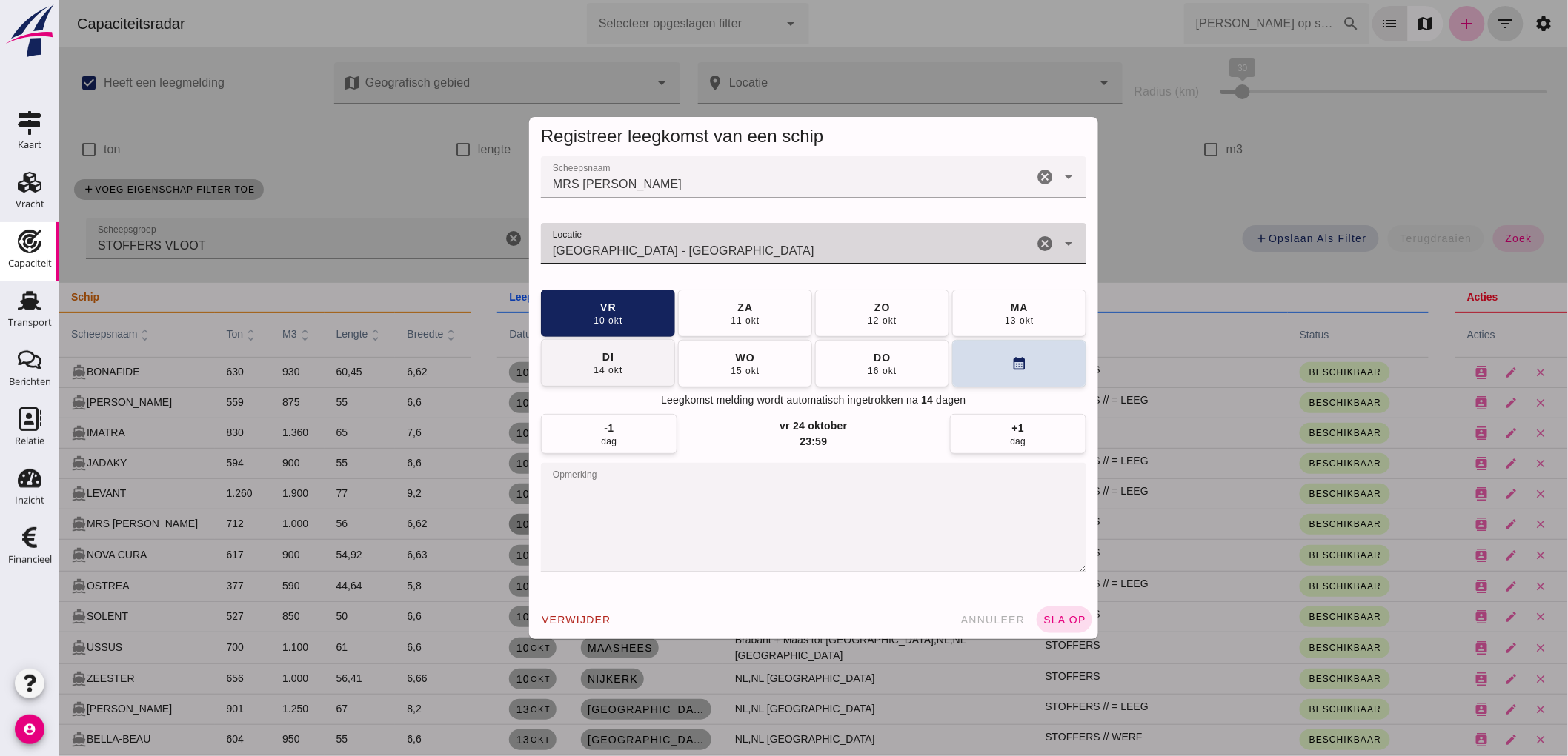
type input "Amsterdam - Noord-Holland"
click at [604, 365] on div "14 okt" at bounding box center [607, 371] width 30 height 12
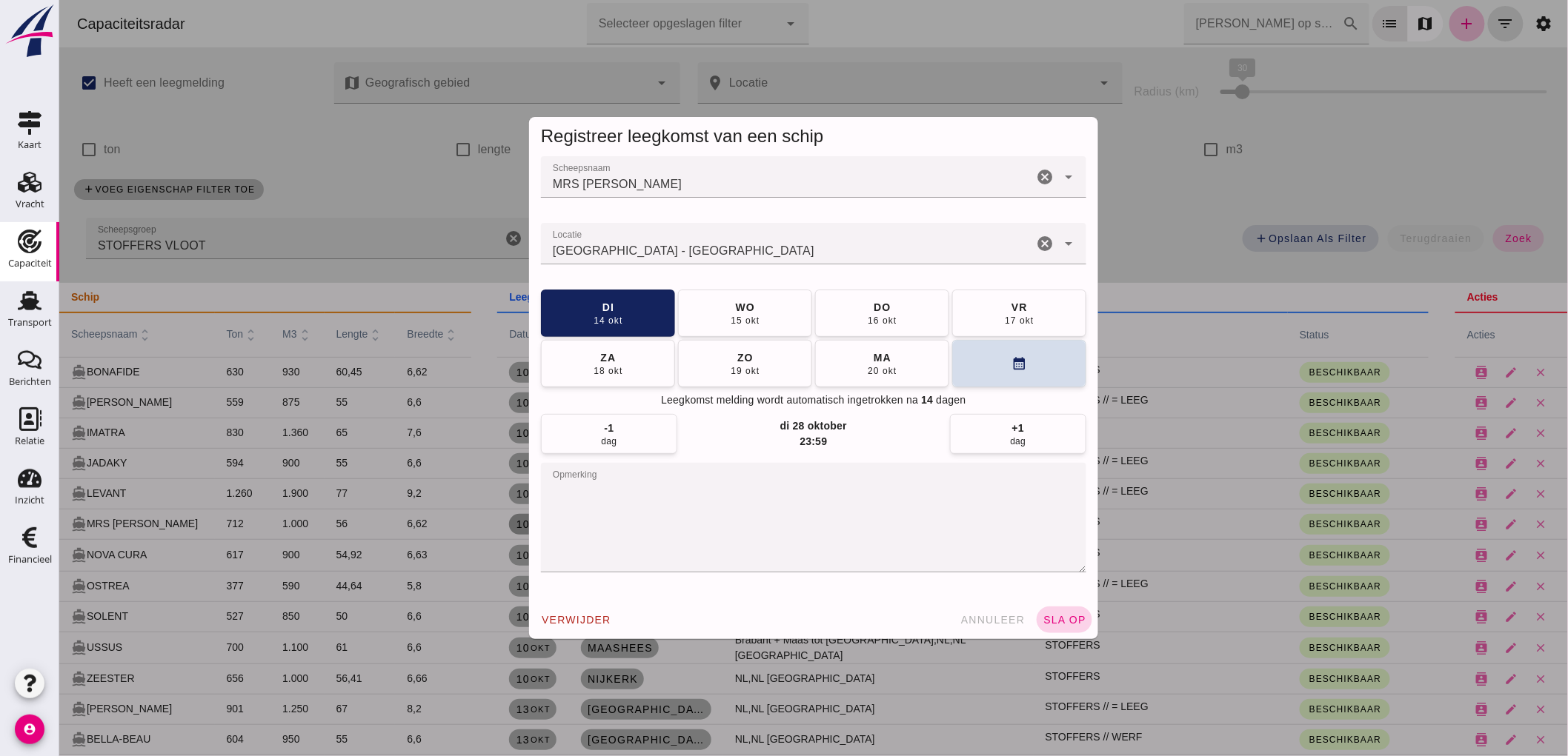
click at [1054, 617] on span "sla op" at bounding box center [1063, 620] width 43 height 12
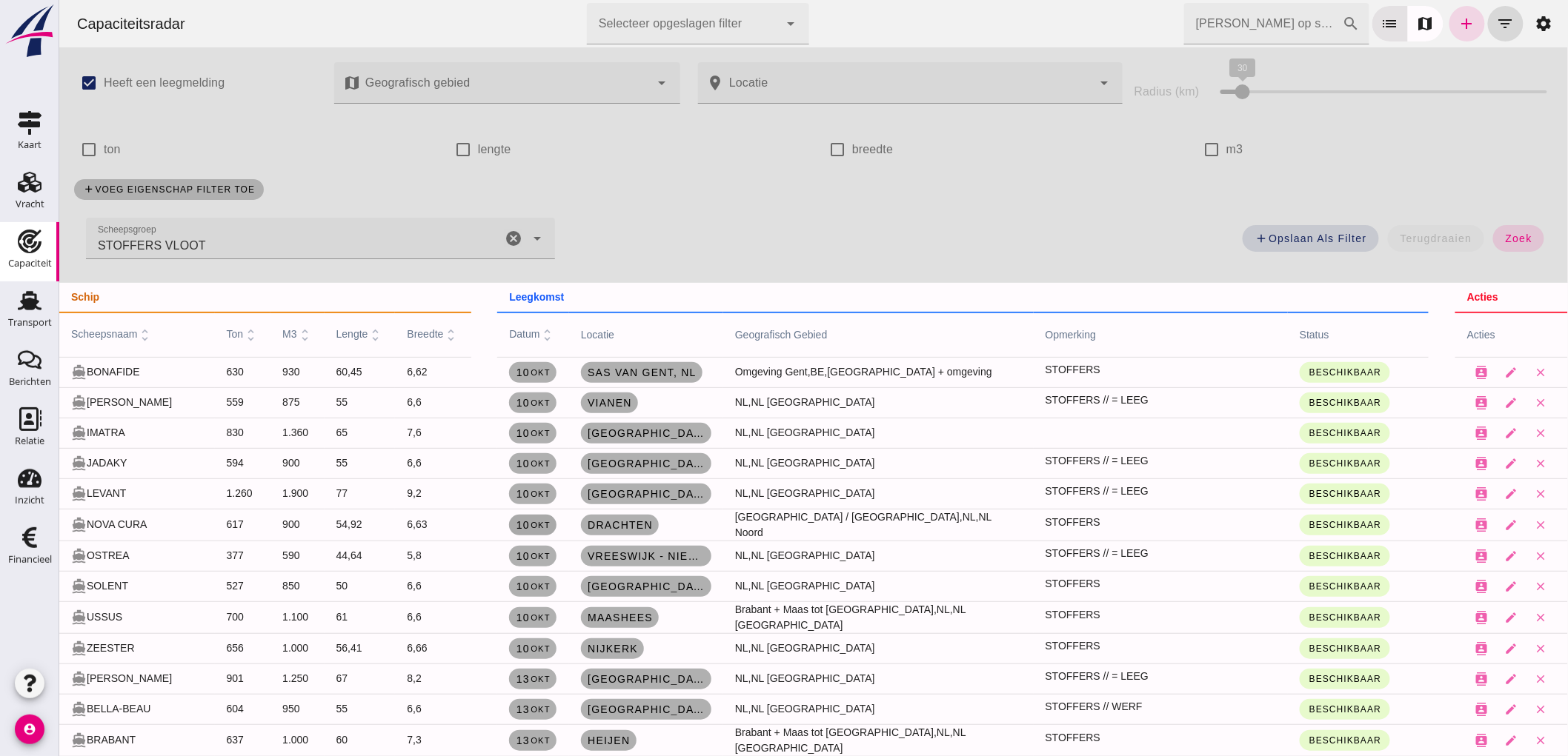
click at [535, 529] on span "10 okt" at bounding box center [532, 525] width 34 height 12
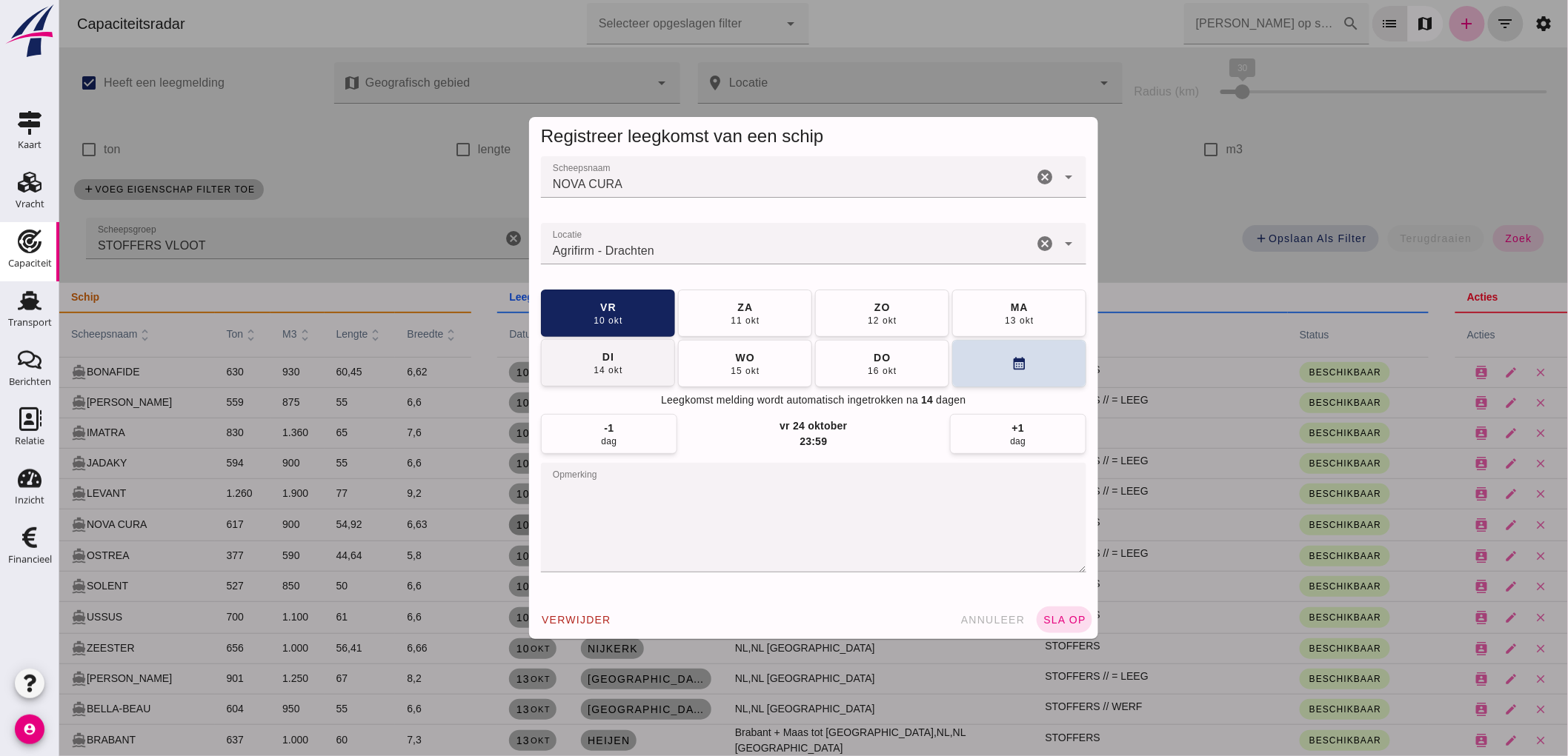
click at [617, 366] on button "di 14 okt" at bounding box center [607, 363] width 134 height 47
click at [1055, 622] on span "sla op" at bounding box center [1063, 620] width 43 height 12
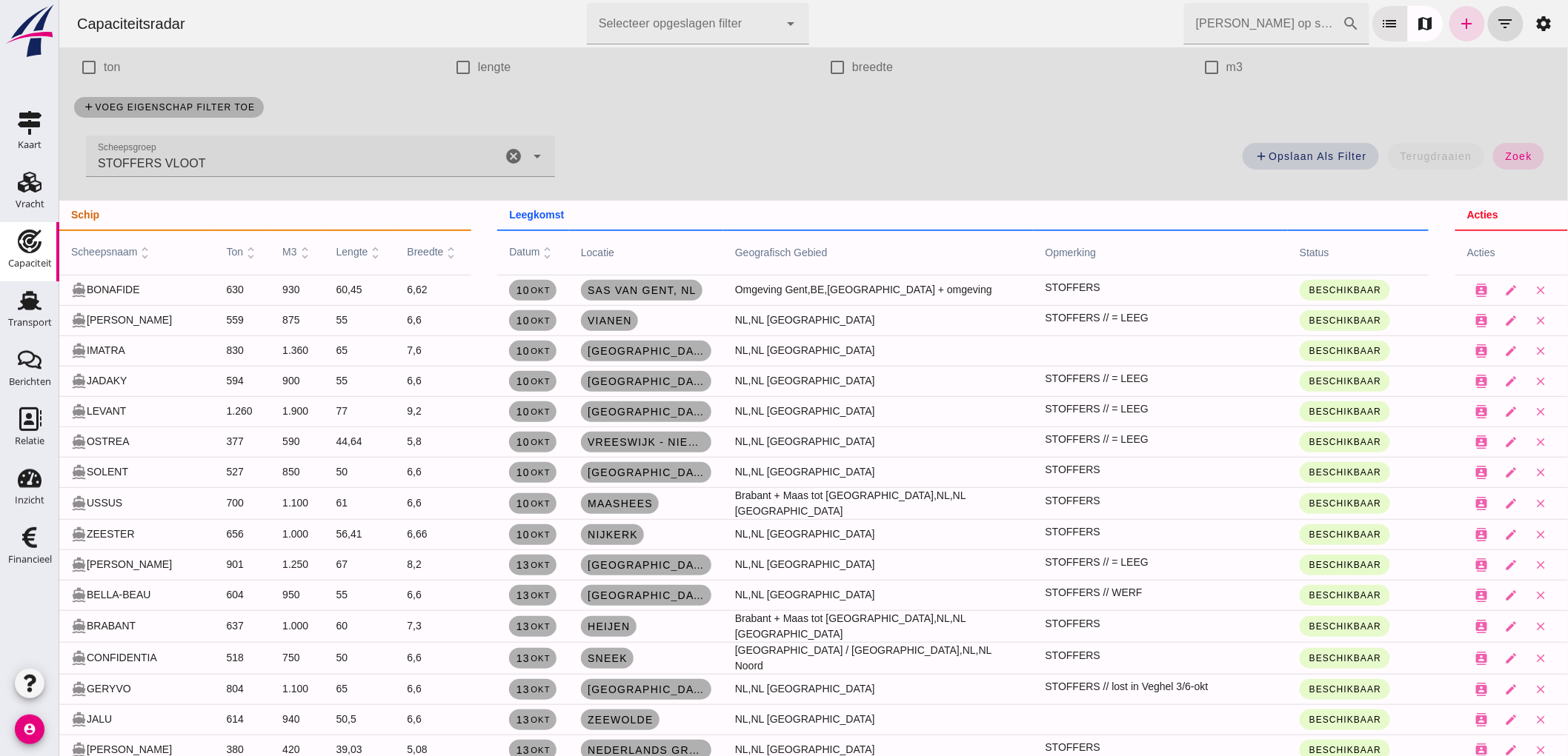
scroll to position [164, 0]
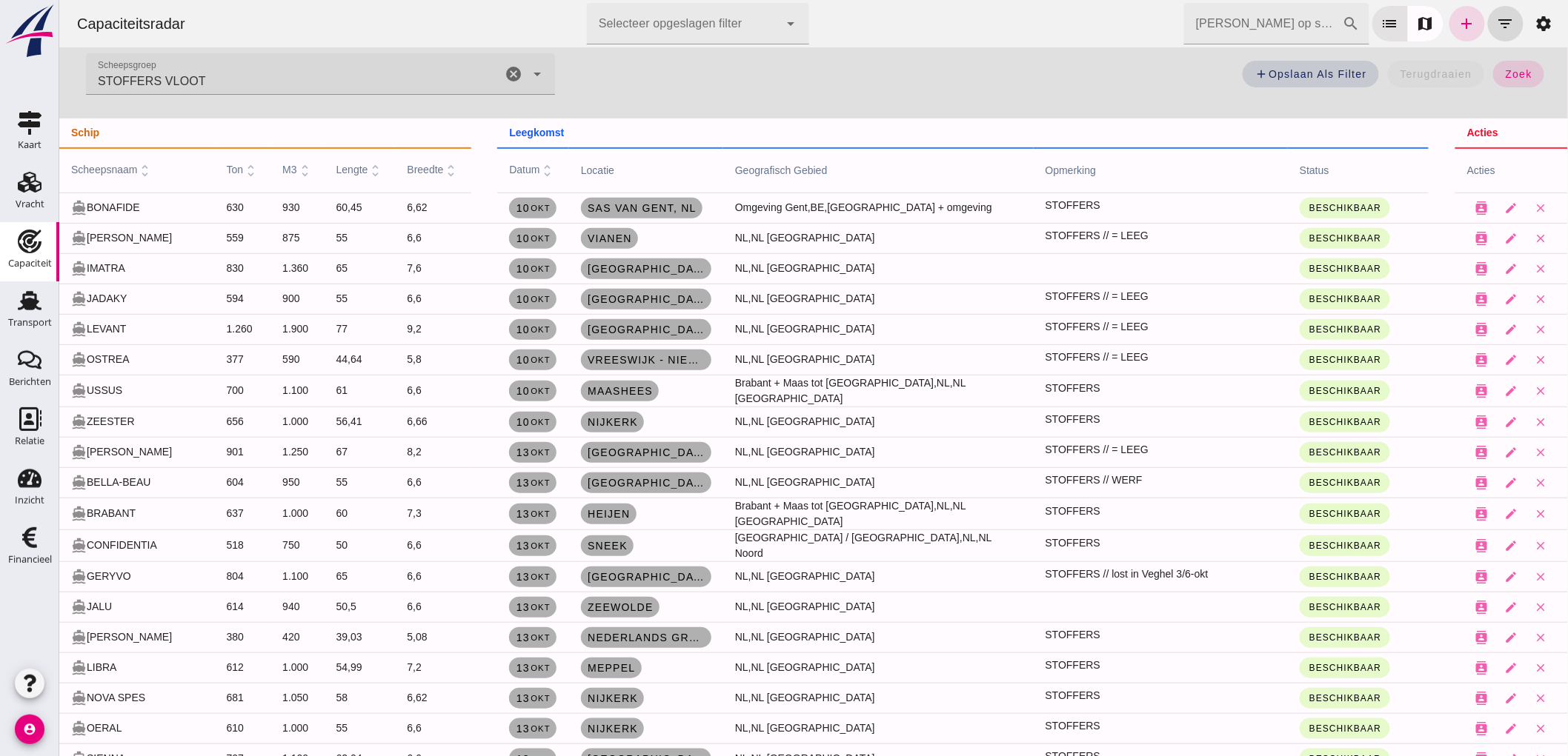
click at [1241, 21] on input "Zoek op scheepsnaam" at bounding box center [1262, 24] width 158 height 41
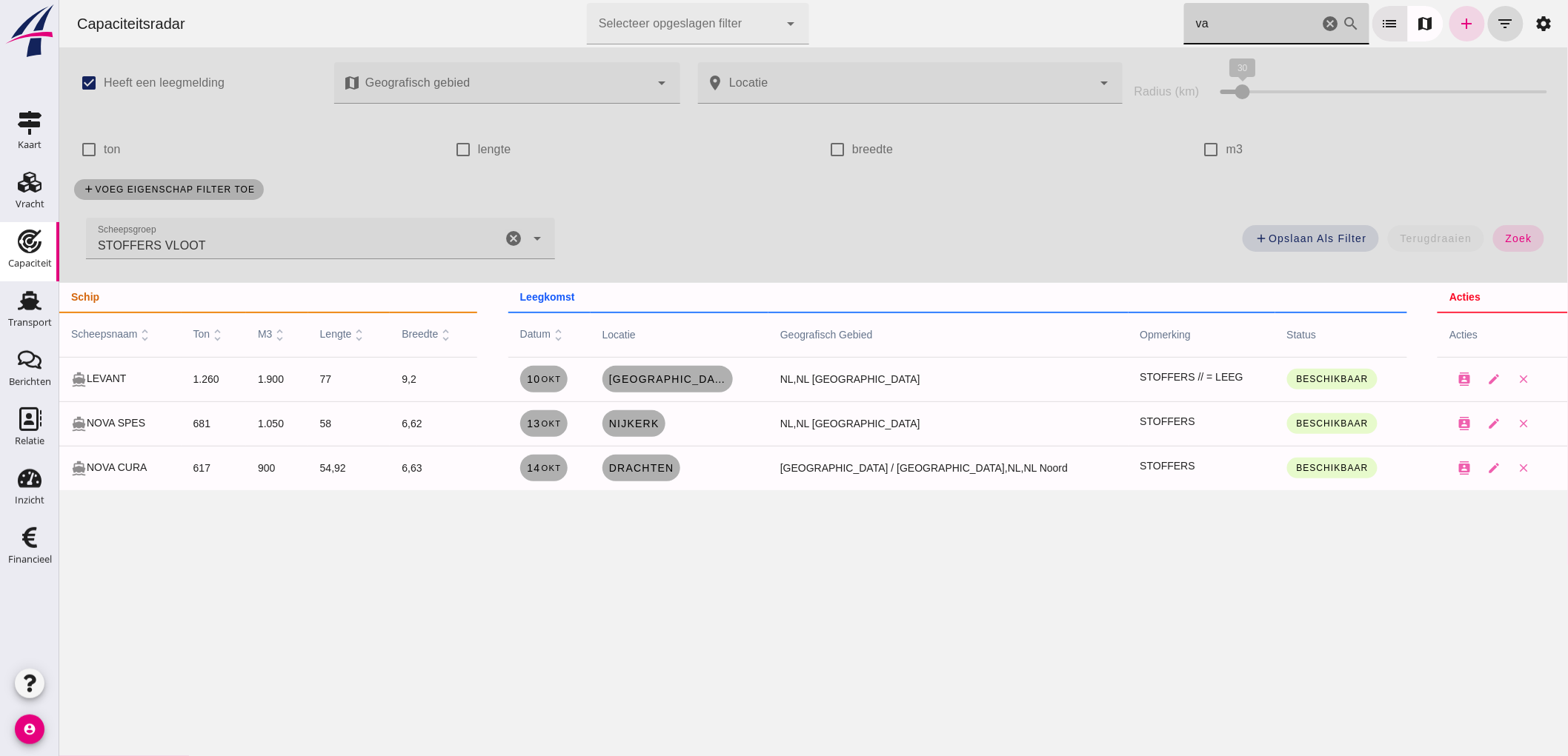
scroll to position [0, 0]
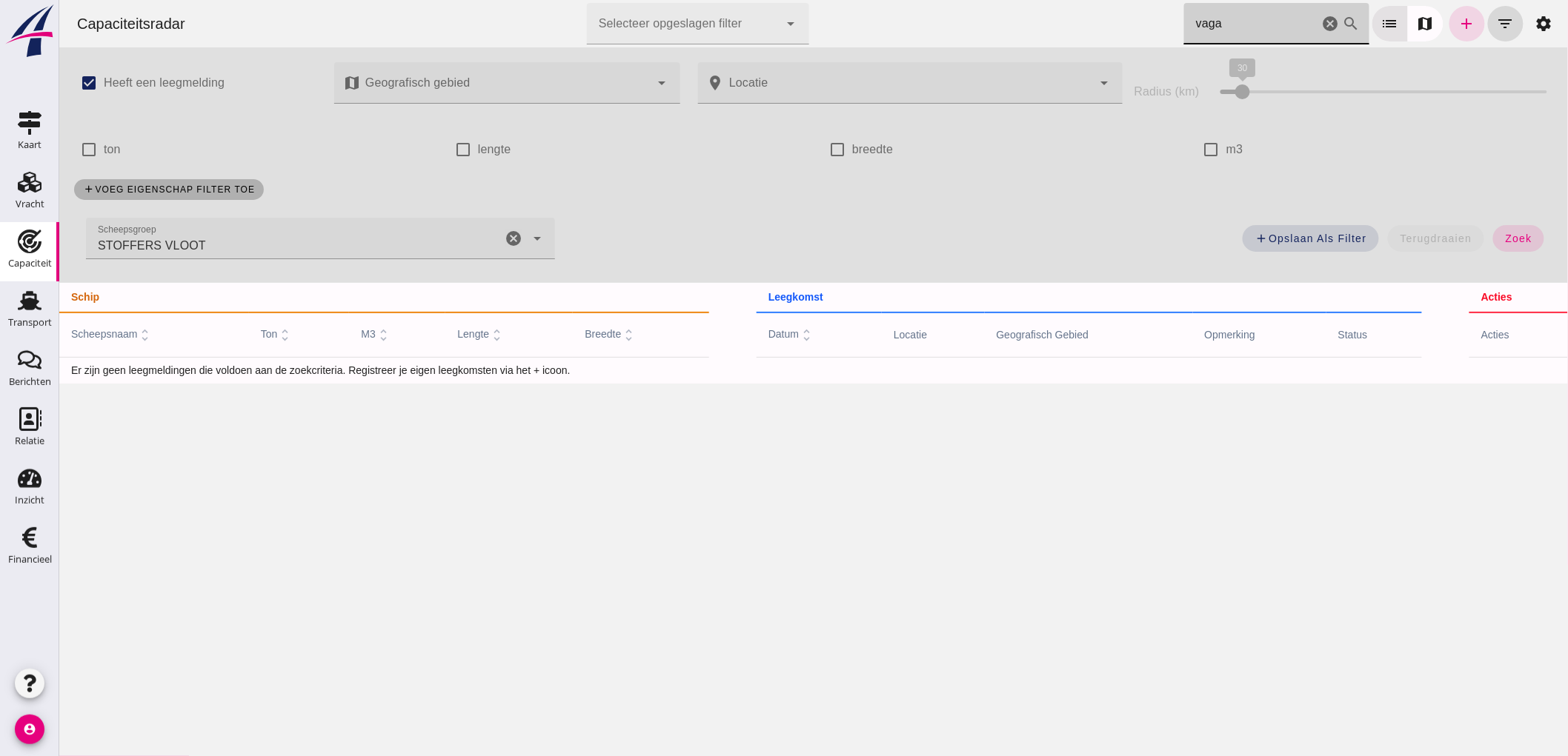
type input "vagan"
click at [1321, 28] on icon "cancel" at bounding box center [1330, 24] width 18 height 18
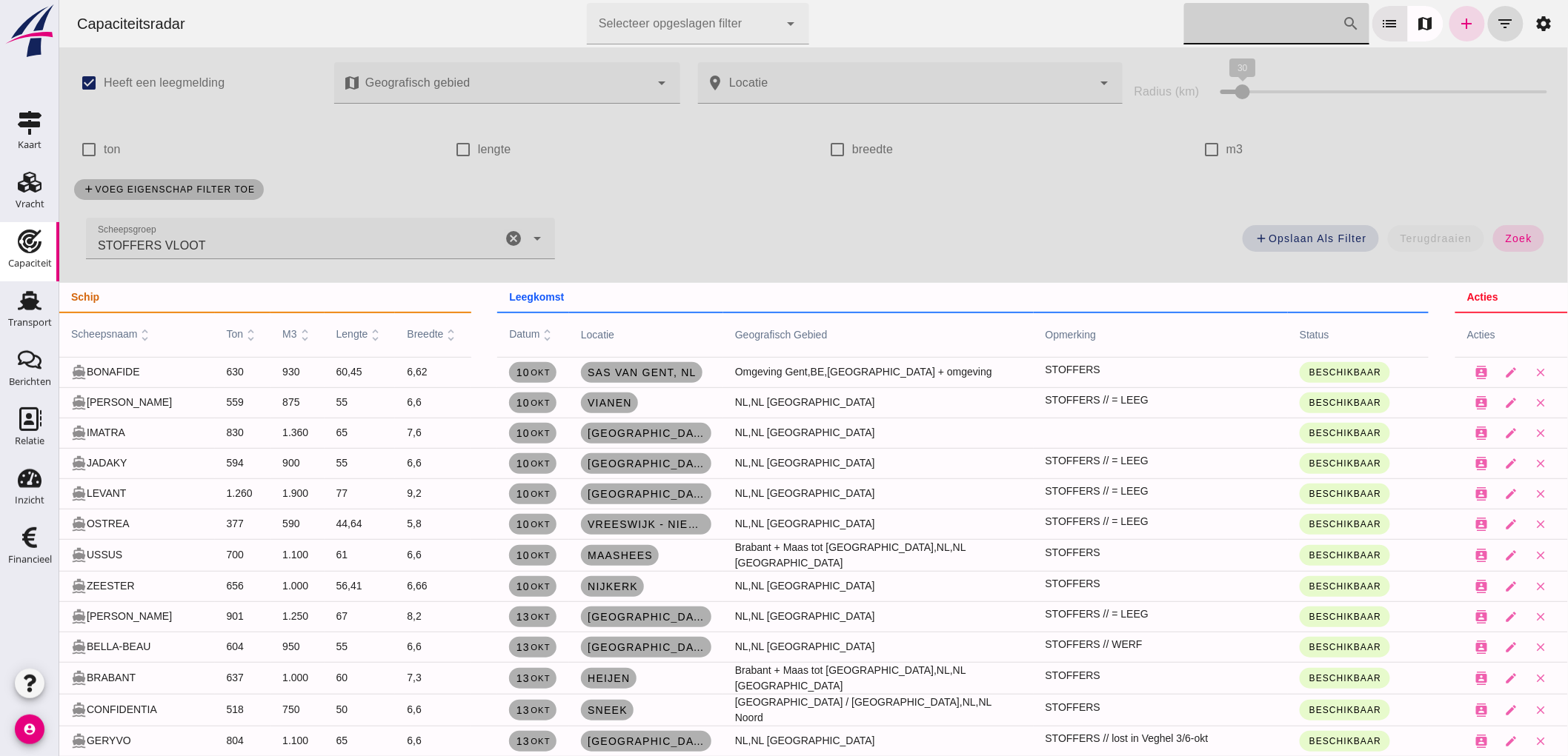
scroll to position [83, 0]
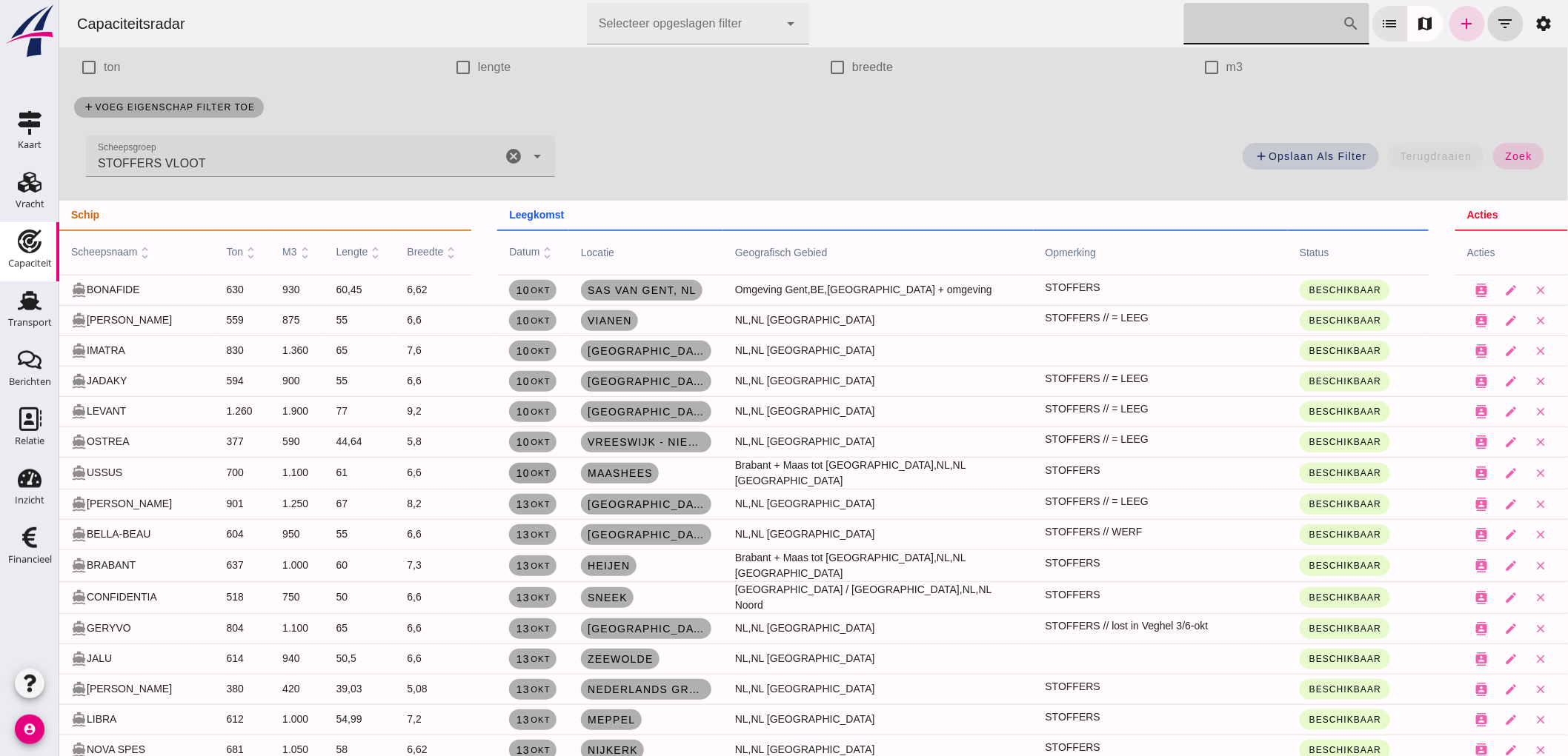
click at [542, 464] on link "10 okt" at bounding box center [532, 473] width 47 height 21
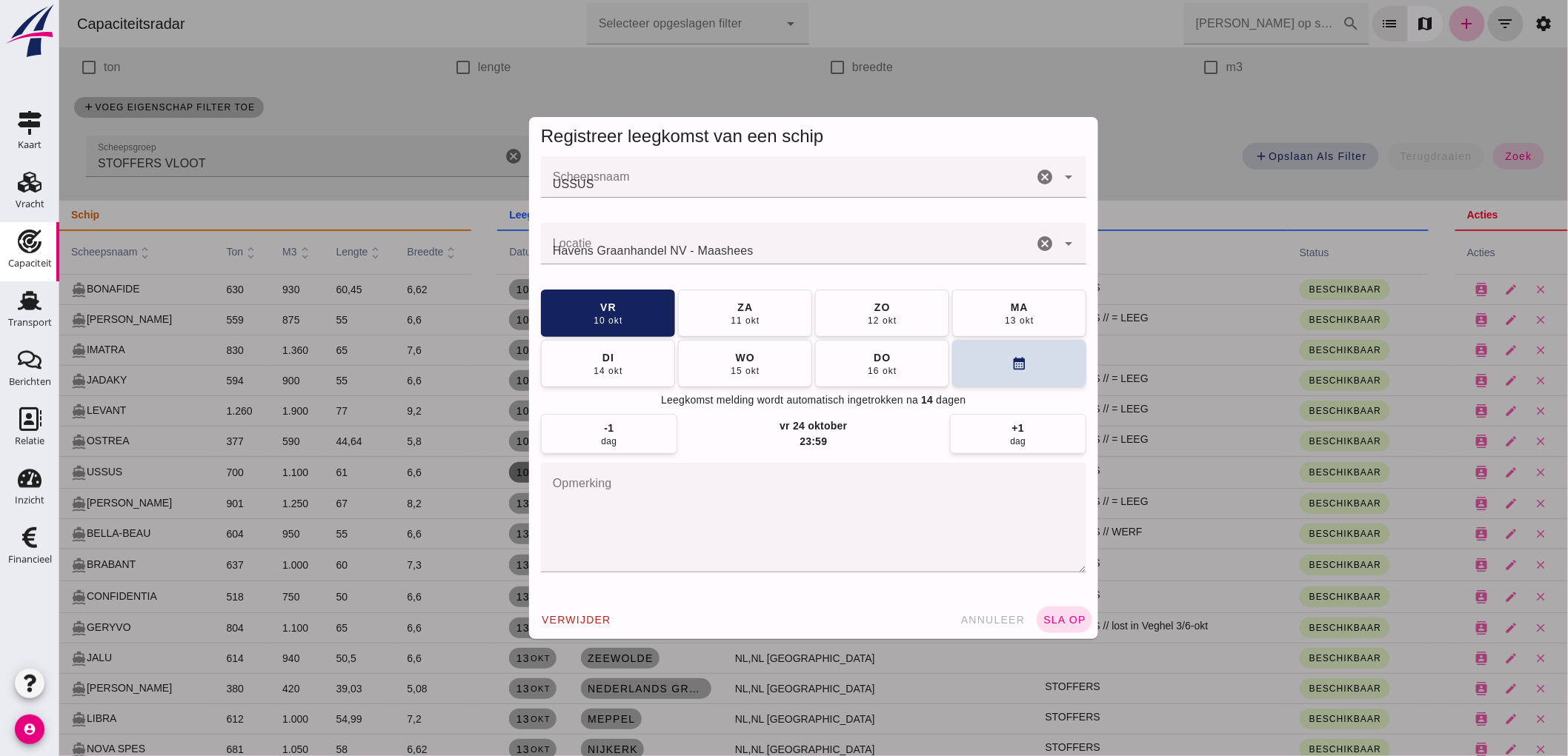
scroll to position [0, 0]
click at [1037, 242] on icon "cancel" at bounding box center [1045, 244] width 18 height 18
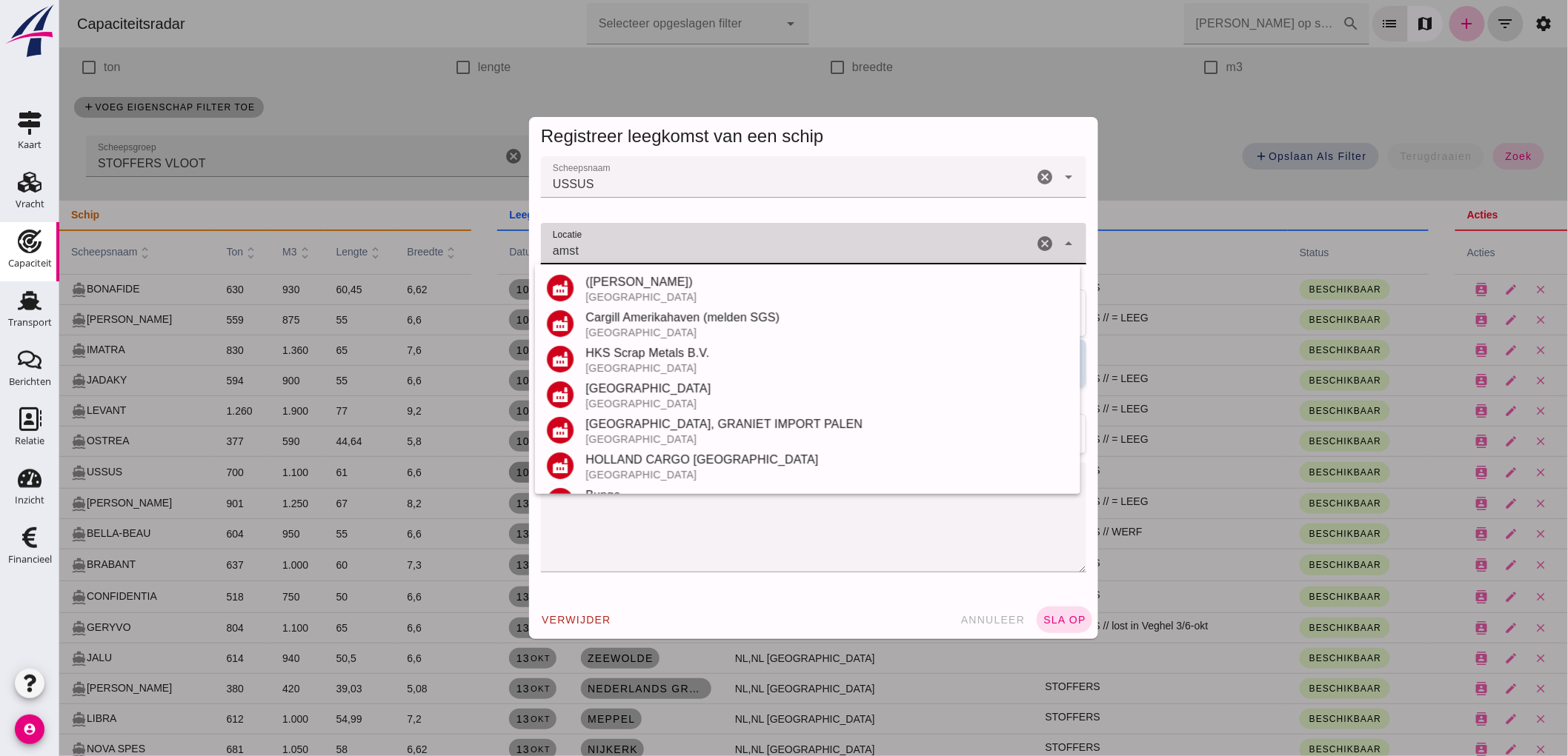
scroll to position [351, 0]
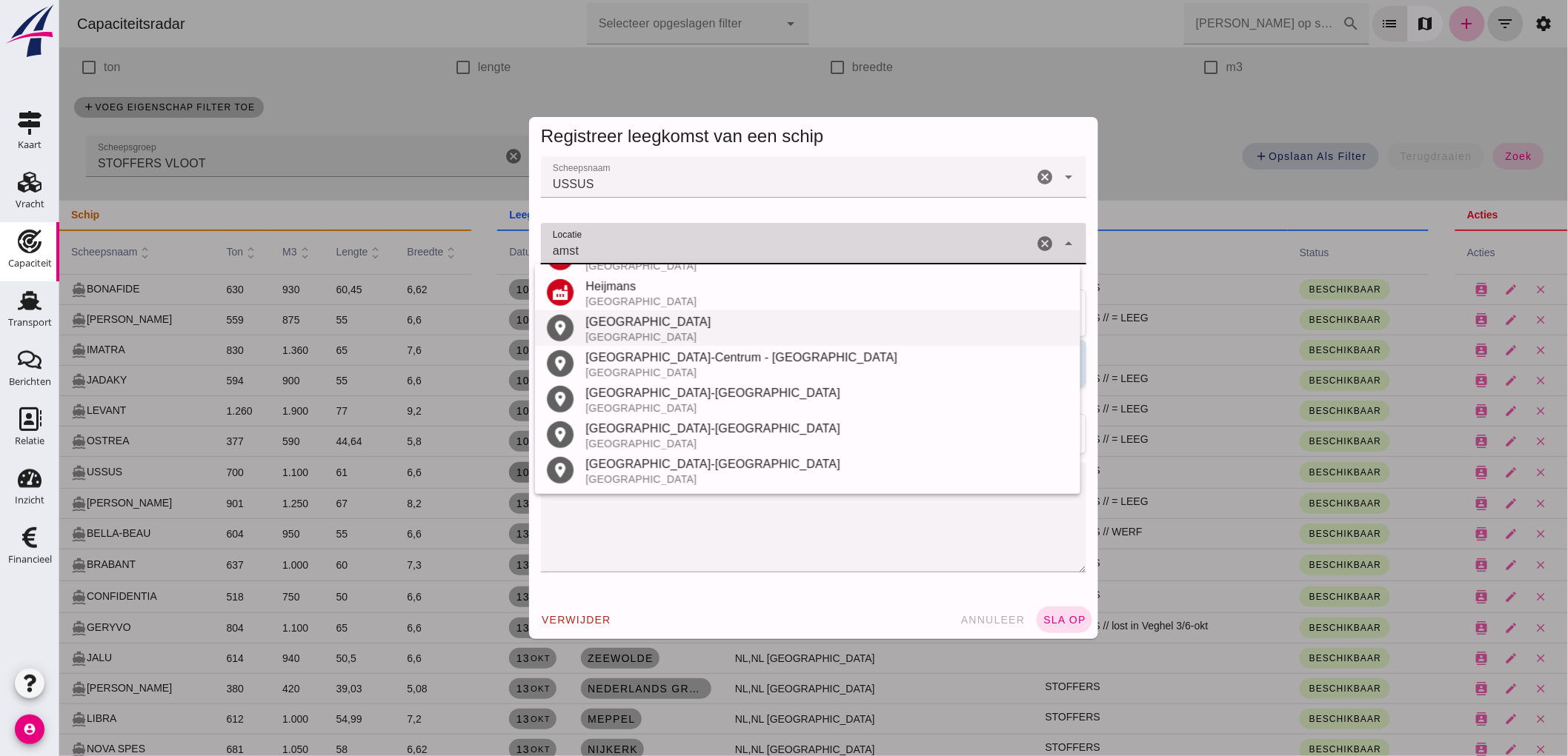
click at [669, 334] on div "Nederland" at bounding box center [825, 337] width 483 height 12
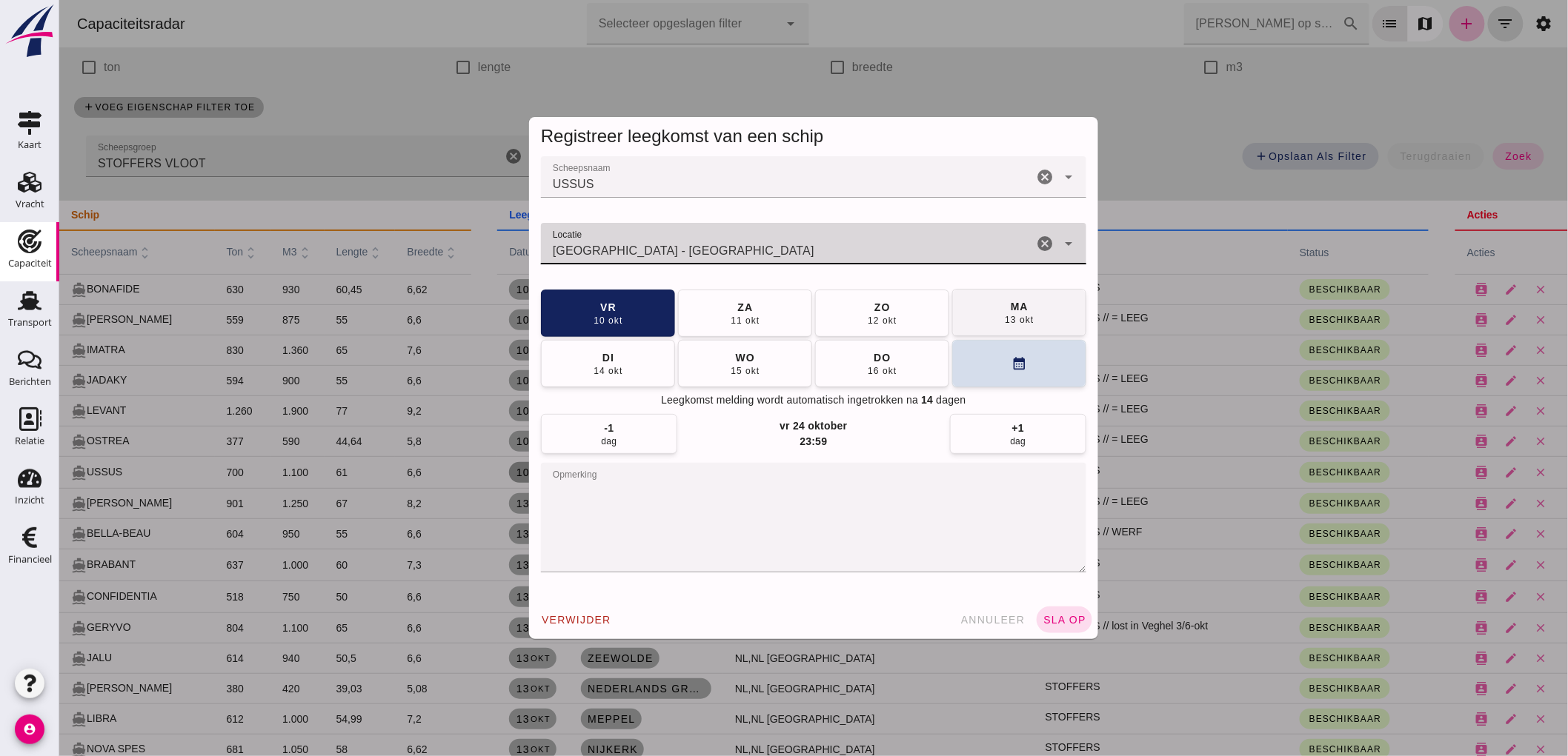
type input "Amsterdam - Noord-Holland"
click at [982, 319] on button "ma 13 okt" at bounding box center [1018, 313] width 134 height 47
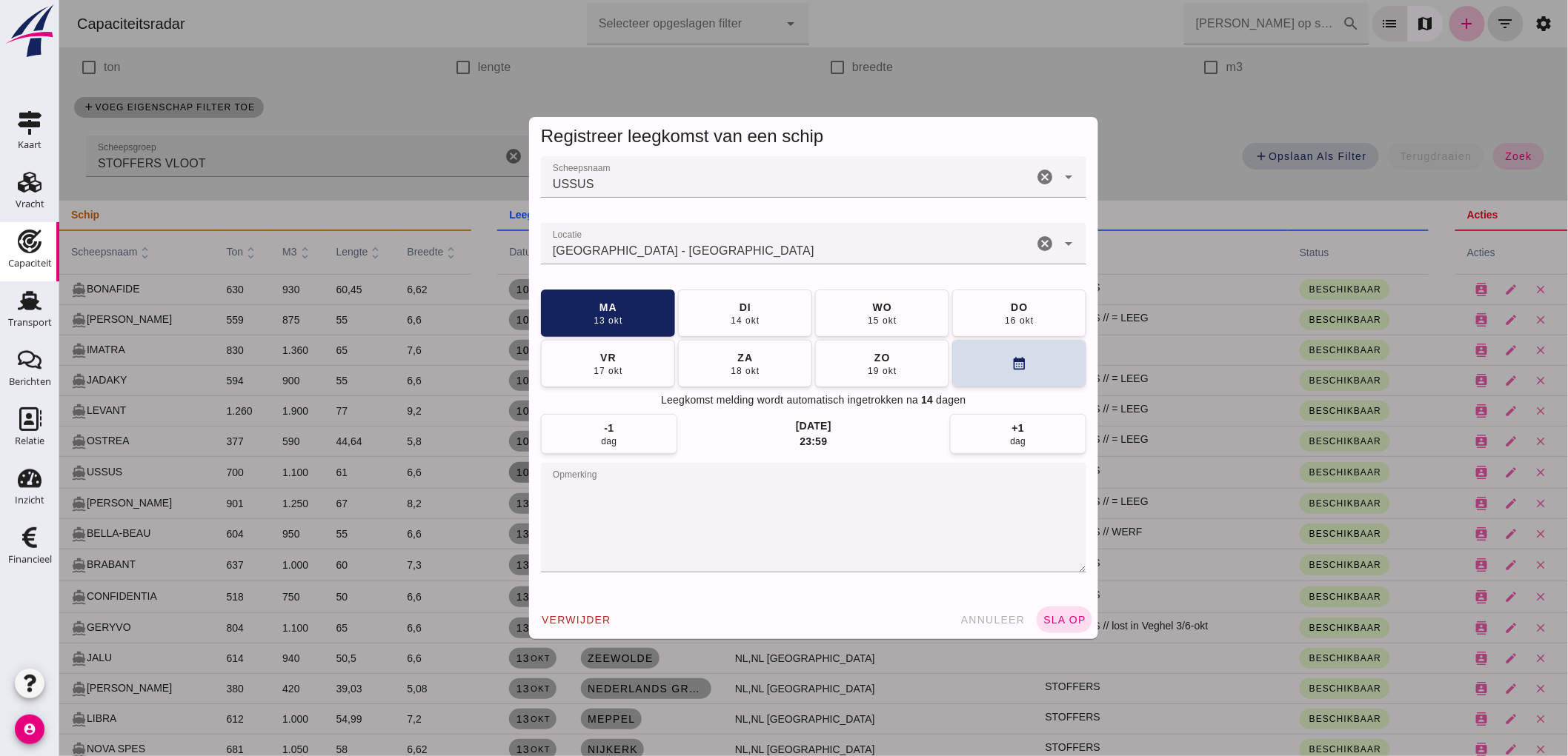
click at [1062, 640] on div "Registreer leegkomst van een schip Scheepsnaam Scheepsnaam USSUS cancel arrow_d…" at bounding box center [813, 378] width 593 height 546
click at [1062, 634] on div "verwijder annuleer sla op" at bounding box center [813, 619] width 570 height 38
click at [1062, 611] on button "sla op" at bounding box center [1063, 619] width 56 height 27
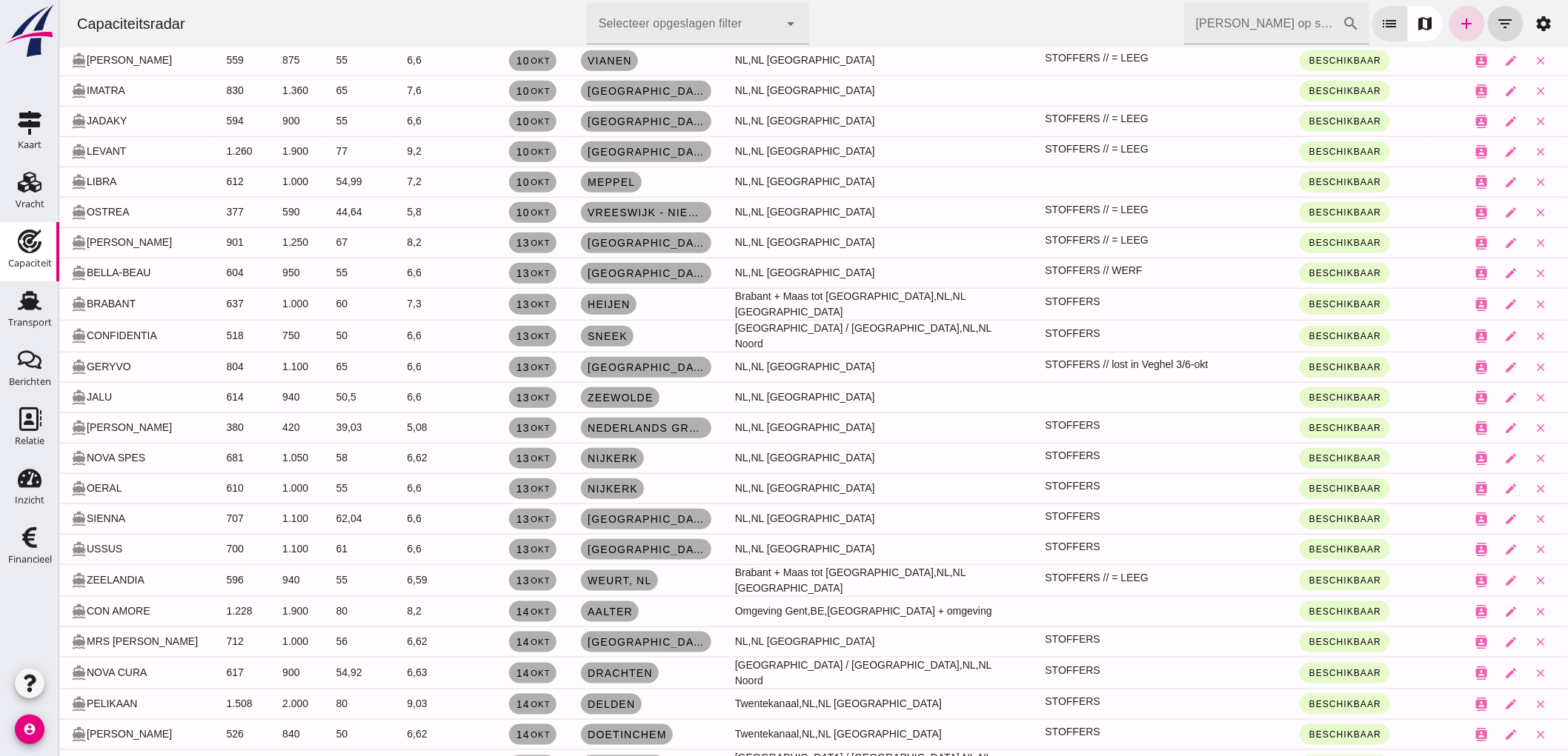
scroll to position [0, 0]
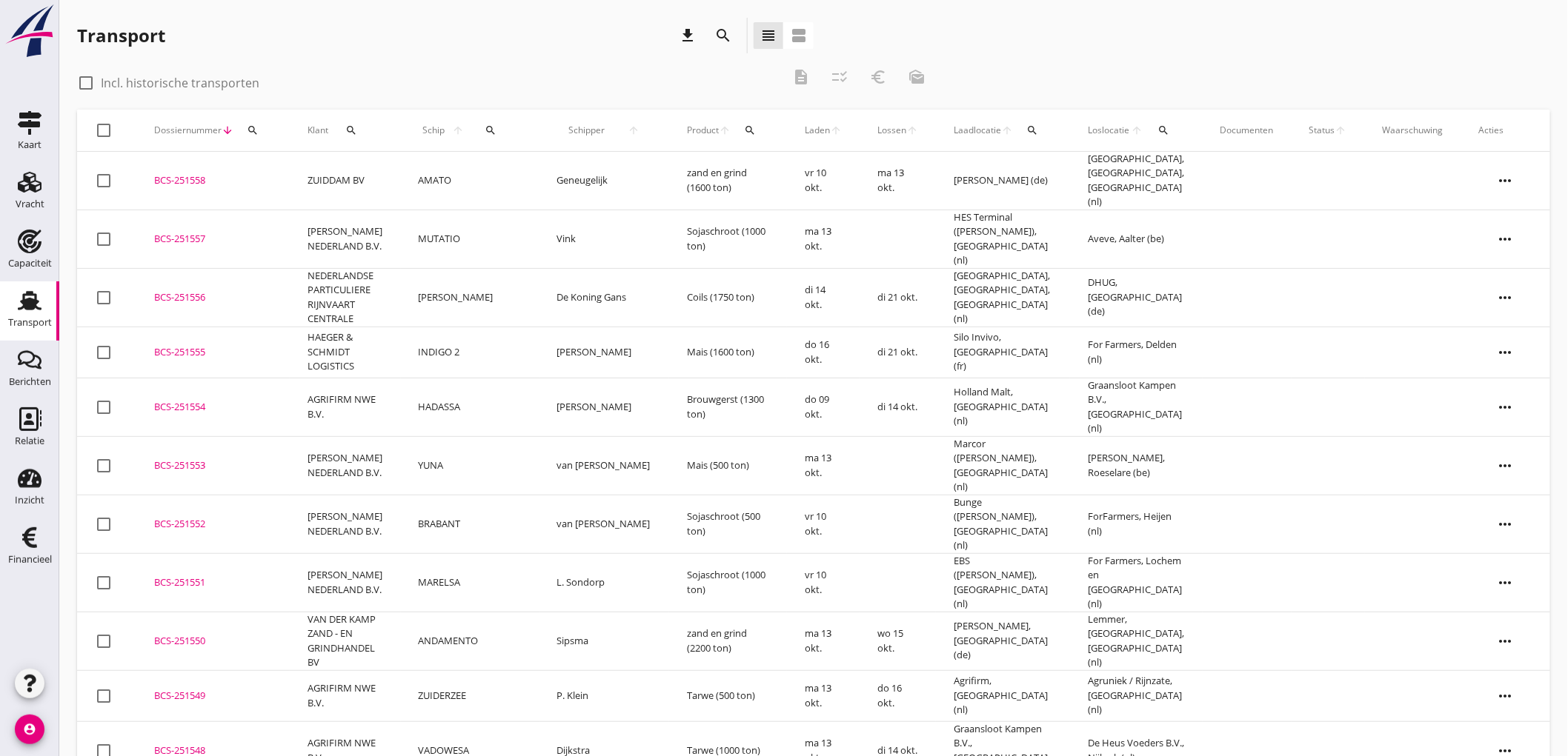
click at [687, 32] on icon "download" at bounding box center [688, 35] width 18 height 18
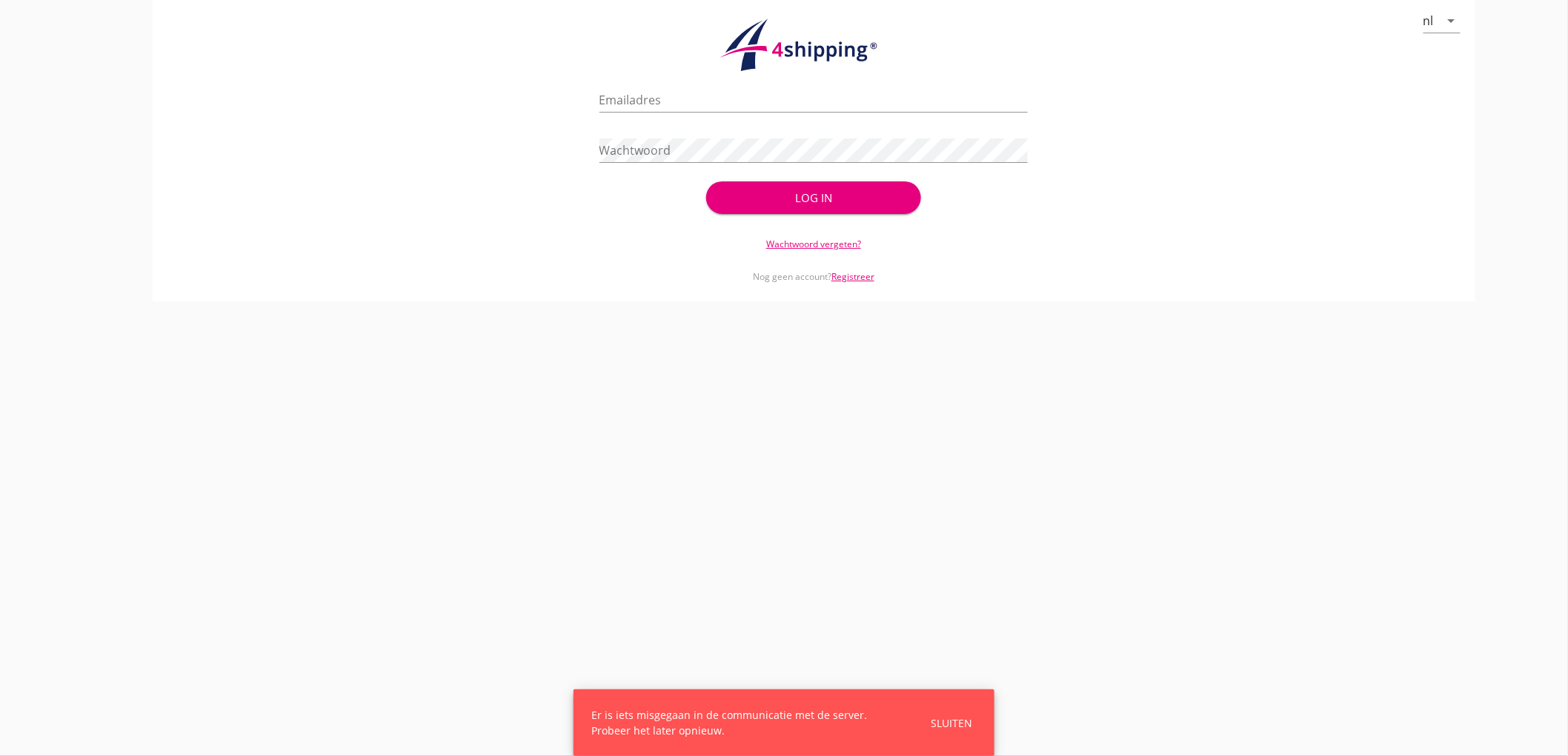
click at [796, 132] on div "Wachtwoord" at bounding box center [814, 153] width 429 height 47
click at [792, 105] on input "Emailadres" at bounding box center [814, 100] width 429 height 24
type input "[EMAIL_ADDRESS][DOMAIN_NAME]"
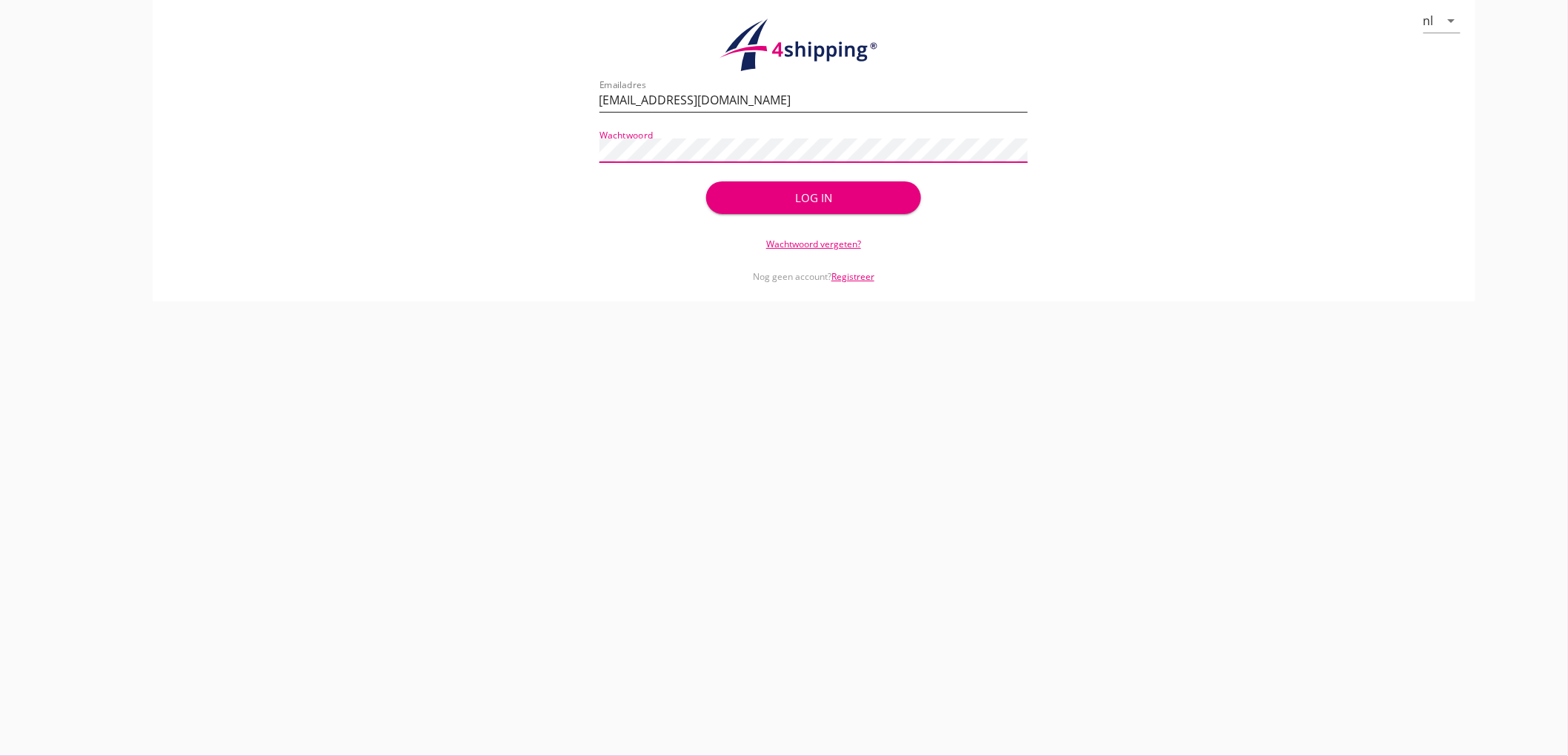
click at [706, 182] on button "Log in" at bounding box center [814, 198] width 214 height 32
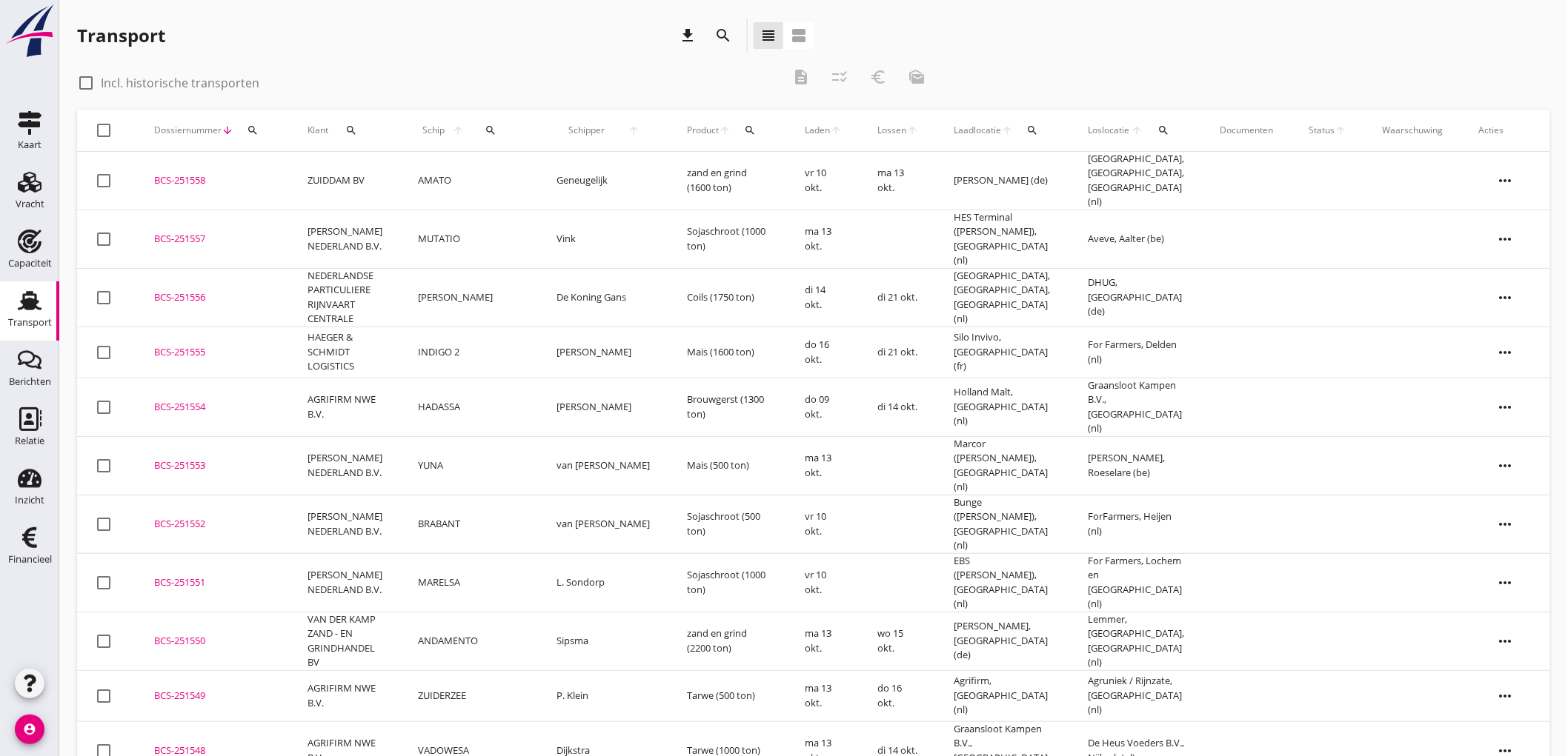
click at [692, 38] on icon "download" at bounding box center [688, 35] width 18 height 18
click at [510, 494] on td "BRABANT" at bounding box center [471, 524] width 139 height 59
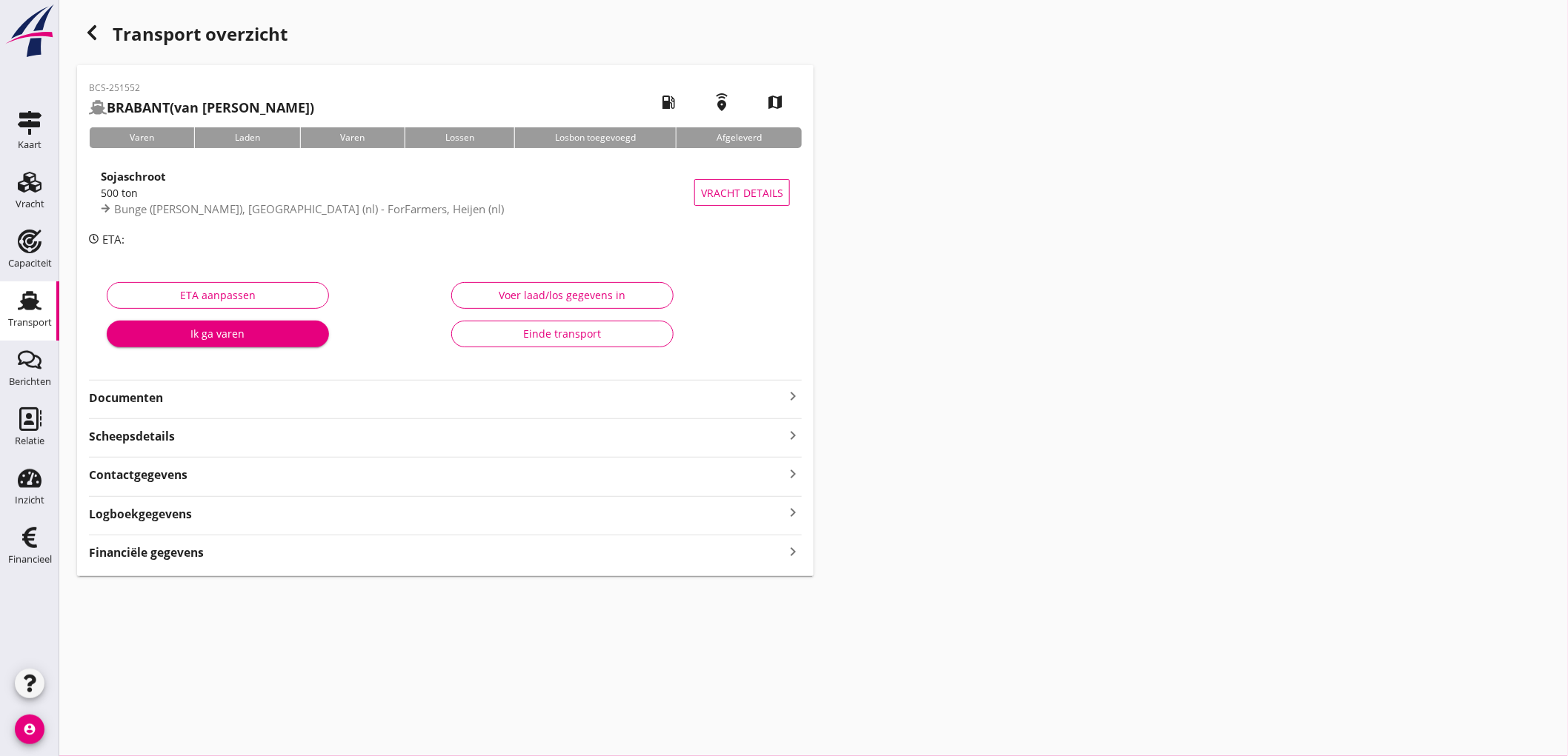
click at [154, 552] on strong "Financiële gegevens" at bounding box center [146, 552] width 115 height 17
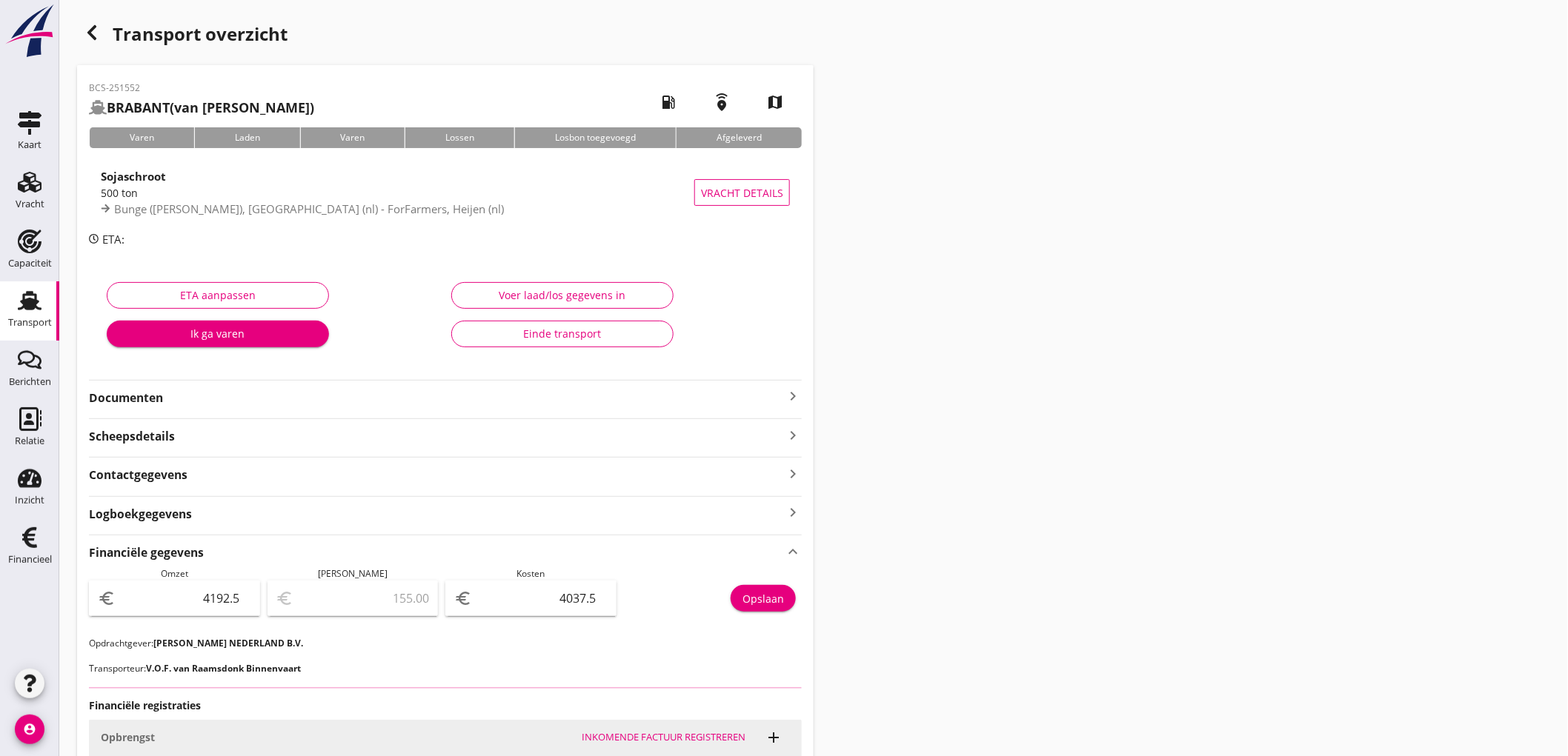
scroll to position [181, 0]
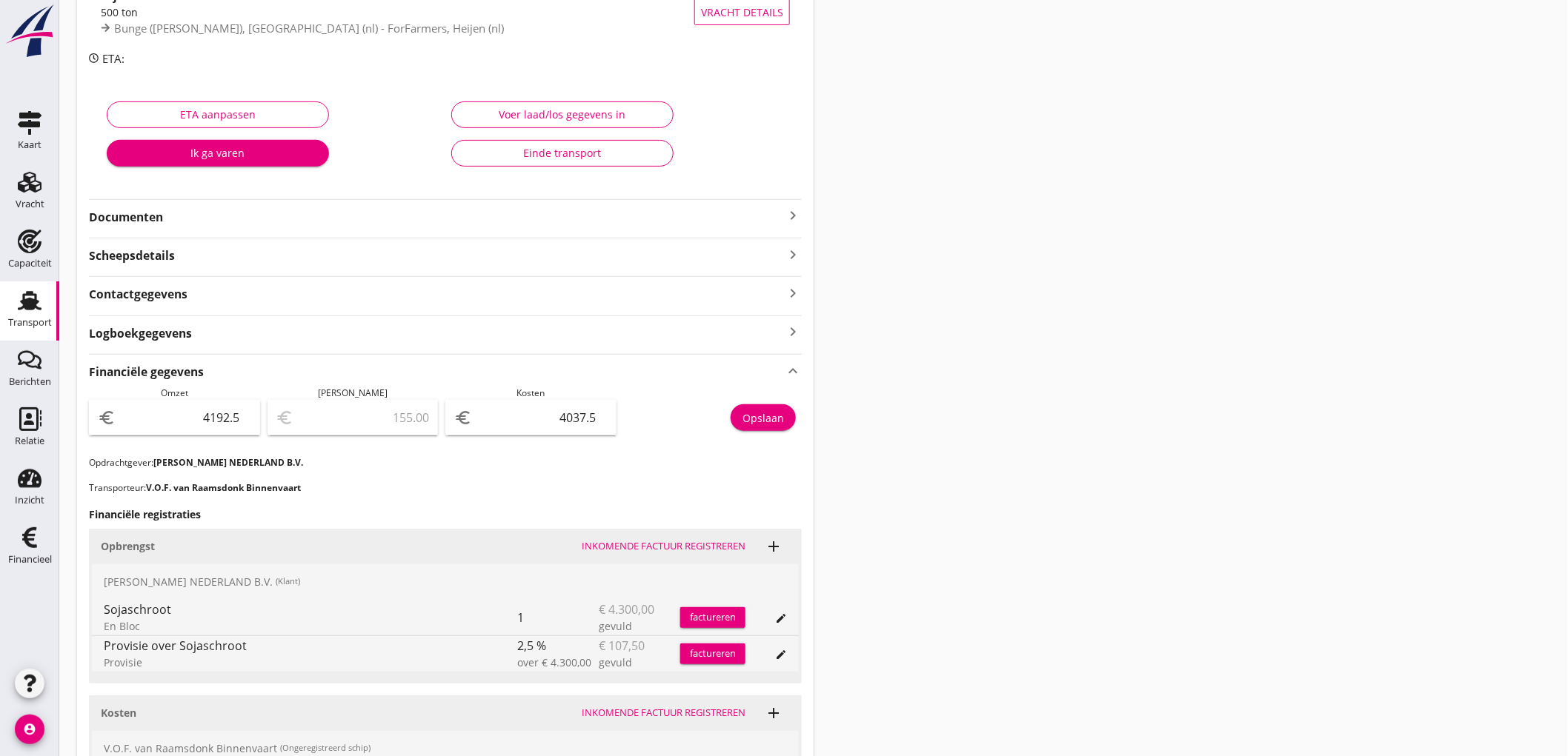
click at [35, 302] on use at bounding box center [30, 301] width 24 height 20
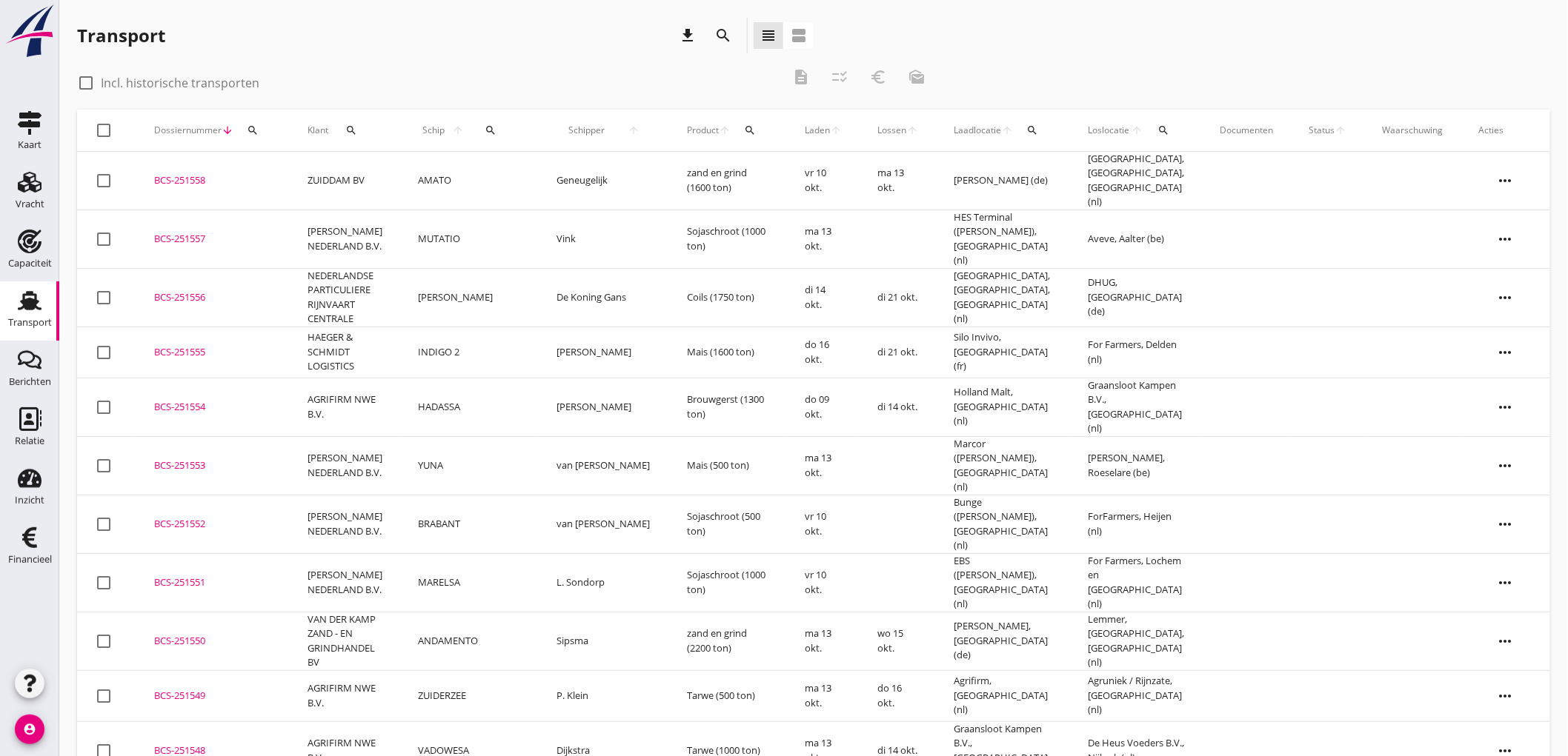
click at [461, 436] on td "YUNA" at bounding box center [470, 466] width 139 height 59
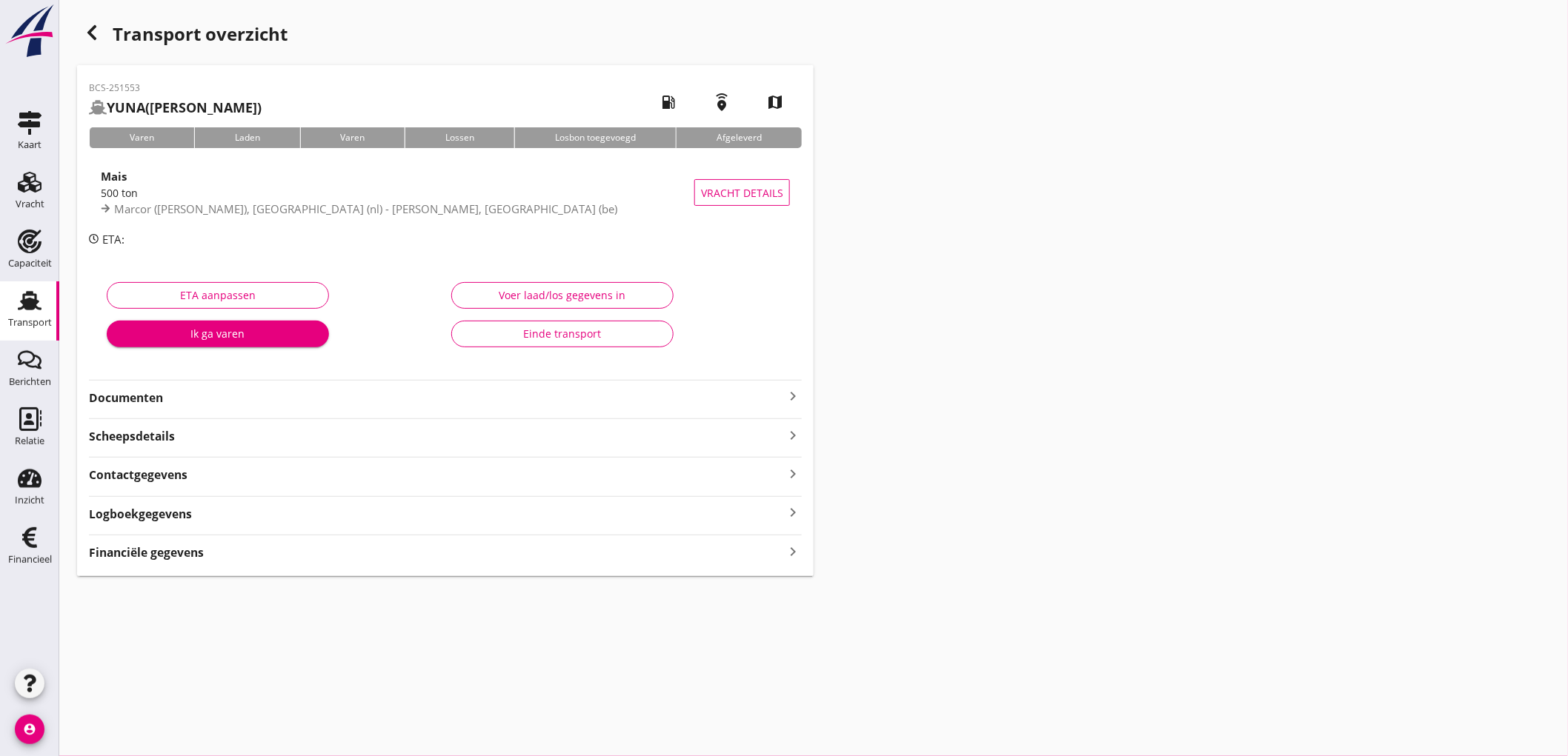
click at [278, 561] on div "BCS-251553 YUNA (van Bekhoven) local_gas_station emergency_share map Varen Lade…" at bounding box center [445, 320] width 737 height 511
click at [284, 557] on div "Financiële gegevens keyboard_arrow_right" at bounding box center [445, 552] width 713 height 20
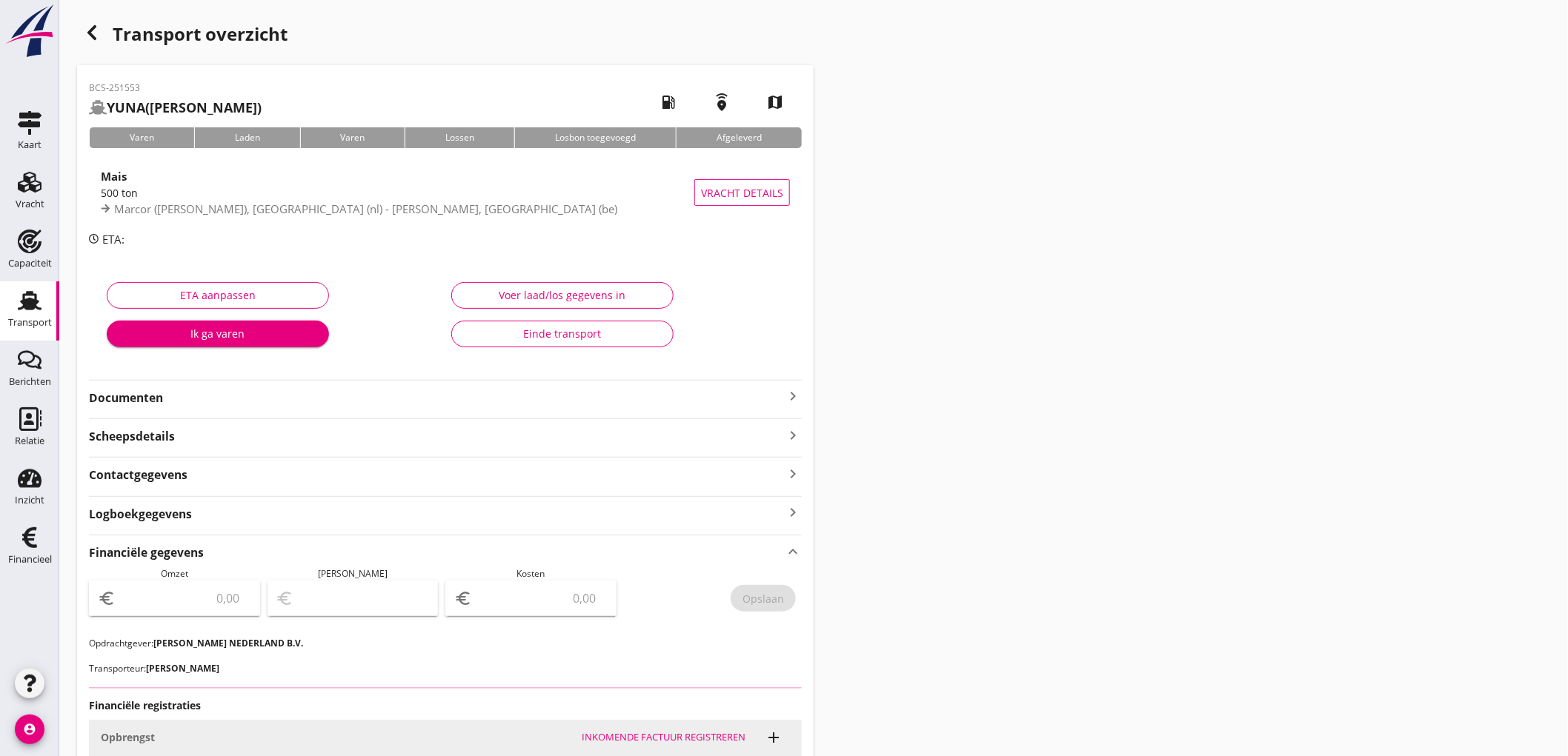
scroll to position [181, 0]
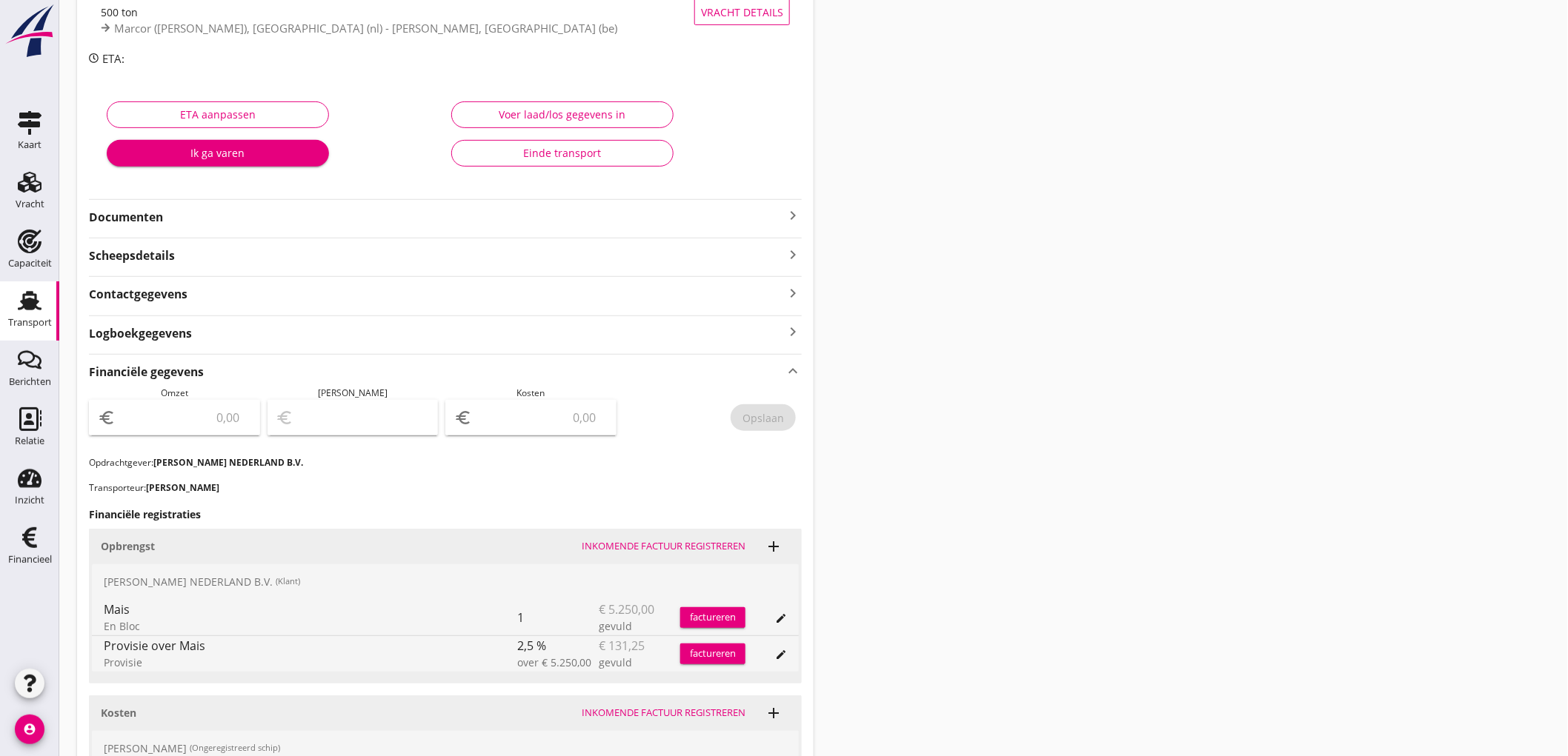
click at [217, 419] on input "number" at bounding box center [185, 418] width 133 height 24
type input "5118"
type input "5118.75"
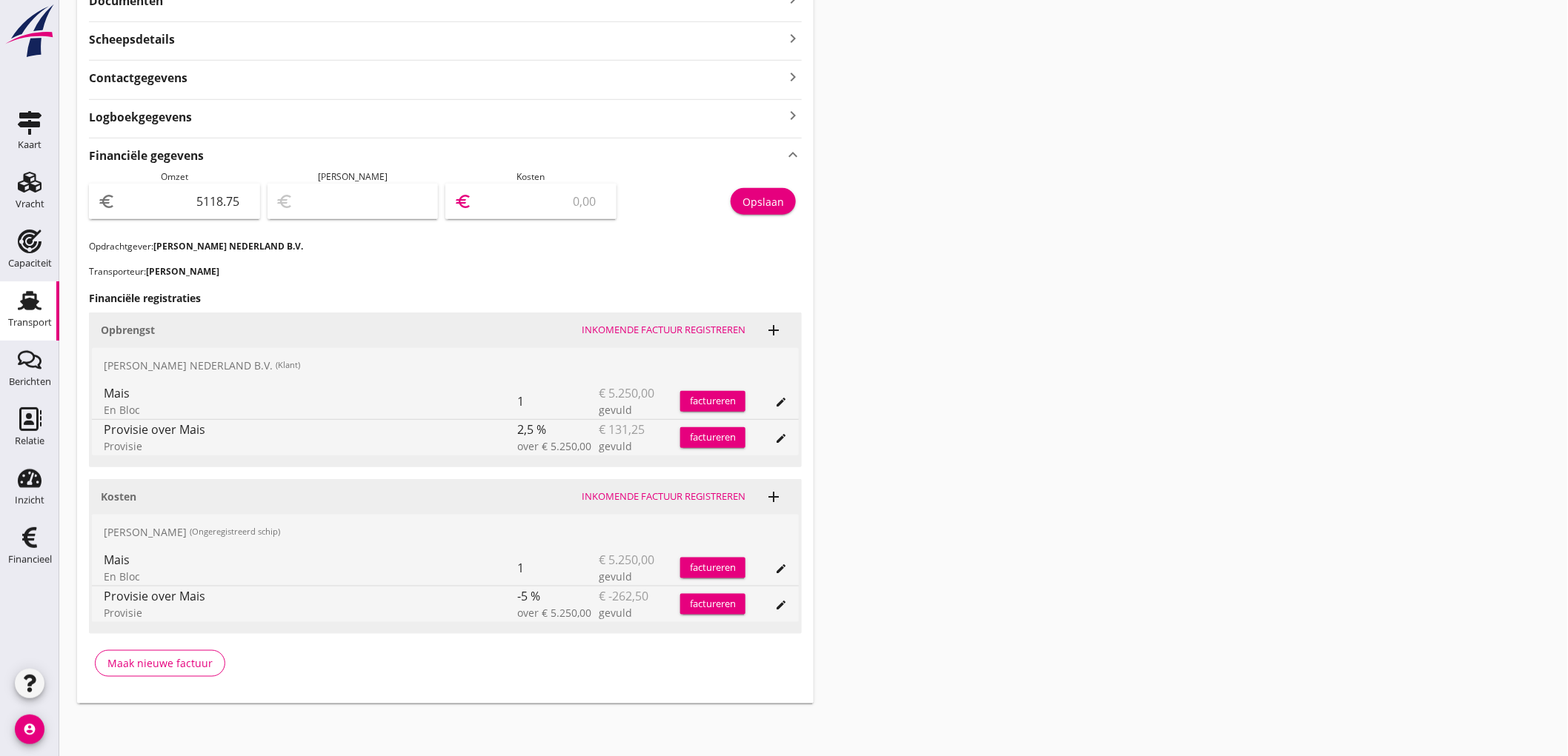
type input "5114.75"
type input "4"
type input "5069.75"
type input "49"
type input "4620.75"
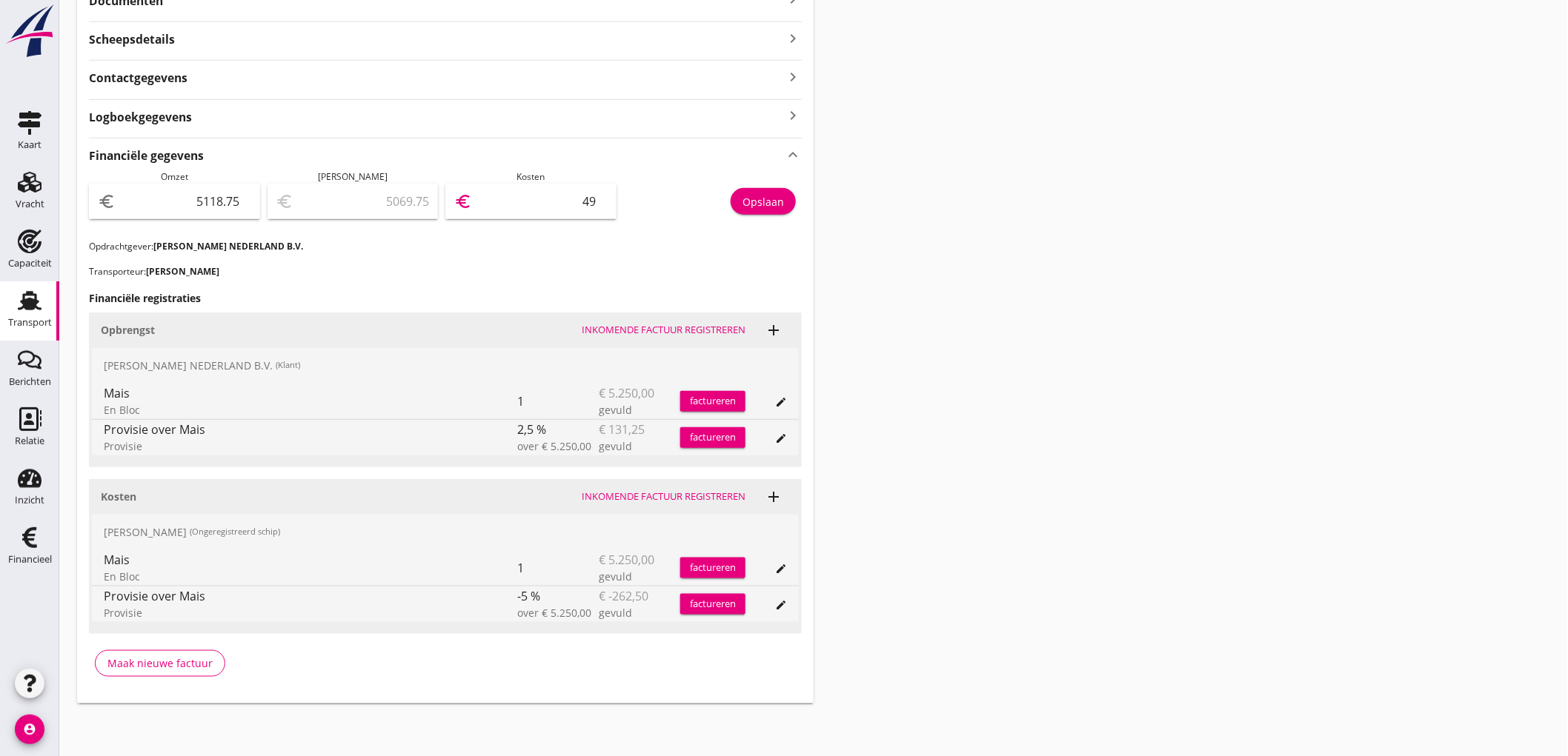
type input "498"
type input "131.75"
type input "4987"
type input "131.25"
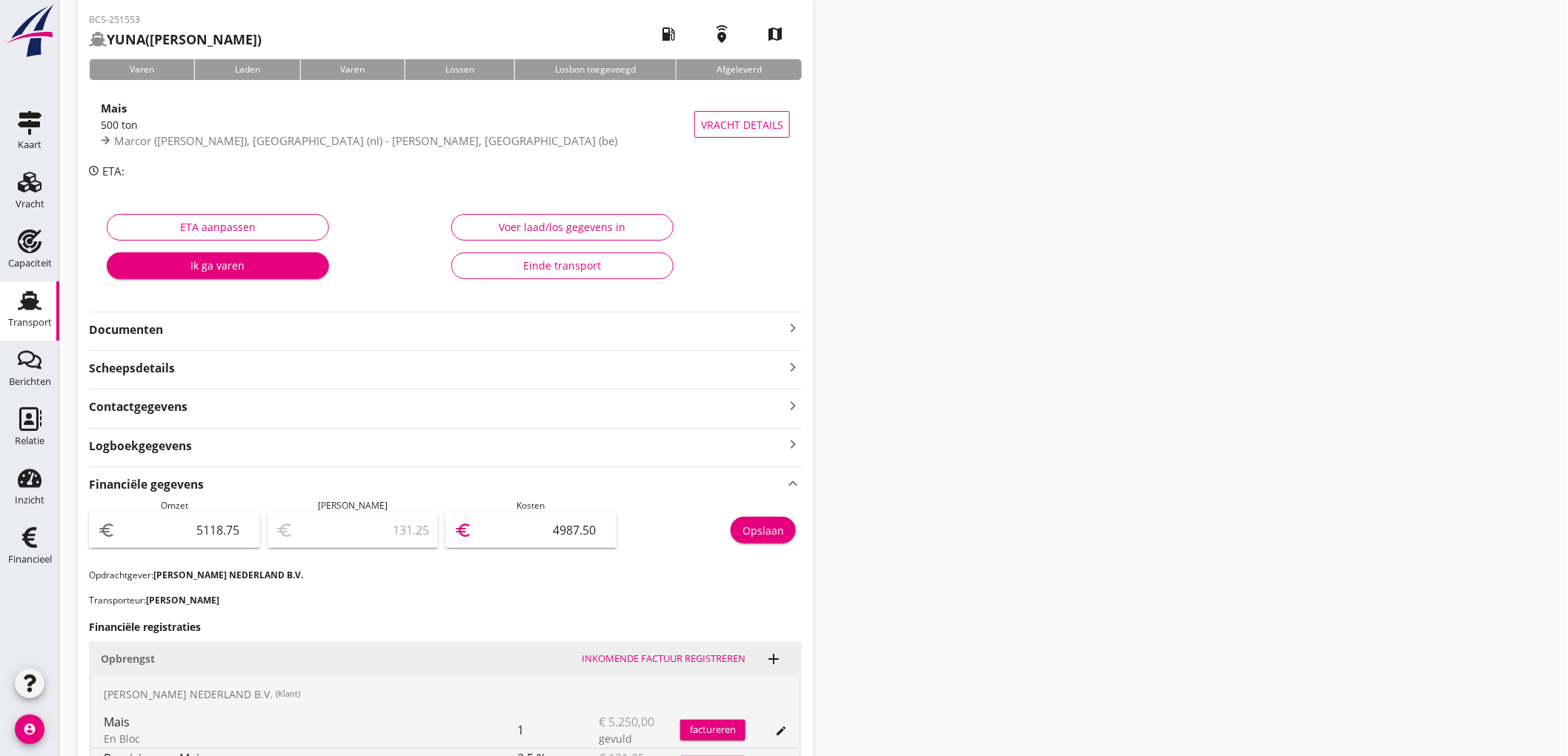
type input "4987.50"
click at [753, 531] on div "Opslaan" at bounding box center [763, 531] width 41 height 16
click at [18, 334] on link "Transport Transport" at bounding box center [30, 311] width 59 height 59
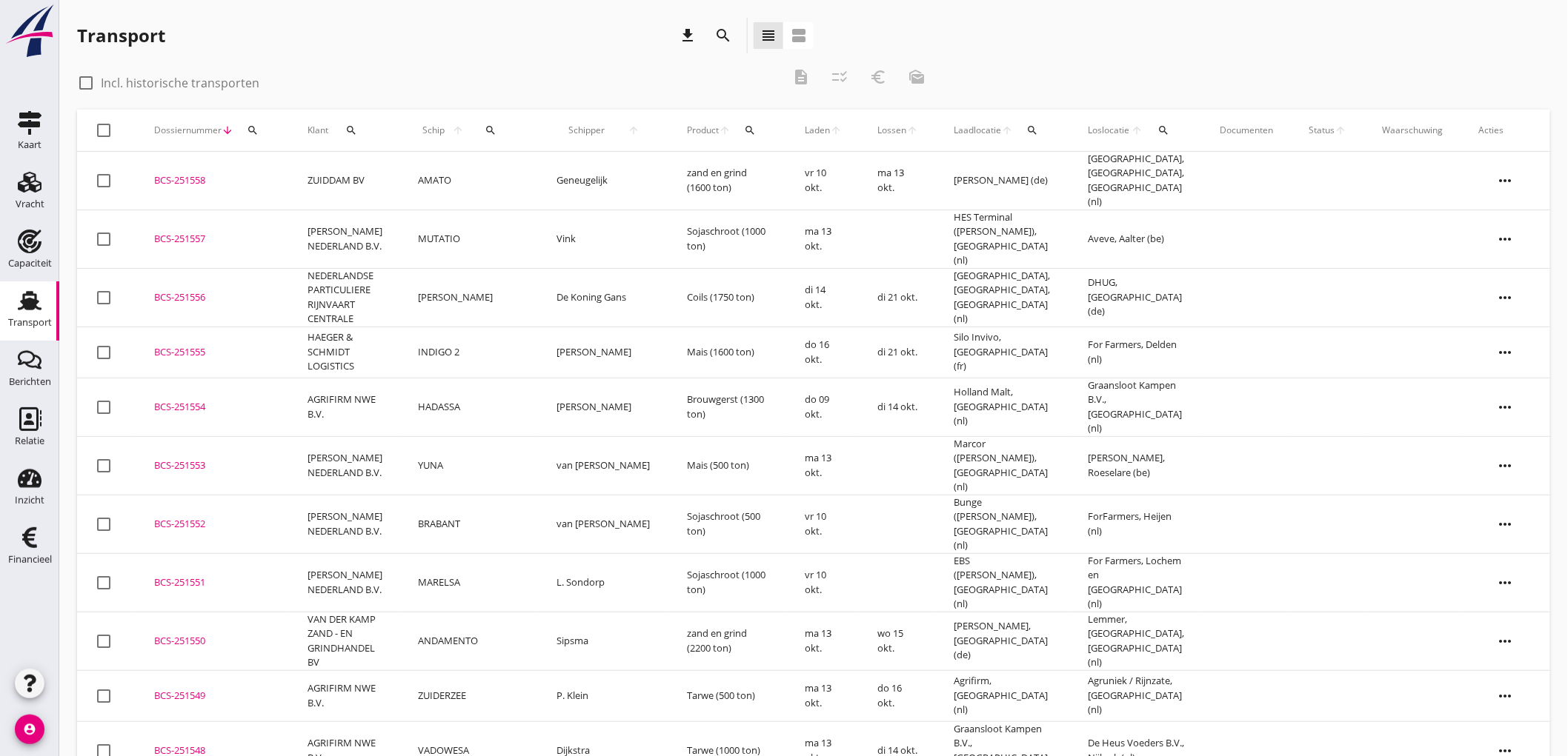
click at [477, 380] on td "HADASSA" at bounding box center [470, 407] width 139 height 59
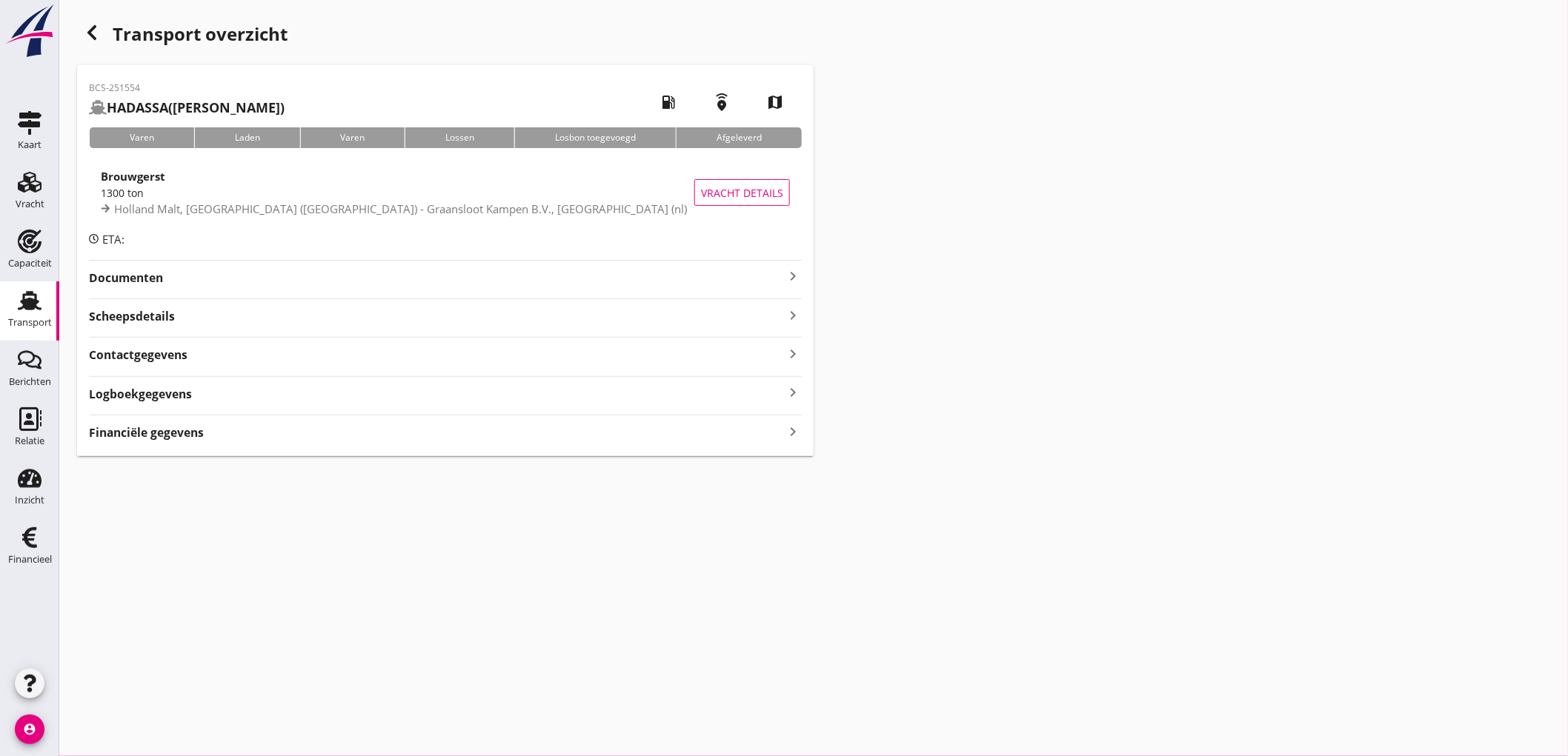
click at [121, 452] on div "BCS-251554 HADASSA ([PERSON_NAME]) local_gas_station emergency_share map Varen …" at bounding box center [445, 261] width 737 height 391
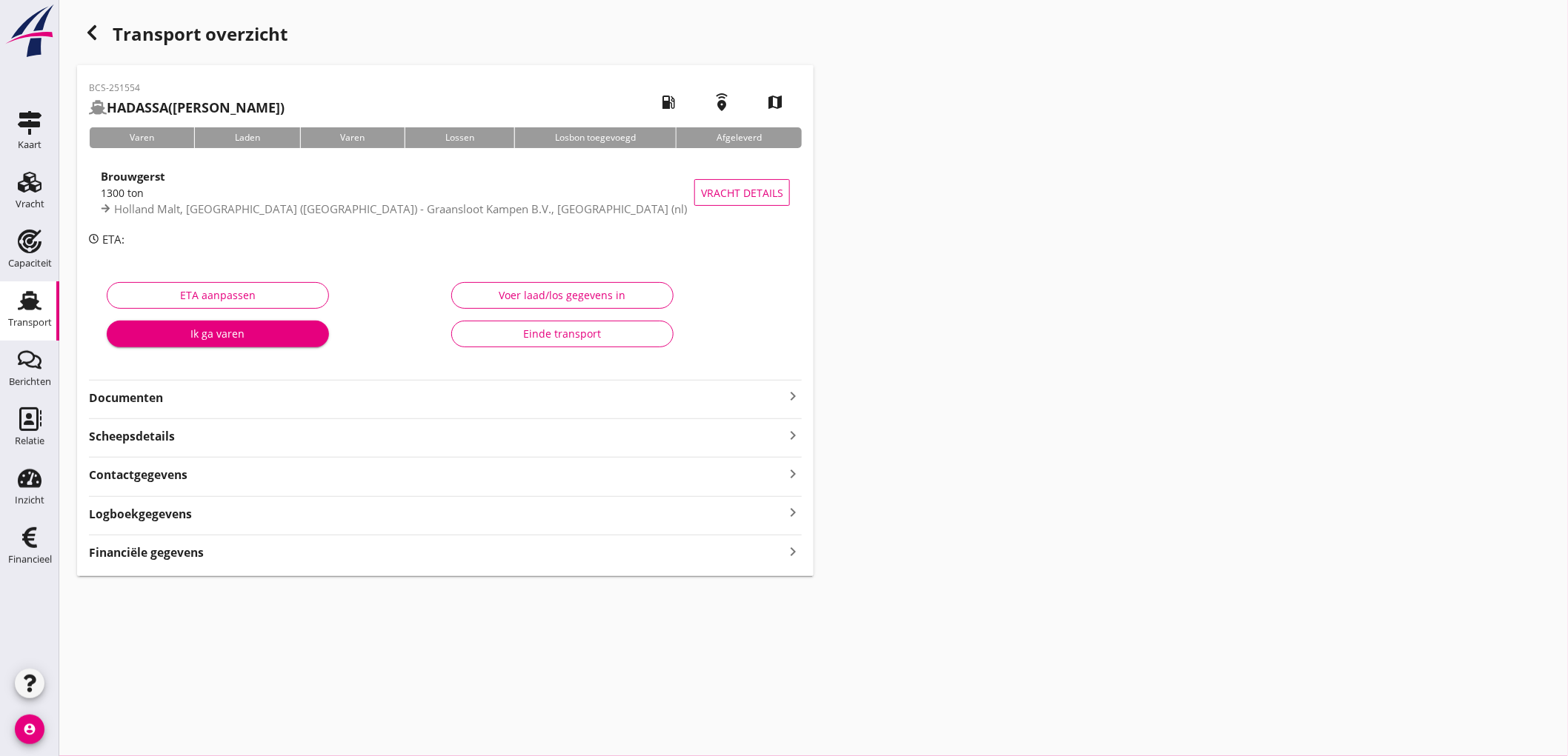
click at [139, 552] on strong "Financiële gegevens" at bounding box center [146, 552] width 115 height 17
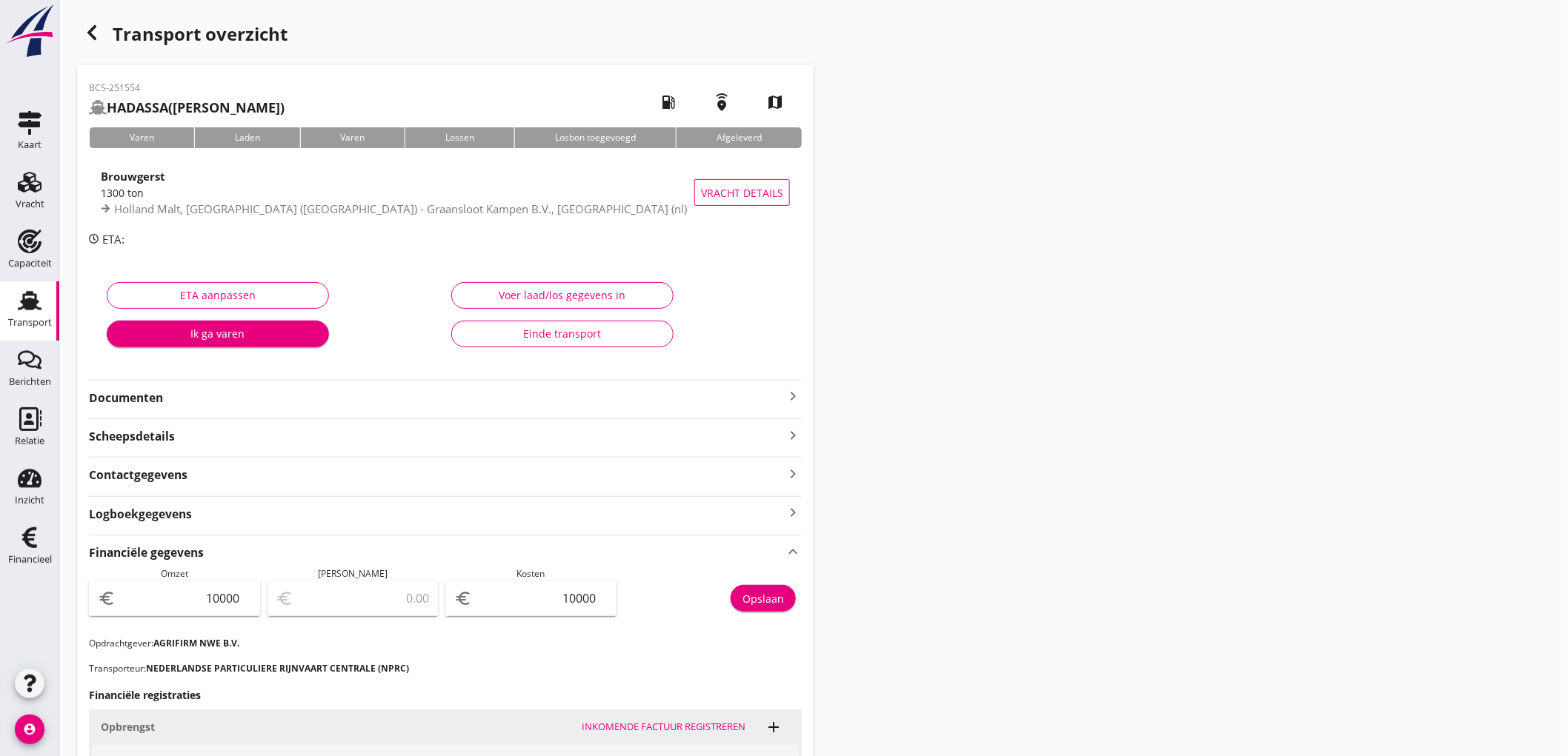
scroll to position [323, 0]
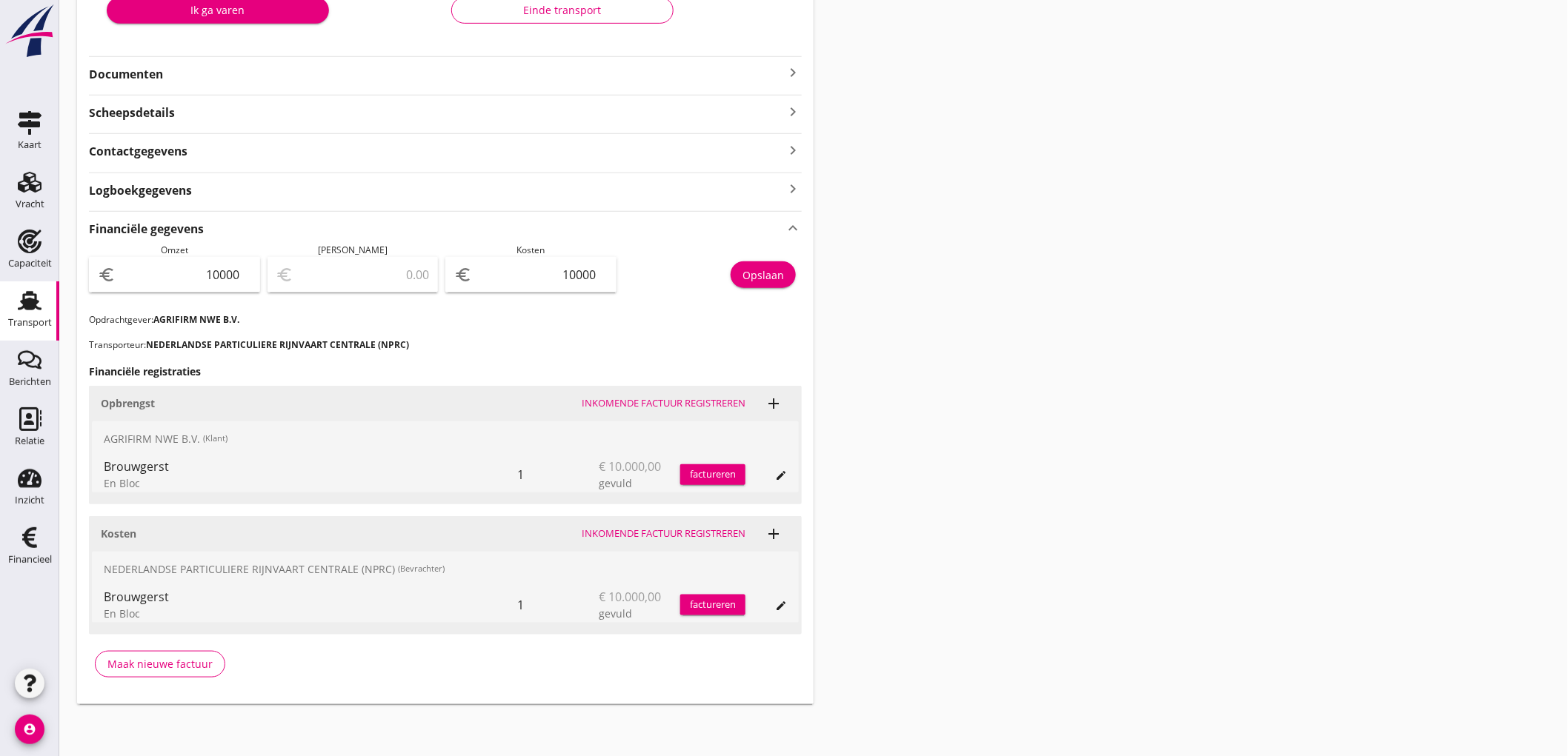
click at [33, 320] on div "Transport" at bounding box center [30, 322] width 43 height 10
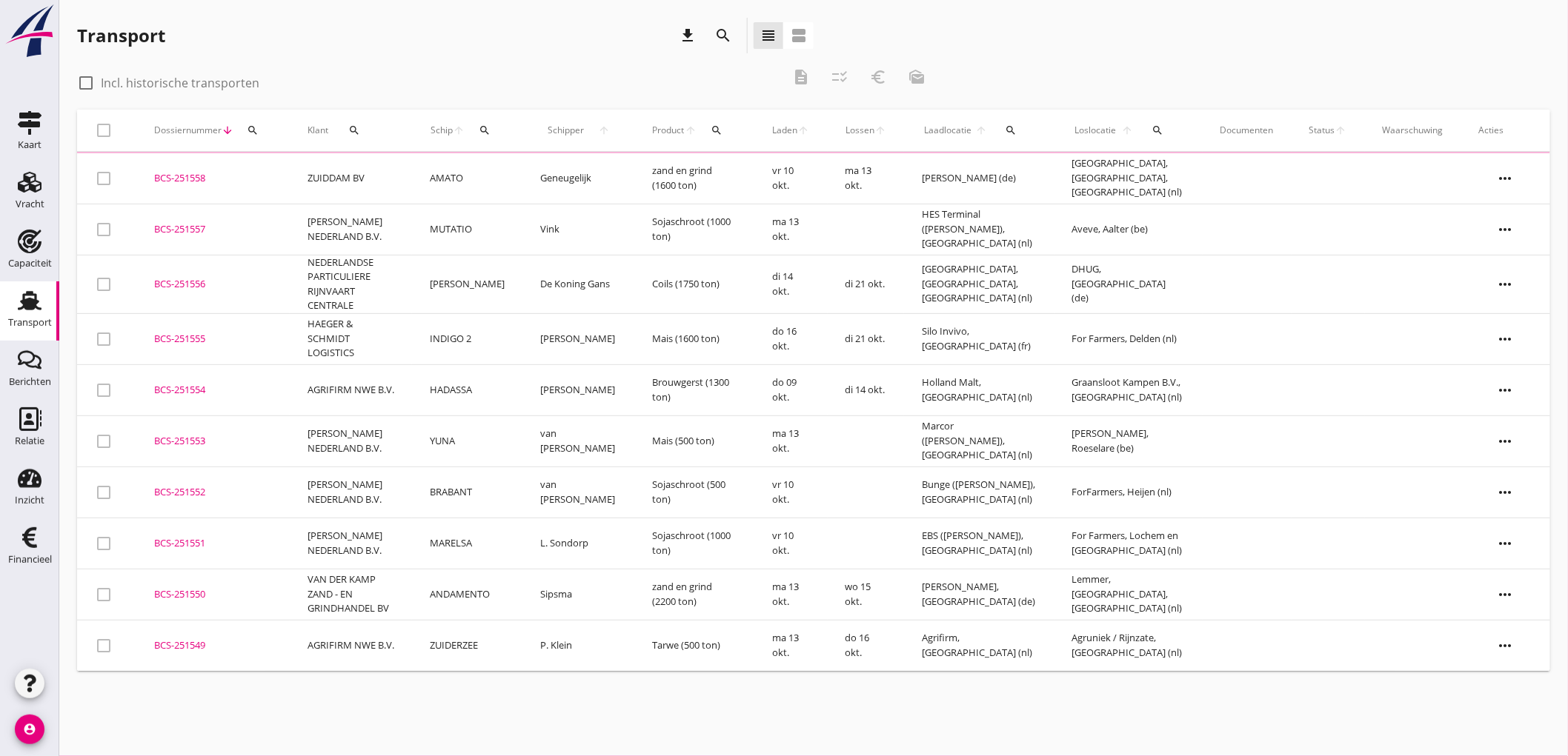
click at [393, 321] on td "HAEGER & SCHMIDT LOGISTICS" at bounding box center [351, 339] width 122 height 51
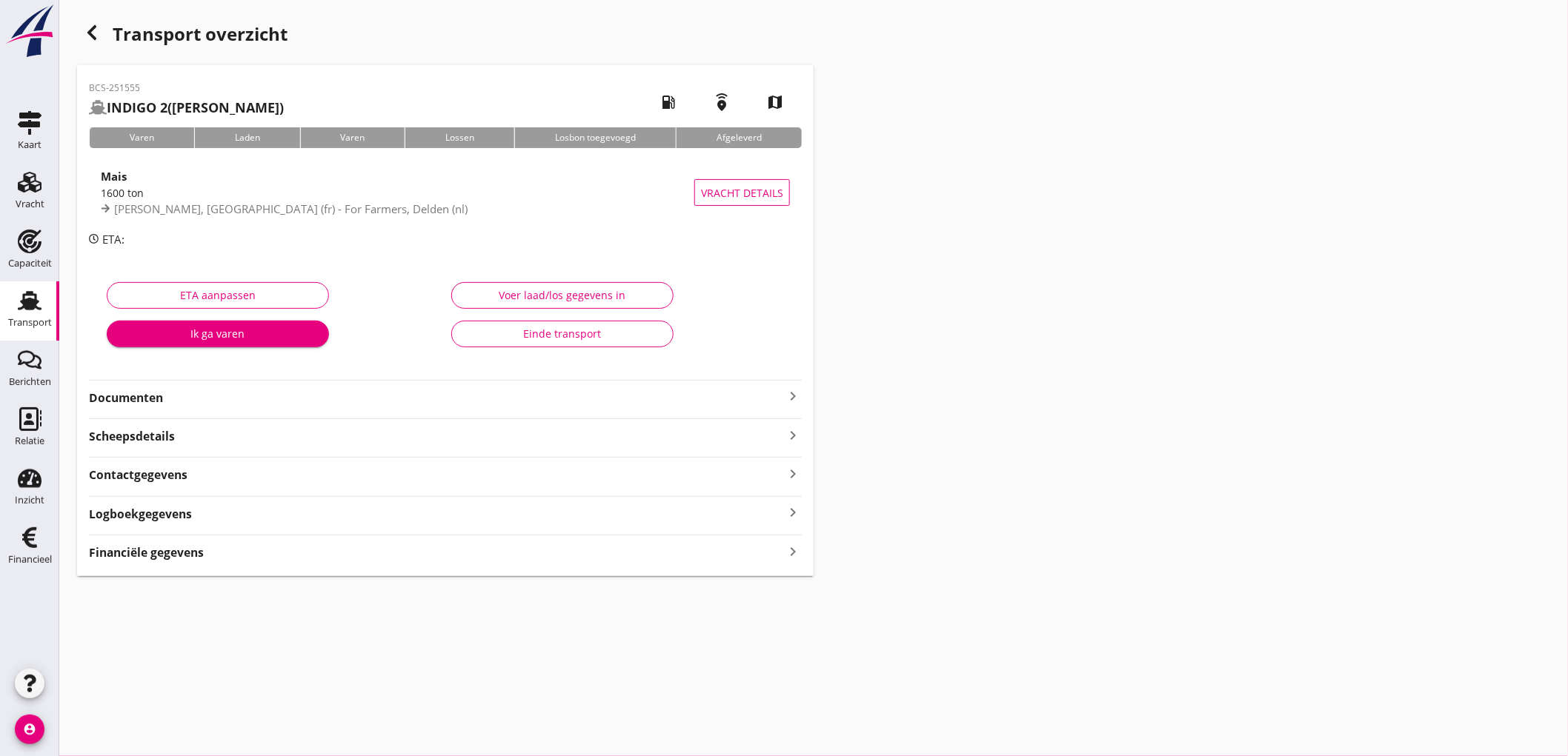
click at [164, 560] on strong "Financiële gegevens" at bounding box center [146, 552] width 115 height 17
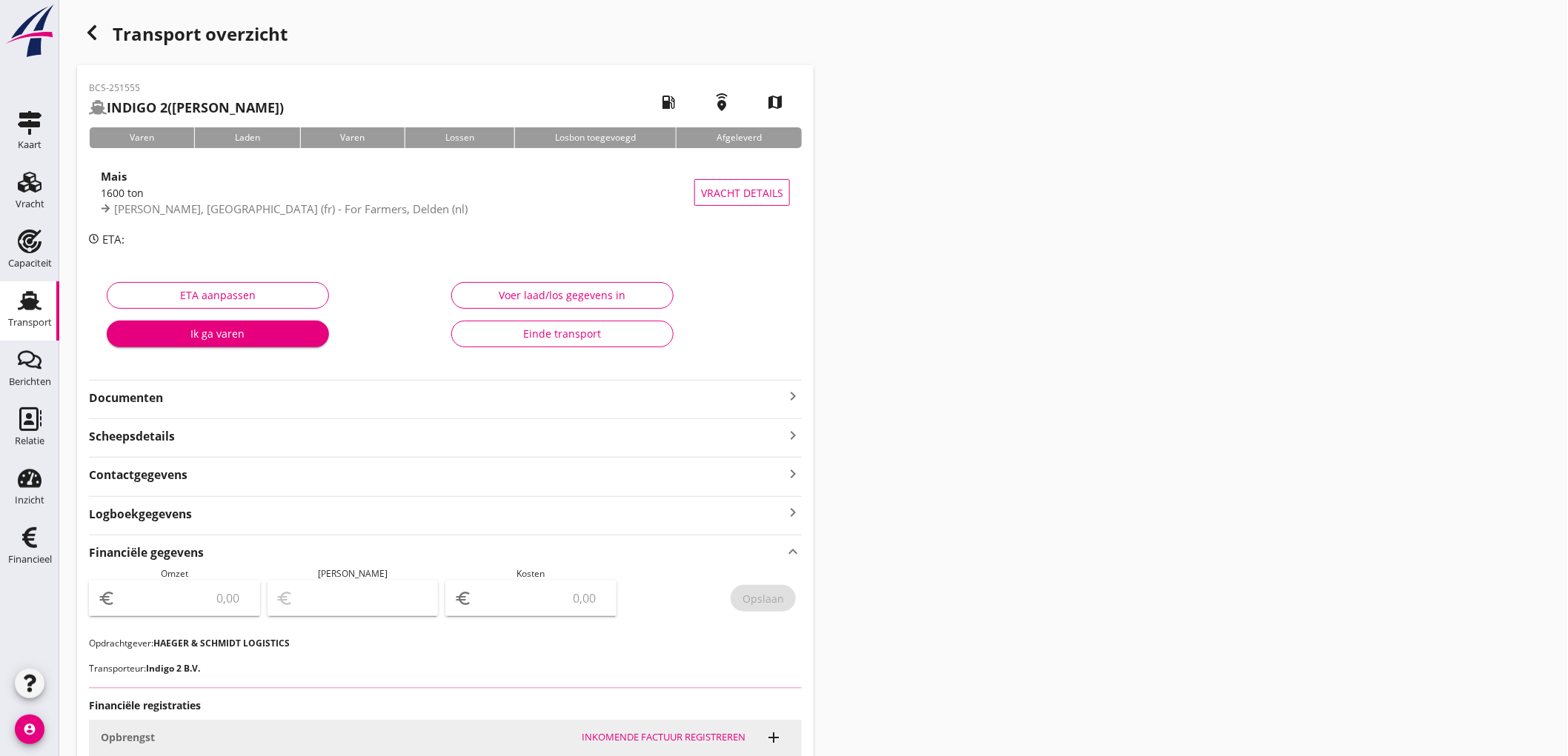
scroll to position [262, 0]
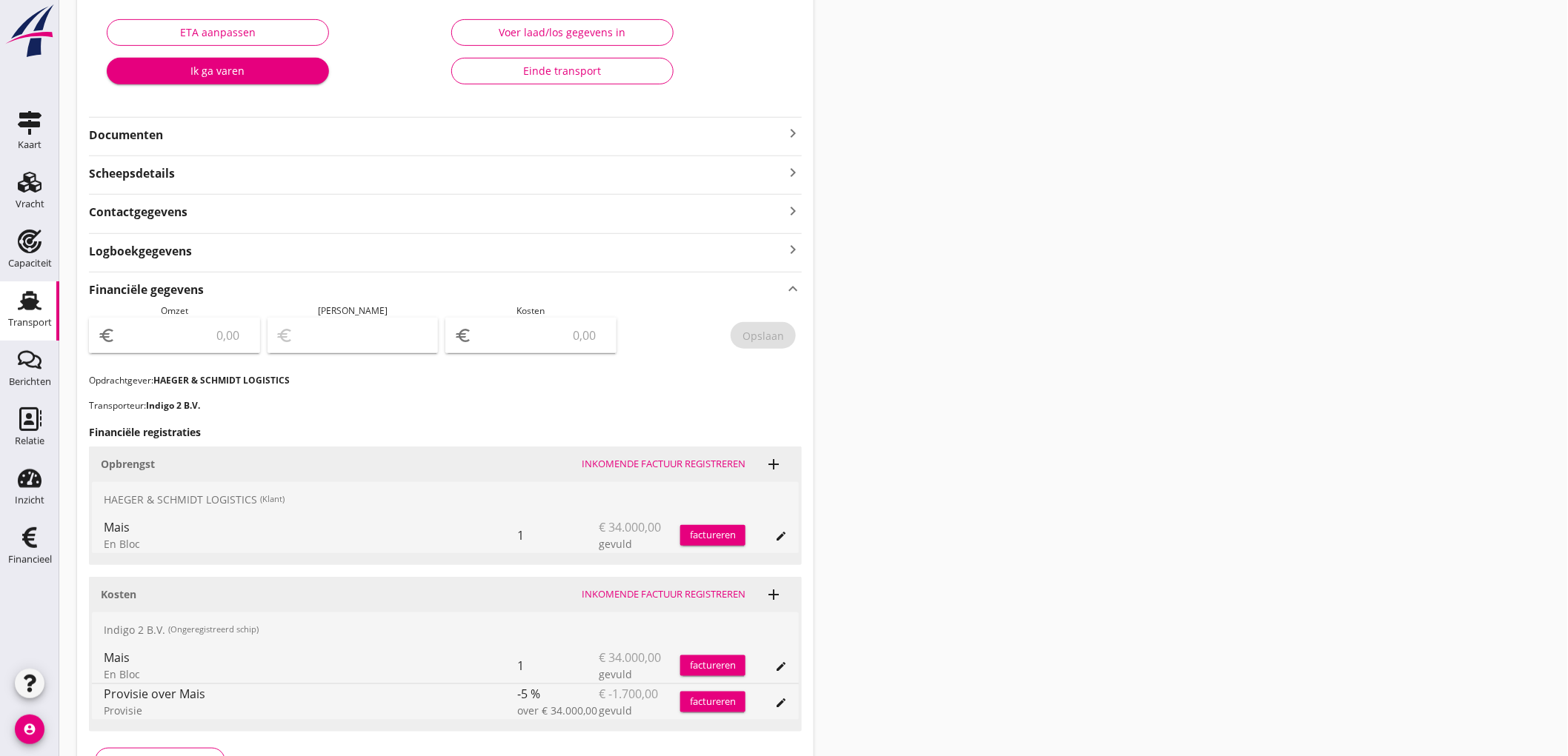
click at [185, 339] on input "number" at bounding box center [185, 335] width 133 height 24
type input "34000"
type input "33997.00"
type input "3"
type input "33968.00"
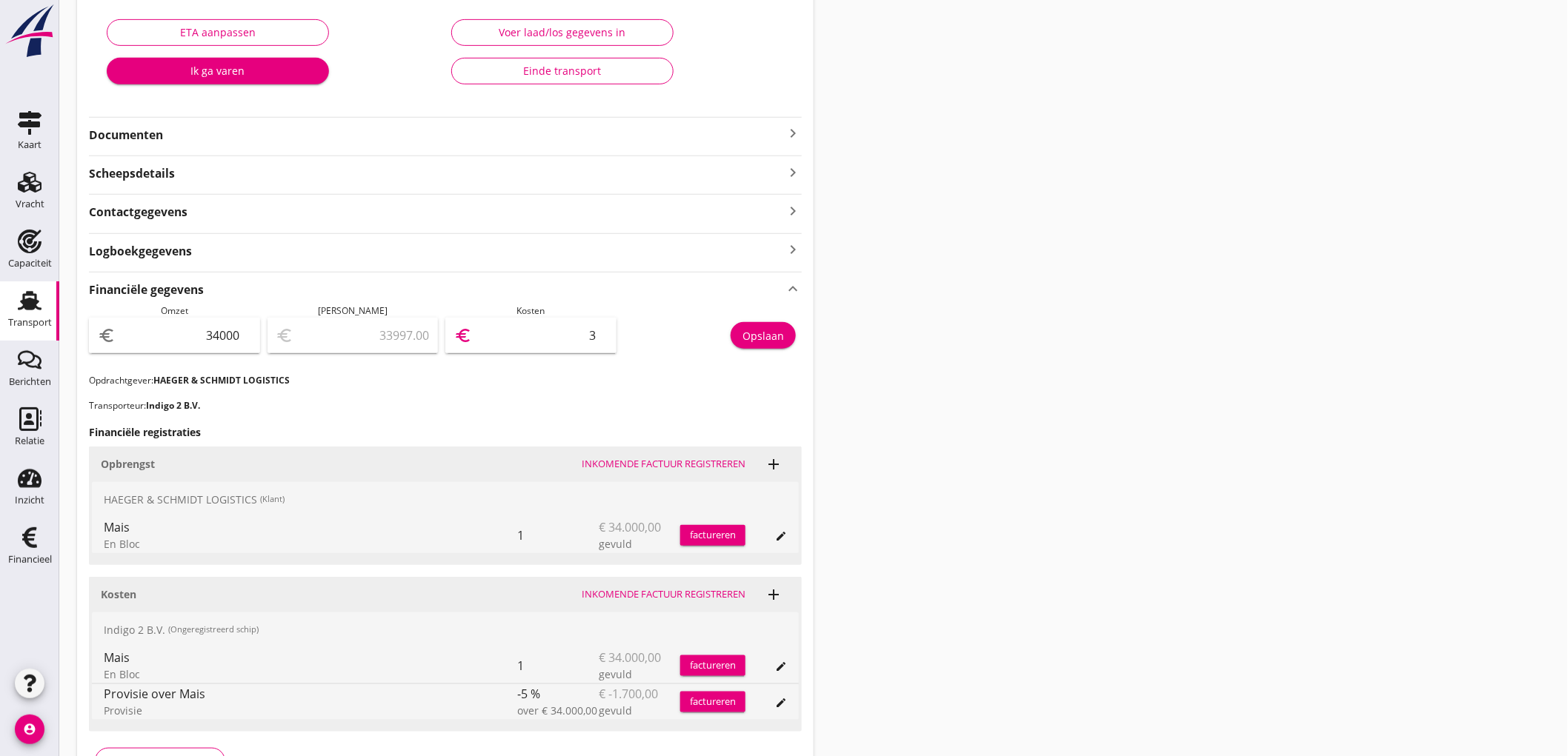
type input "32"
type input "33677.00"
type input "323"
type input "30770.00"
type input "3230"
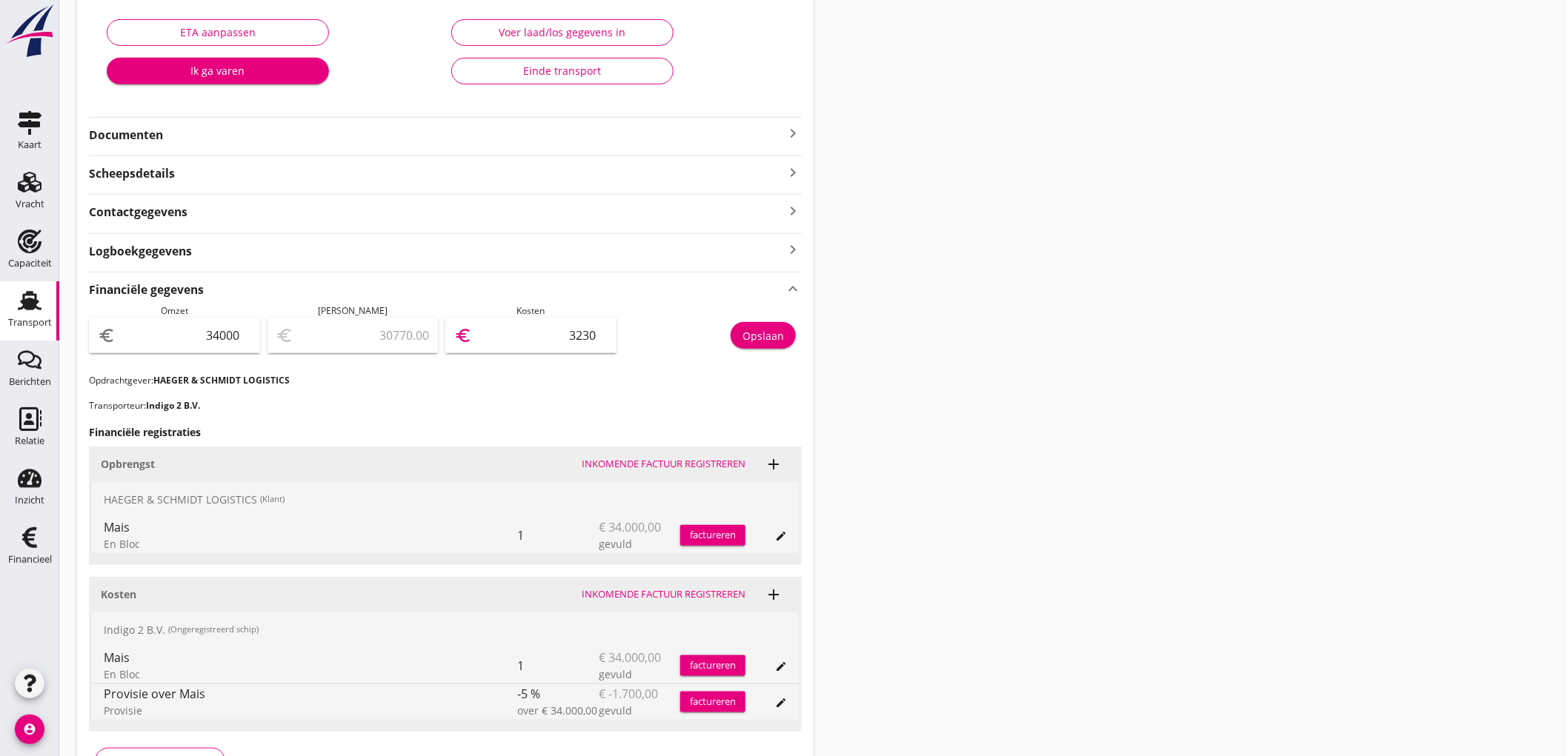
type input "1700.00"
type input "32300"
click at [750, 326] on button "Opslaan" at bounding box center [763, 335] width 65 height 27
click at [8, 307] on link "Transport Transport" at bounding box center [30, 311] width 59 height 59
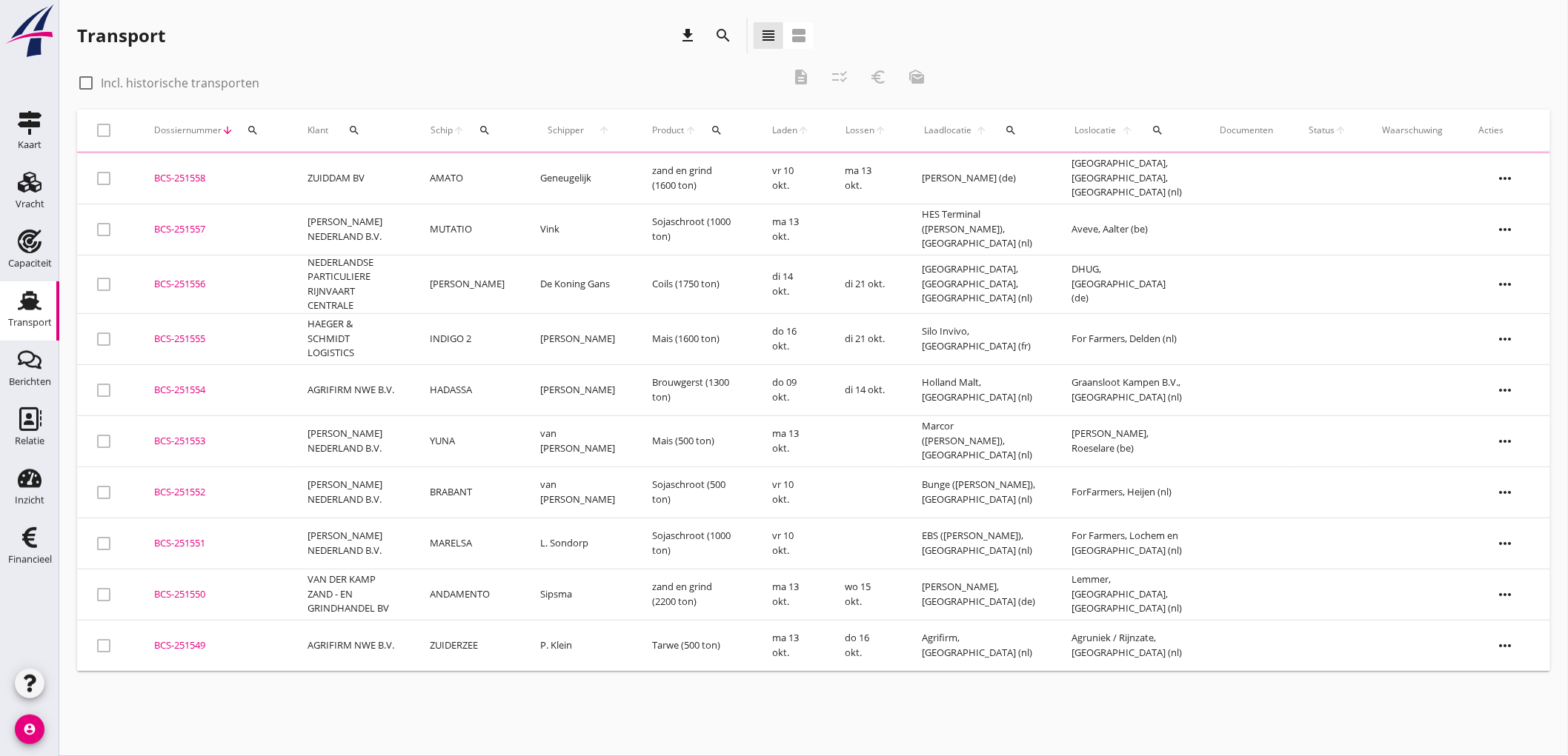
click at [410, 282] on td "NEDERLANDSE PARTICULIERE RIJNVAART CENTRALE" at bounding box center [351, 284] width 122 height 59
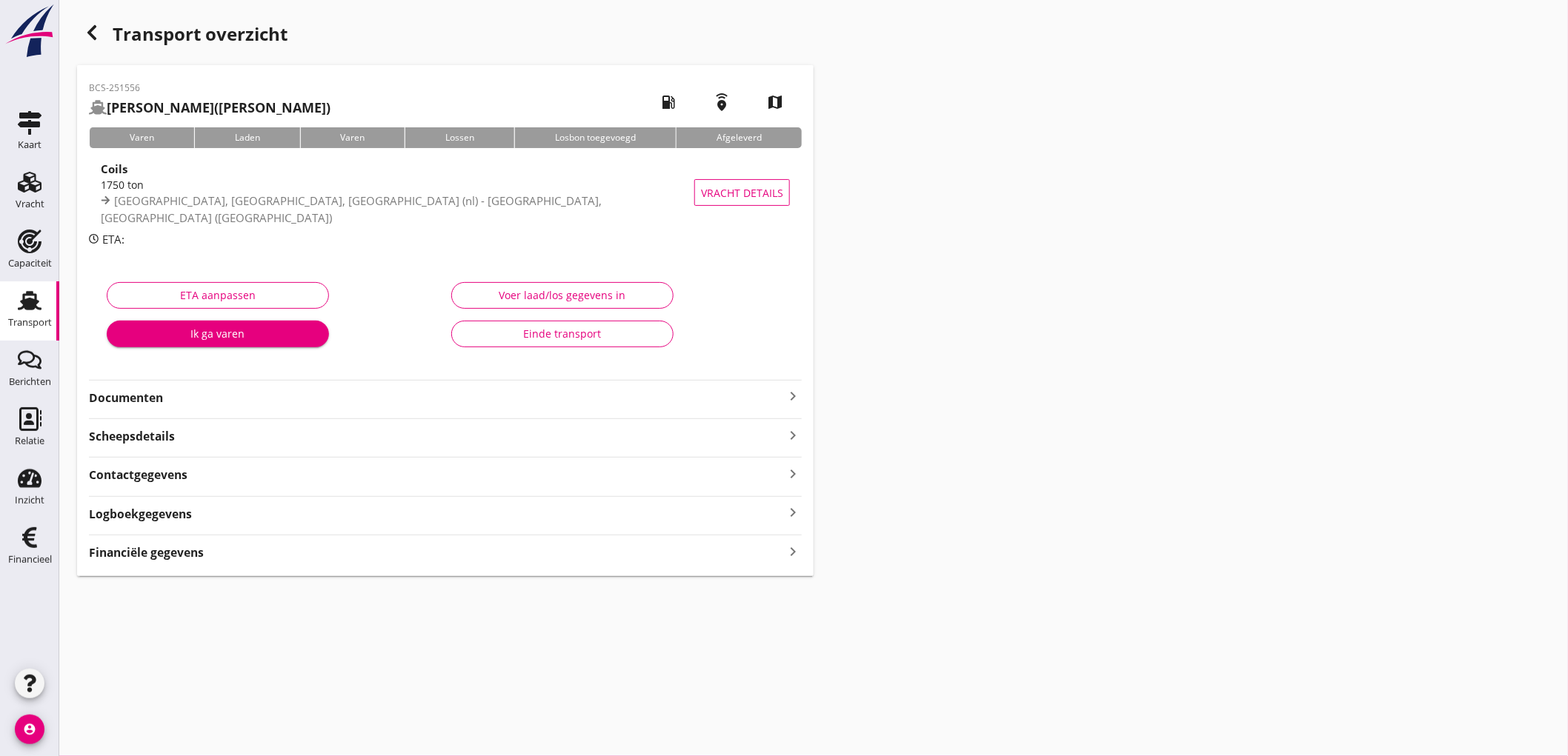
click at [213, 552] on div "Financiële gegevens keyboard_arrow_right" at bounding box center [445, 552] width 713 height 20
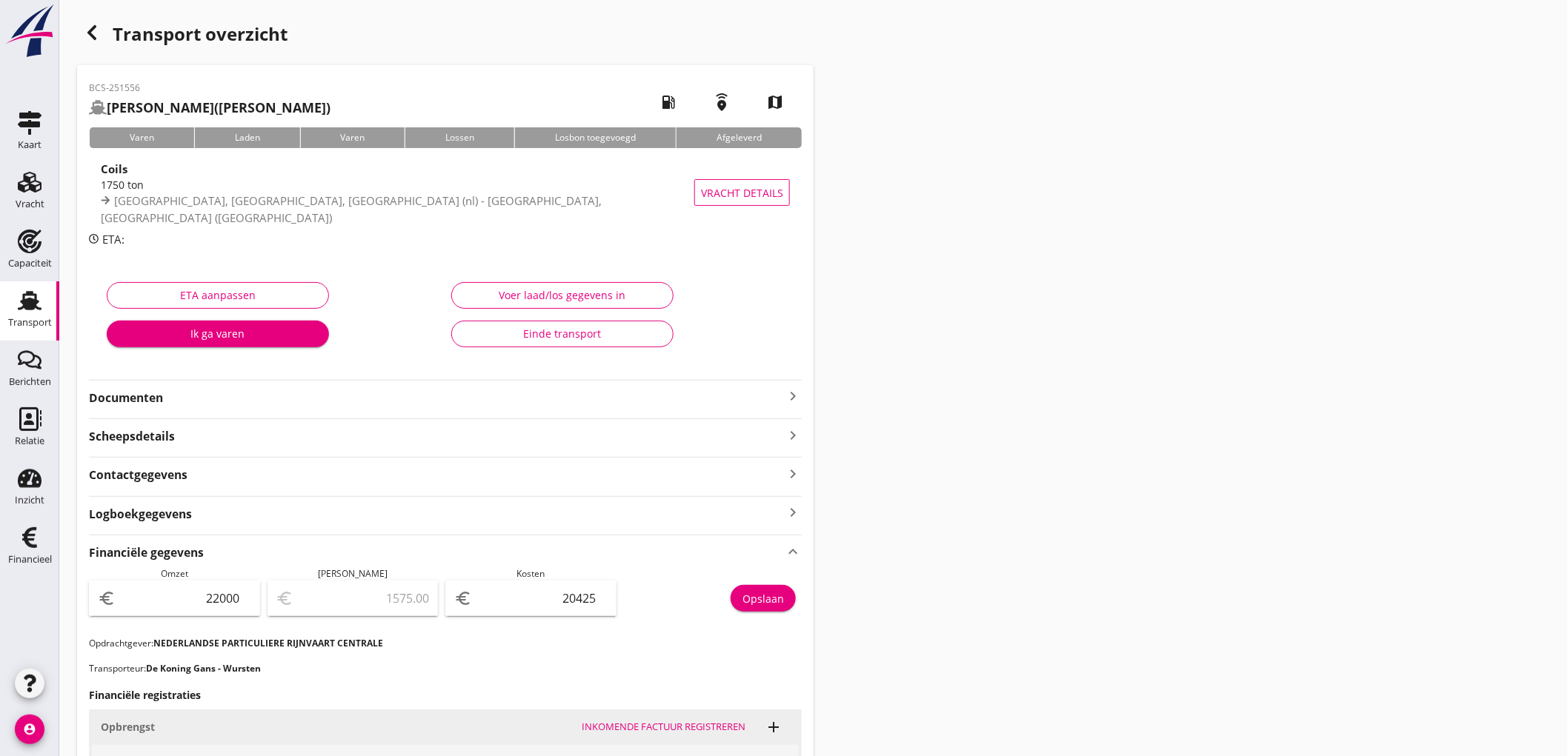
click at [29, 306] on use at bounding box center [30, 301] width 24 height 20
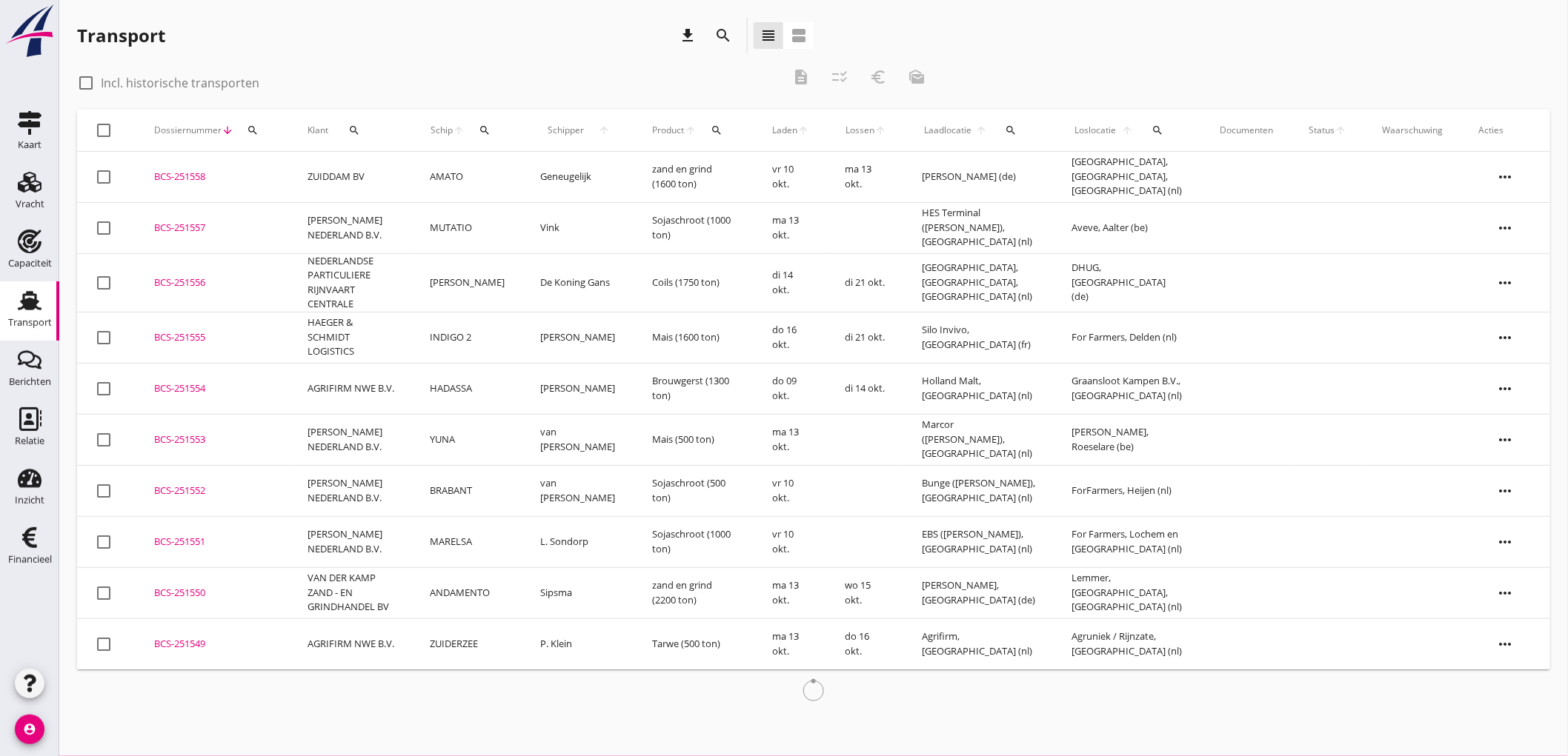
click at [500, 232] on td "MUTATIO" at bounding box center [467, 228] width 110 height 51
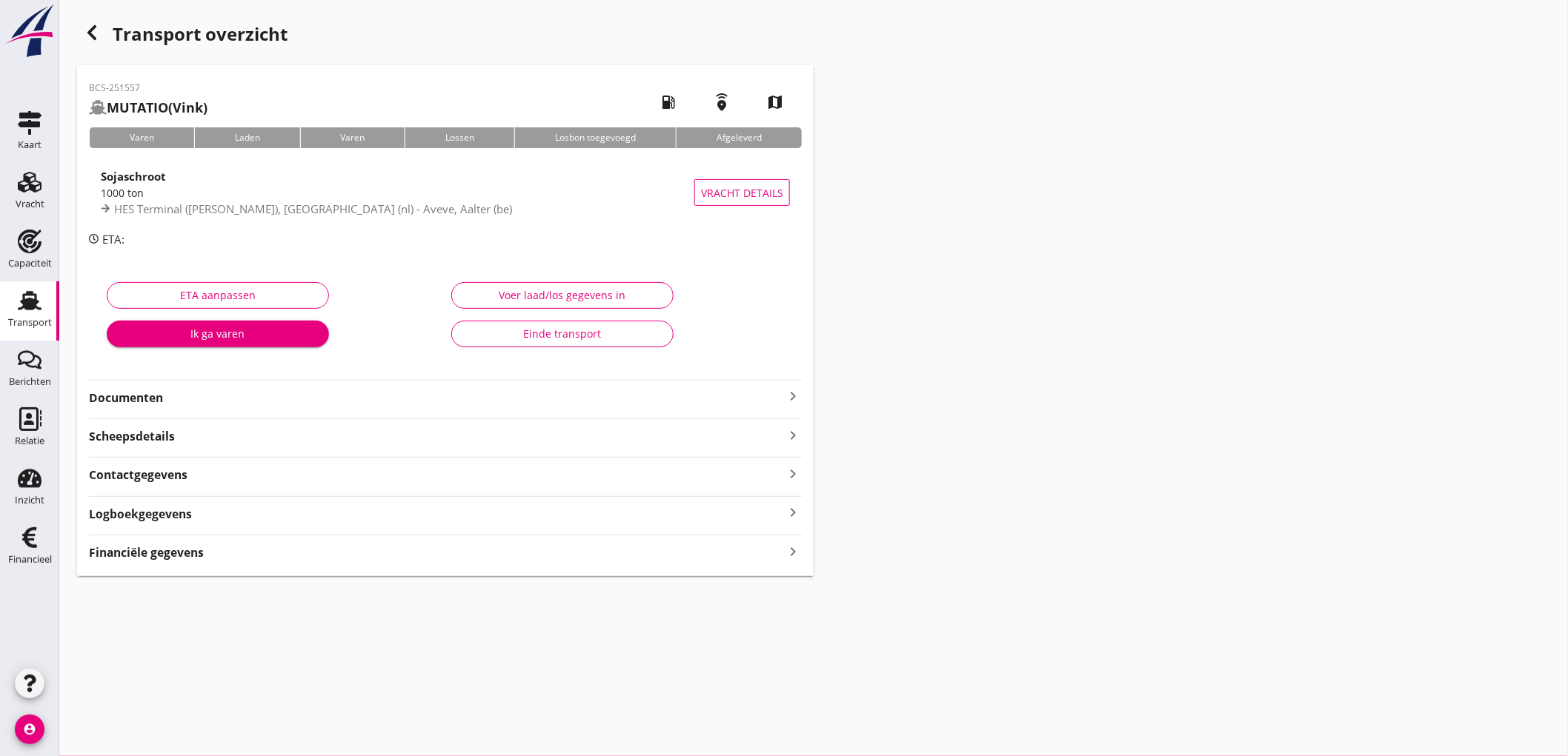
click at [157, 551] on strong "Financiële gegevens" at bounding box center [146, 552] width 115 height 17
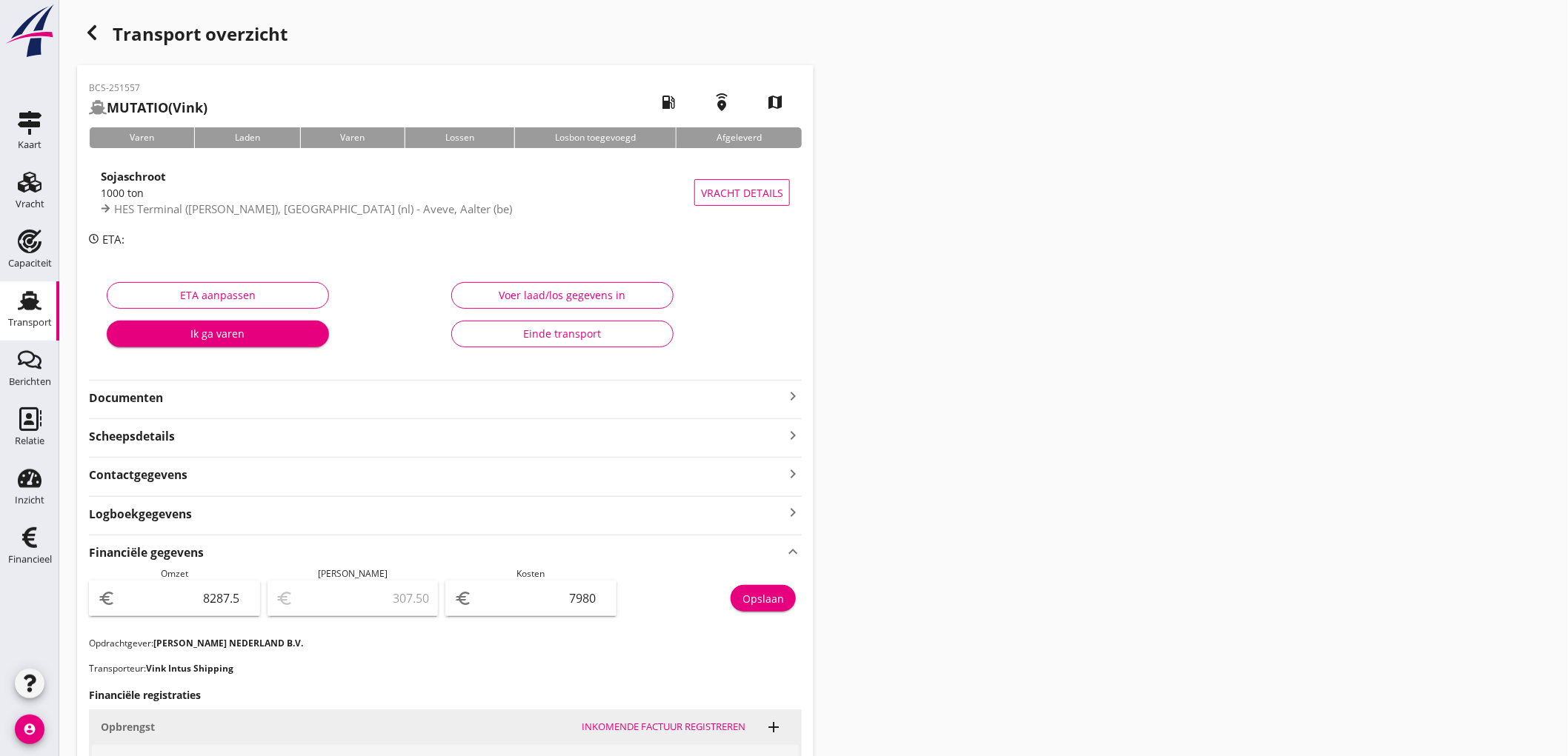
click at [25, 317] on div "Transport" at bounding box center [30, 322] width 43 height 21
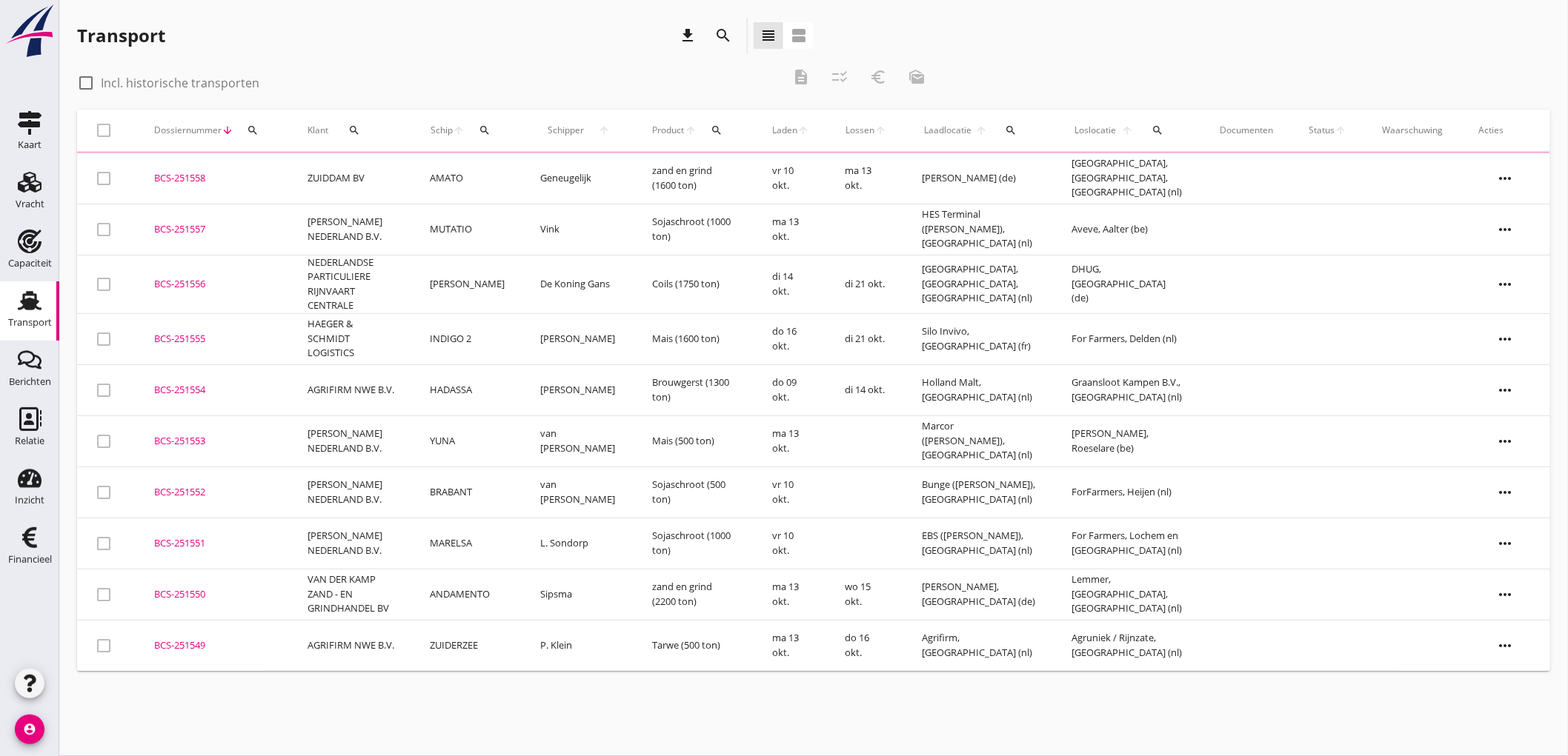
click at [403, 187] on td "ZUIDDAM BV" at bounding box center [351, 179] width 122 height 51
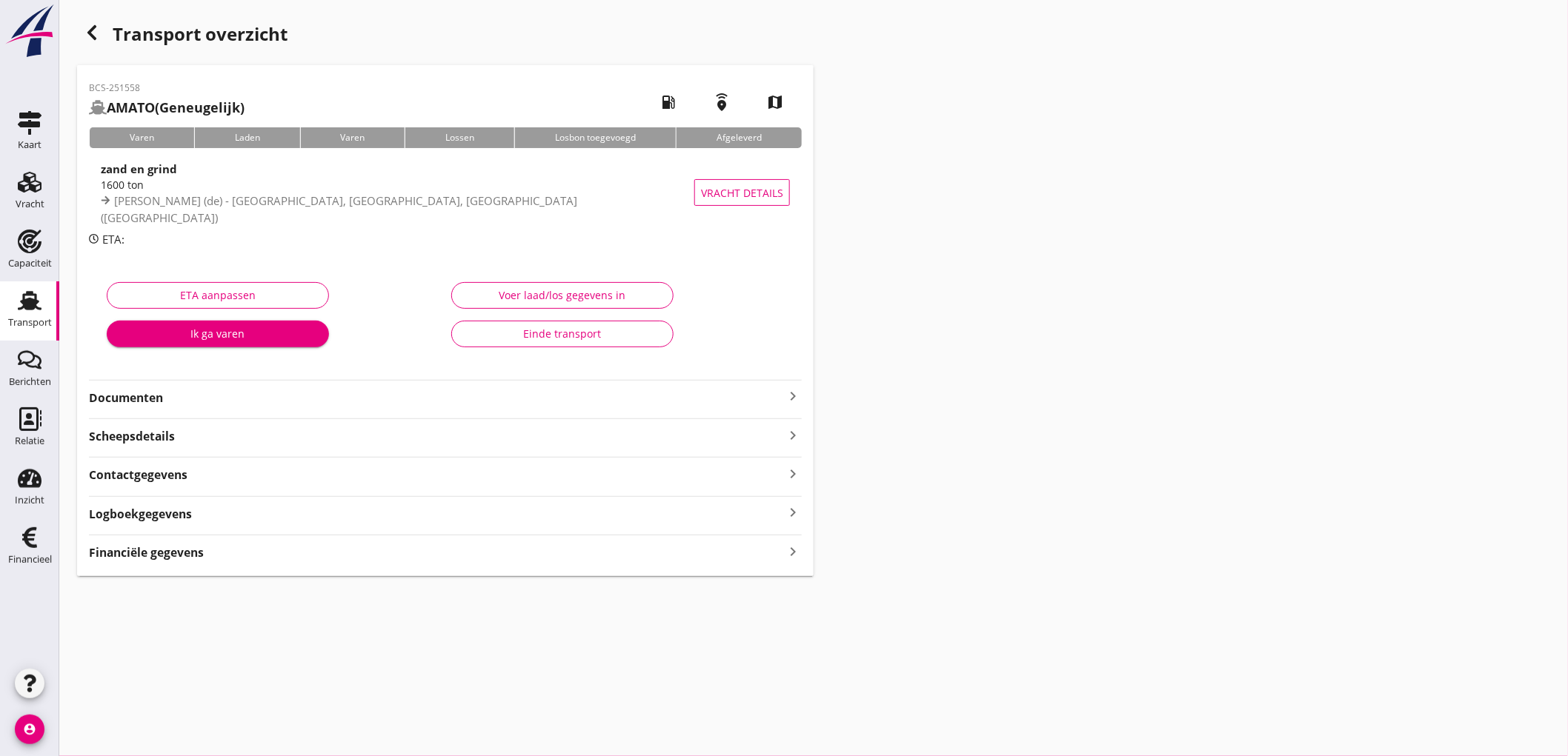
click at [160, 551] on strong "Financiële gegevens" at bounding box center [146, 552] width 115 height 17
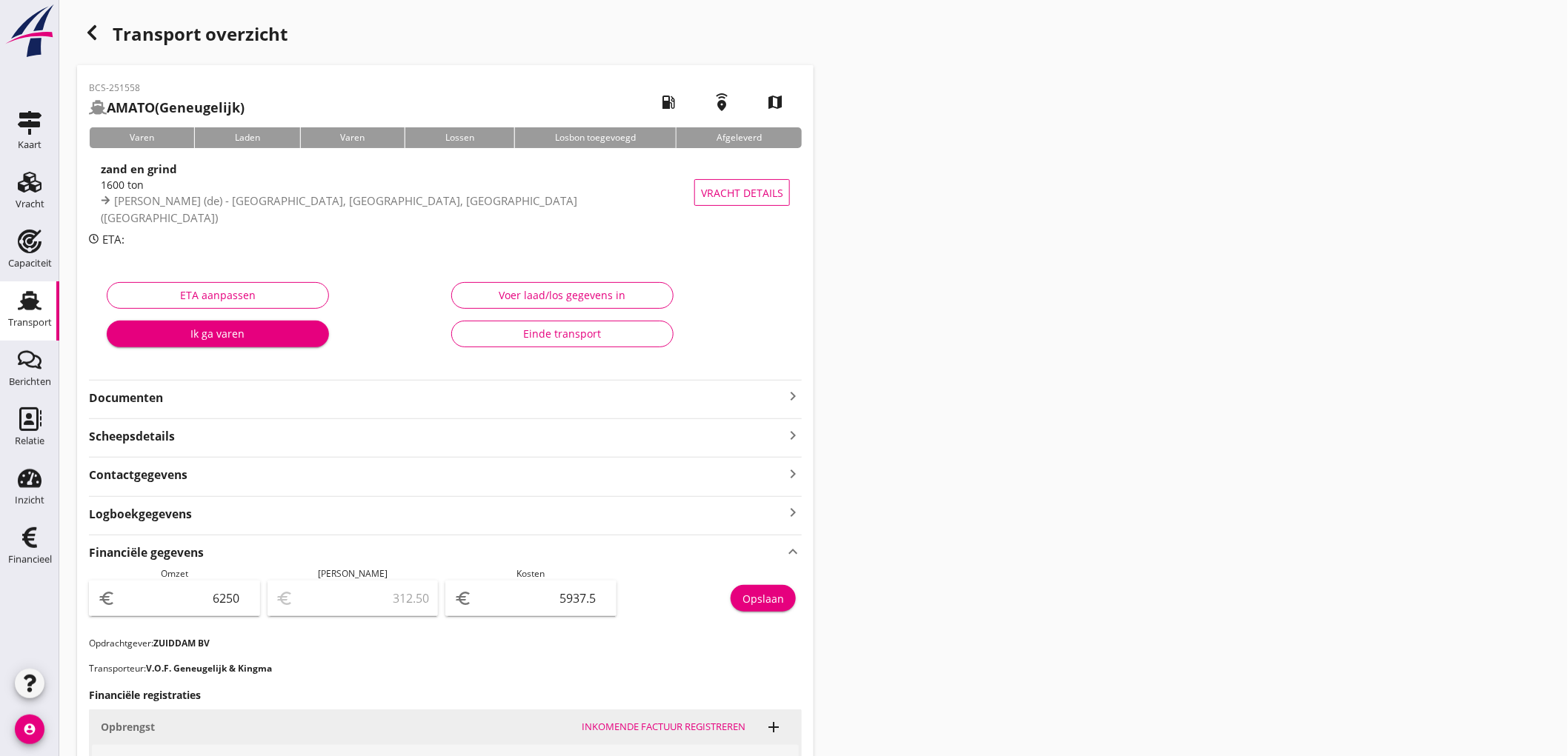
click at [37, 305] on icon "Transport" at bounding box center [30, 301] width 24 height 24
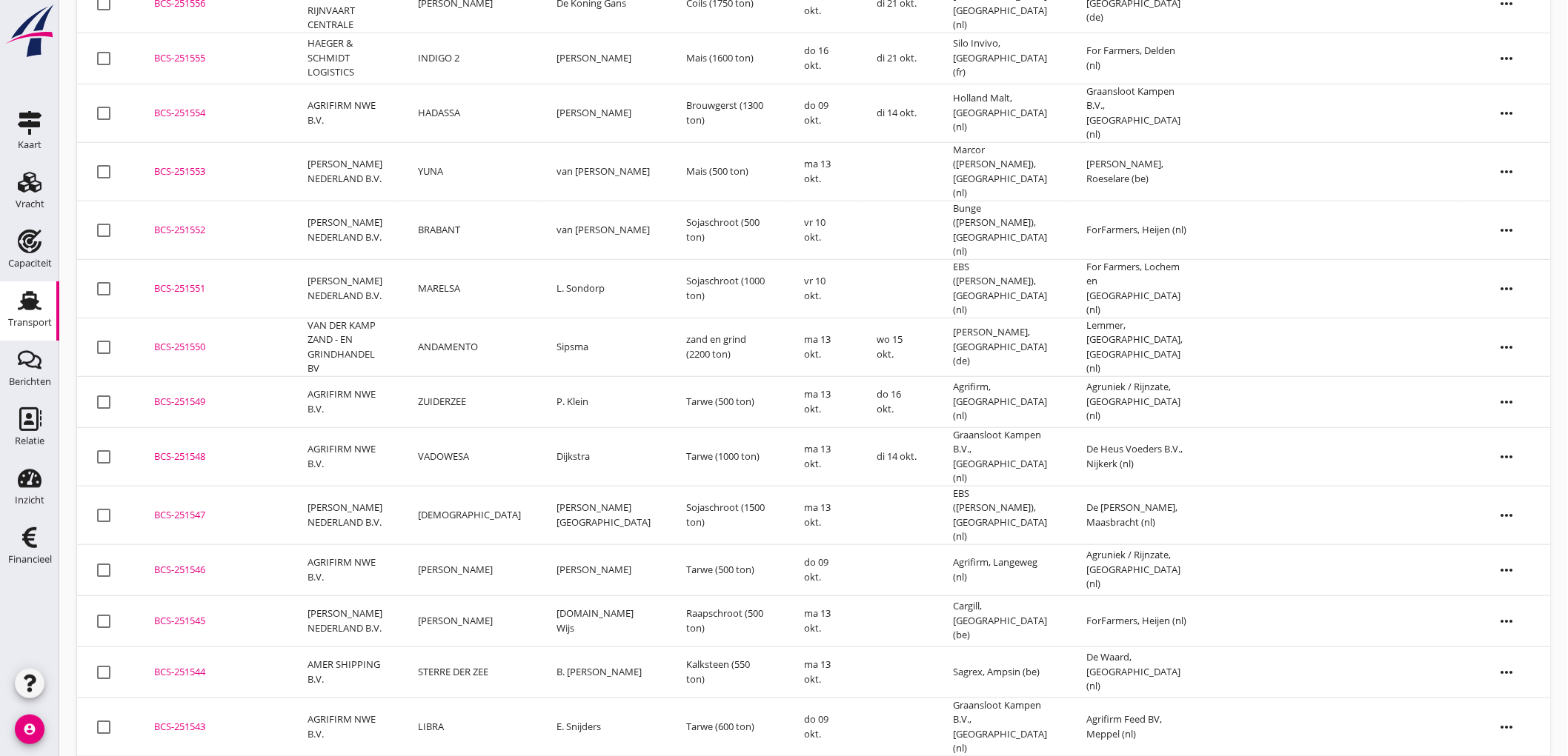
scroll to position [24, 0]
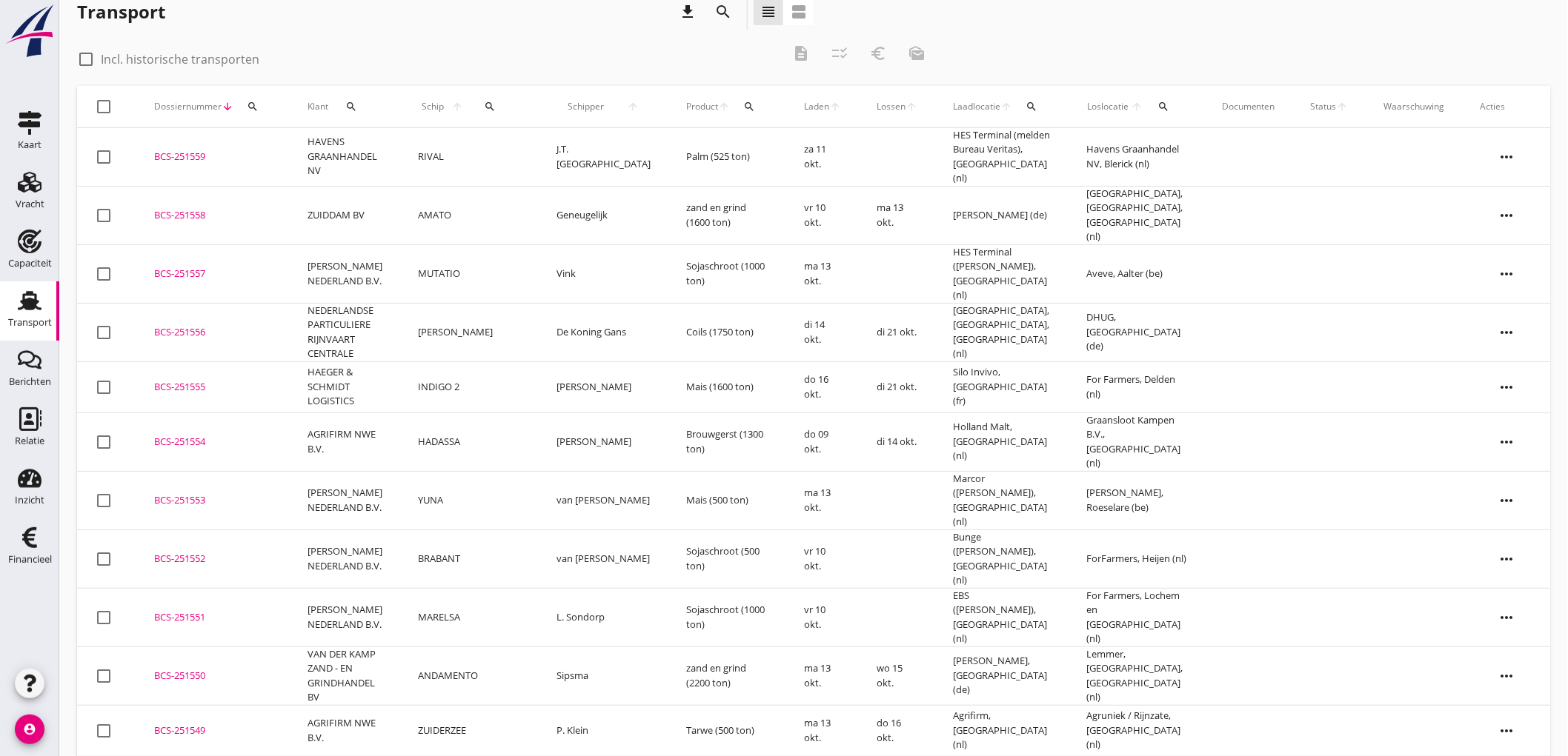
click at [8, 320] on div "Transport" at bounding box center [30, 322] width 43 height 10
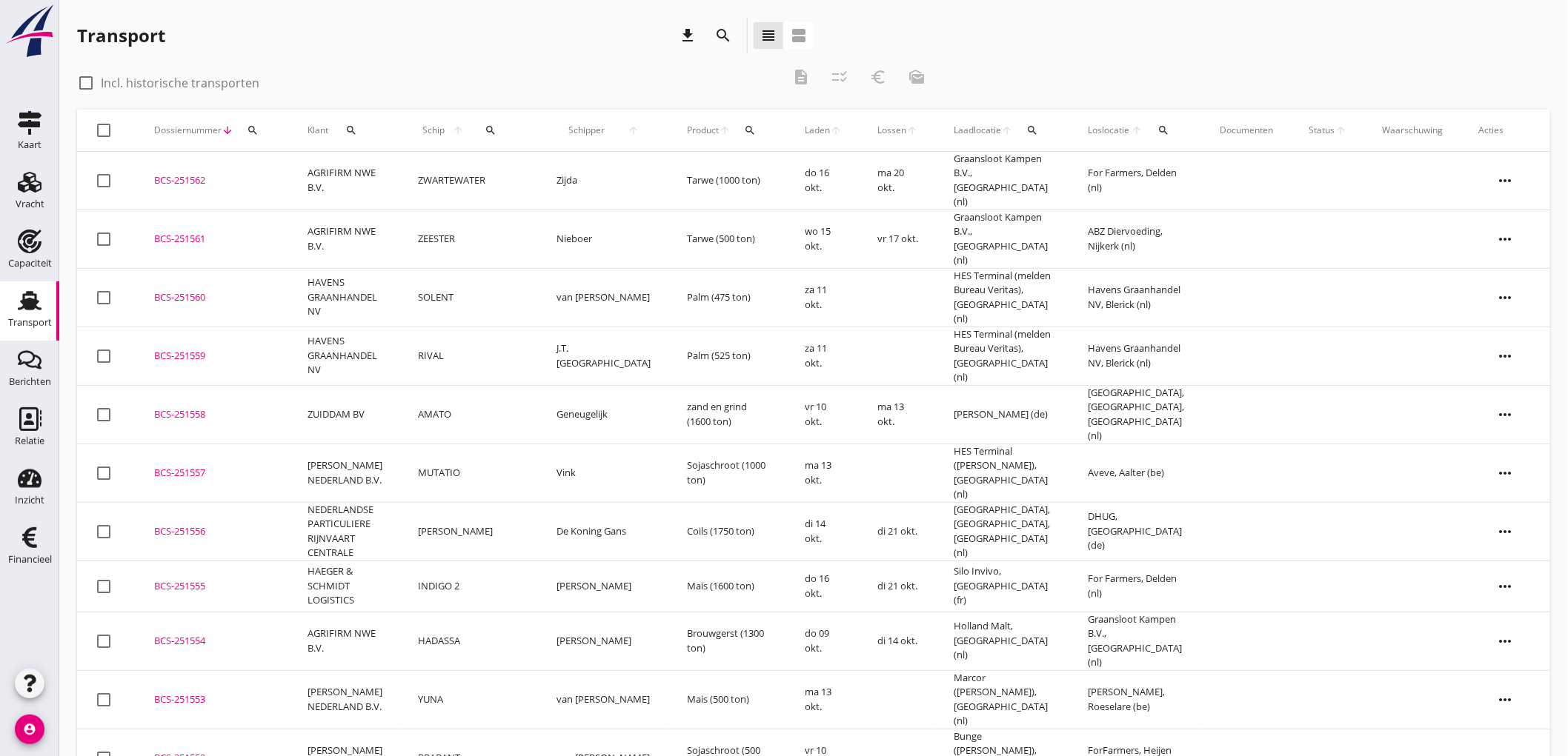
scroll to position [164, 0]
